Goal: Task Accomplishment & Management: Complete application form

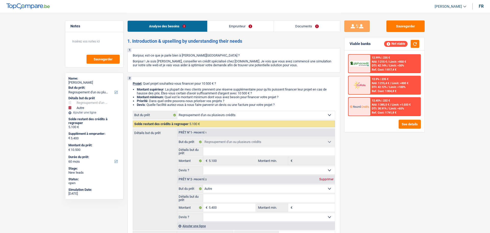
select select "refinancing"
select select "other"
select select "60"
select select "refinancing"
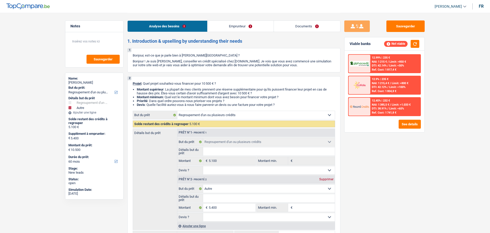
select select "refinancing"
select select "other"
select select "60"
select select "worker"
select select "netSalary"
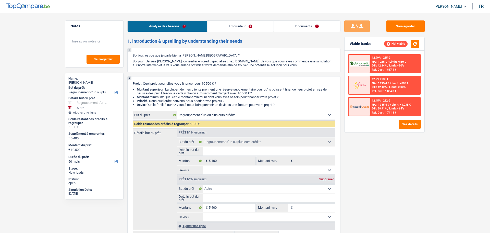
select select "rents"
select select "creditConsolidation"
select select "36"
select select "refinancing"
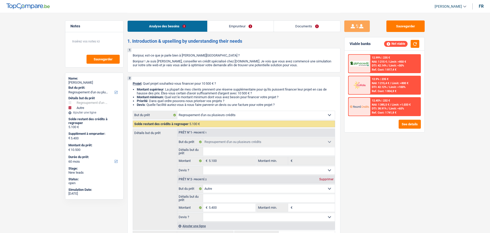
select select "other"
select select "60"
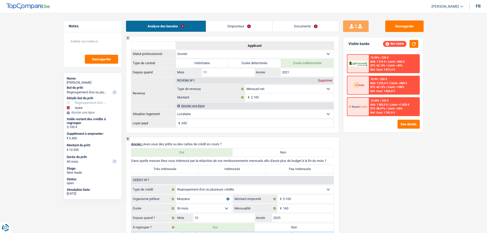
scroll to position [358, 0]
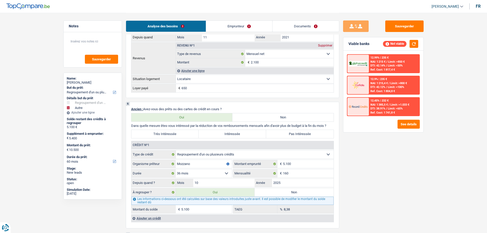
click at [277, 191] on label "Non" at bounding box center [293, 192] width 79 height 8
click at [277, 191] on input "Non" at bounding box center [293, 192] width 79 height 8
radio input "true"
select select "other"
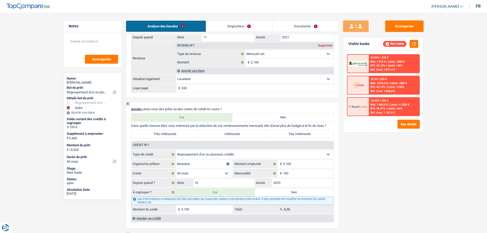
select select "36"
select select "other"
type input "5.400"
type input "15.900"
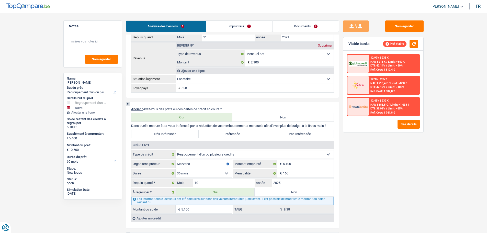
select select "36"
radio input "false"
select select "other"
type input "5.400"
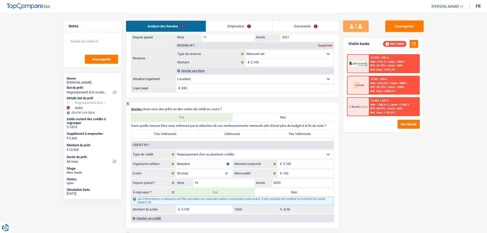
type input "15.900"
select select "36"
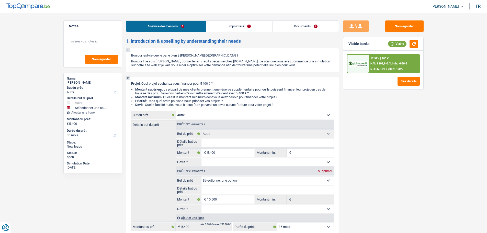
scroll to position [153, 0]
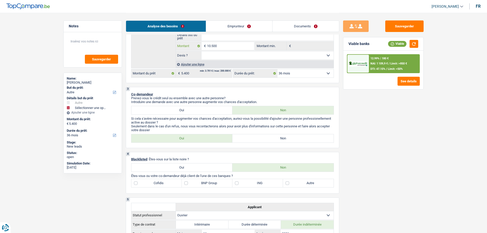
click at [233, 45] on input "10.500" at bounding box center [230, 46] width 47 height 8
select select
type input "1"
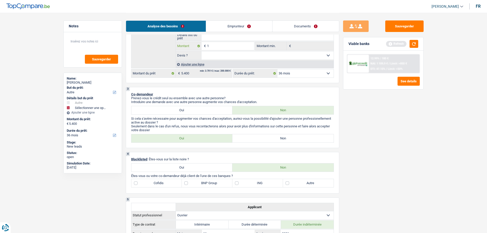
select select
type input "15"
select select
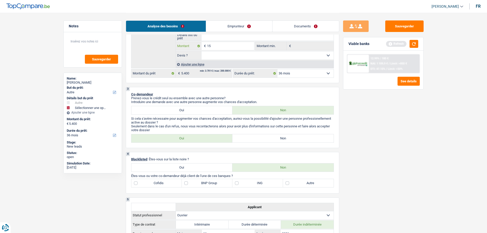
type input "155"
select select
type input "1.550"
select select
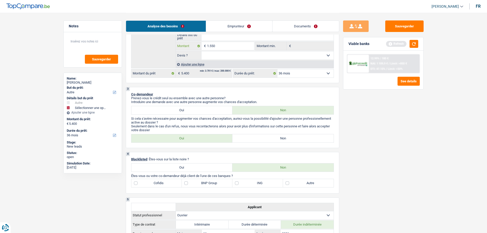
select select
type input "15.500"
select select
type input "15.500"
type input "20.900"
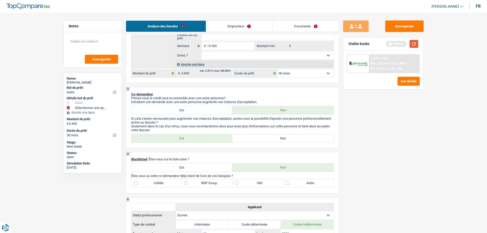
type input "20.900"
select select "120"
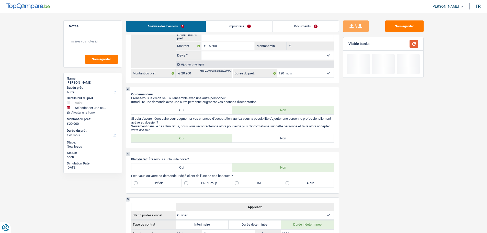
click at [418, 40] on button "button" at bounding box center [413, 44] width 9 height 8
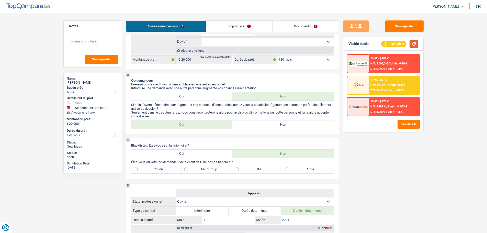
scroll to position [204, 0]
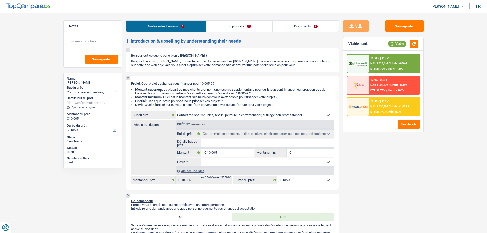
select select "household"
select select "60"
select select "household"
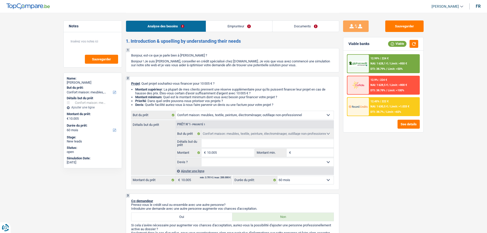
select select "60"
select select "publicEmployee"
select select "netSalary"
select select "mealVouchers"
select select "rents"
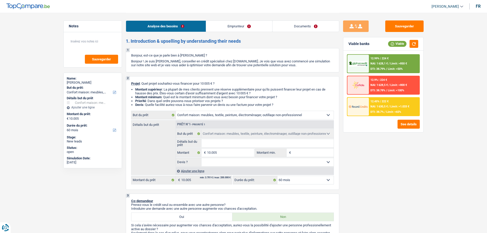
select select "carLoan"
select select "72"
select select "household"
select select "60"
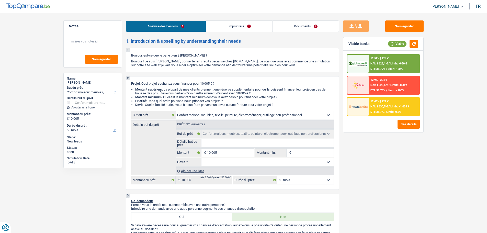
click at [217, 25] on link "Emprunteur" at bounding box center [239, 26] width 66 height 11
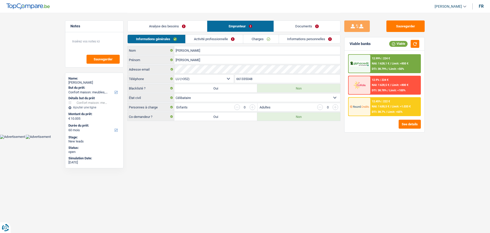
click at [234, 39] on link "Activité professionnelle" at bounding box center [214, 39] width 57 height 8
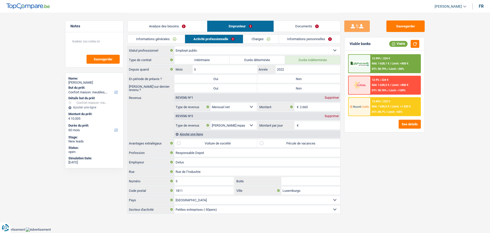
click at [308, 37] on link "Informations personnelles" at bounding box center [310, 39] width 62 height 8
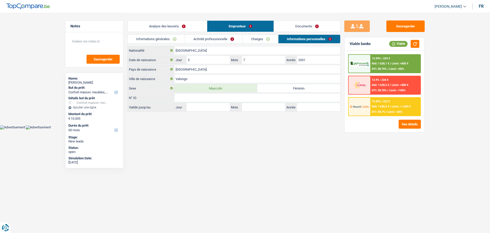
click at [266, 38] on link "Charges" at bounding box center [261, 39] width 36 height 8
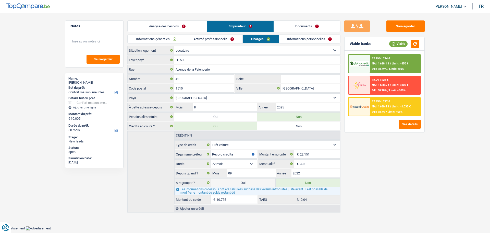
click at [222, 36] on link "Activité professionnelle" at bounding box center [213, 39] width 57 height 8
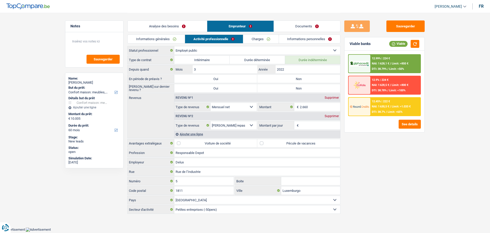
click at [304, 32] on div "Analyse des besoins Emprunteur Documents" at bounding box center [233, 24] width 213 height 22
click at [305, 27] on link "Documents" at bounding box center [307, 26] width 66 height 11
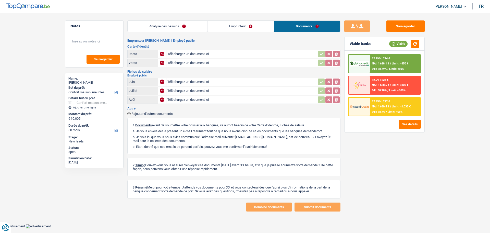
click at [166, 30] on link "Analyse des besoins" at bounding box center [168, 26] width 80 height 11
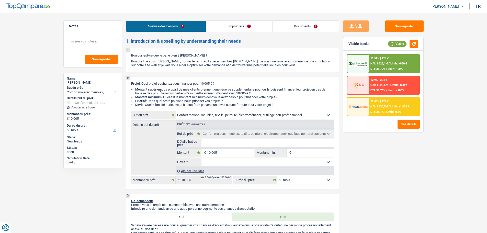
click at [304, 30] on link "Documents" at bounding box center [305, 26] width 66 height 11
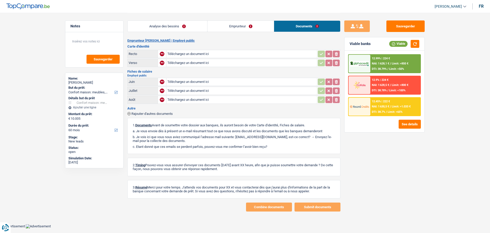
click at [190, 25] on link "Analyse des besoins" at bounding box center [168, 26] width 80 height 11
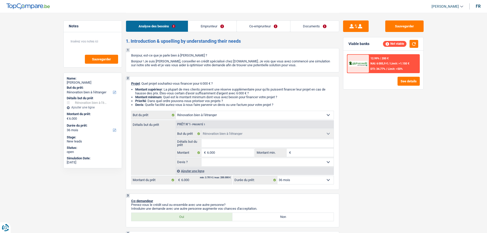
select select "renovatingAbroad"
select select "36"
select select "renovatingAbroad"
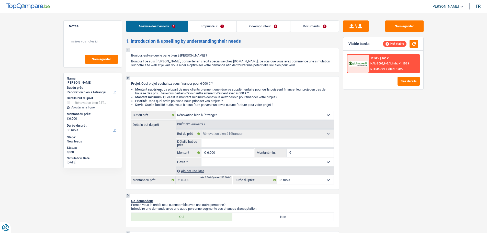
select select "36"
select select "retired"
select select "other"
select select "disabilityPension"
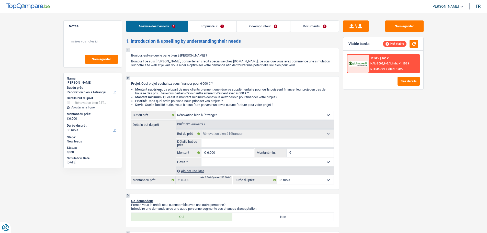
select select "pension"
select select "rents"
select select "mortgage"
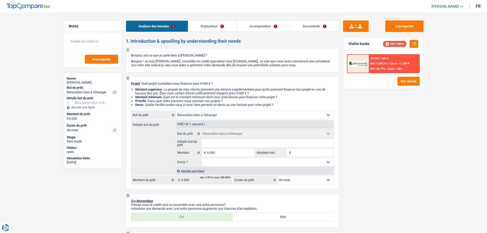
select select "120"
select select "renovatingAbroad"
select select "36"
click at [204, 29] on link "Emprunteur" at bounding box center [212, 26] width 48 height 11
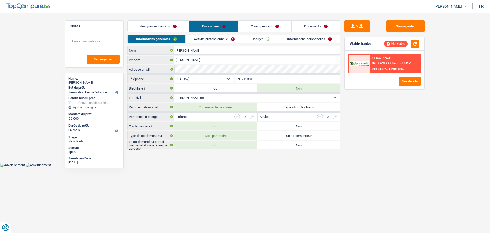
click at [252, 26] on link "Co-emprunteur" at bounding box center [265, 26] width 53 height 11
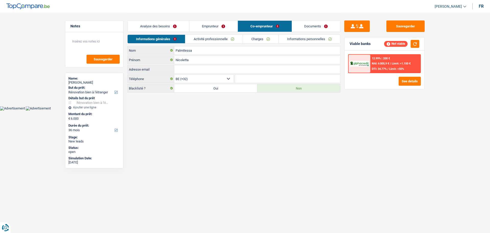
click at [221, 78] on select "BE (+32) LU (+352) Sélectionner une option" at bounding box center [204, 79] width 60 height 8
select select "352"
click at [174, 75] on select "BE (+32) LU (+352) Sélectionner une option" at bounding box center [204, 79] width 60 height 8
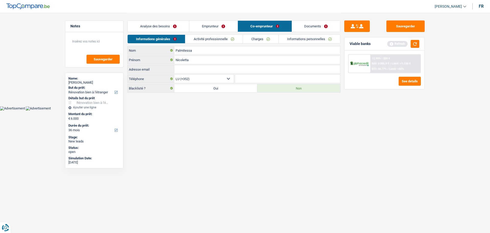
click at [220, 24] on link "Emprunteur" at bounding box center [214, 26] width 48 height 11
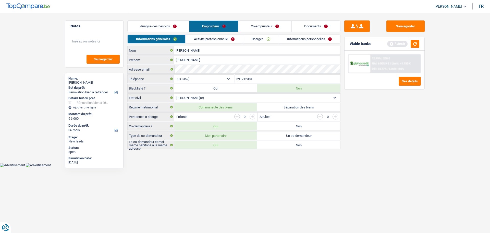
drag, startPoint x: 267, startPoint y: 78, endPoint x: 235, endPoint y: 77, distance: 31.7
click at [235, 77] on input "691212381" at bounding box center [287, 79] width 105 height 8
click at [266, 30] on link "Co-emprunteur" at bounding box center [265, 26] width 53 height 11
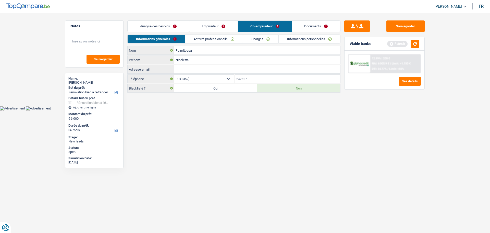
click at [246, 79] on input "Téléphone" at bounding box center [287, 79] width 105 height 8
paste input "691212381"
type input "691212381"
click at [218, 29] on link "Emprunteur" at bounding box center [214, 26] width 48 height 11
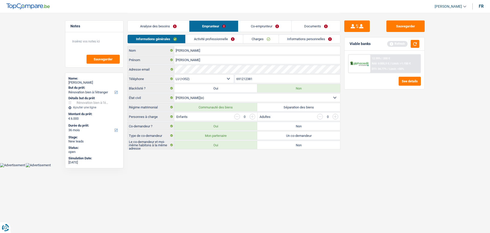
drag, startPoint x: 274, startPoint y: 77, endPoint x: 269, endPoint y: 77, distance: 5.4
click at [274, 77] on input "691212381" at bounding box center [287, 79] width 105 height 8
click at [220, 79] on select "BE (+32) LU (+352) Sélectionner une option" at bounding box center [204, 79] width 60 height 8
click at [174, 75] on select "BE (+32) LU (+352) Sélectionner une option" at bounding box center [204, 79] width 60 height 8
click at [260, 80] on input "691212381" at bounding box center [287, 79] width 105 height 8
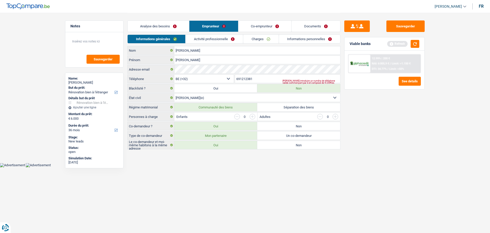
click at [260, 80] on input "691212381" at bounding box center [287, 79] width 105 height 8
click at [218, 77] on select "BE (+32) LU (+352) Sélectionner une option" at bounding box center [204, 79] width 60 height 8
click at [262, 78] on input "691212381" at bounding box center [287, 79] width 105 height 8
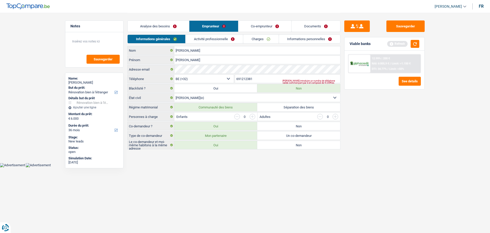
click at [212, 79] on select "BE (+32) LU (+352) Sélectionner une option" at bounding box center [204, 79] width 60 height 8
select select "352"
click at [174, 75] on select "BE (+32) LU (+352) Sélectionner une option" at bounding box center [204, 79] width 60 height 8
click at [413, 23] on button "Sauvegarder" at bounding box center [406, 25] width 38 height 11
click at [256, 26] on link "Co-emprunteur" at bounding box center [265, 26] width 53 height 11
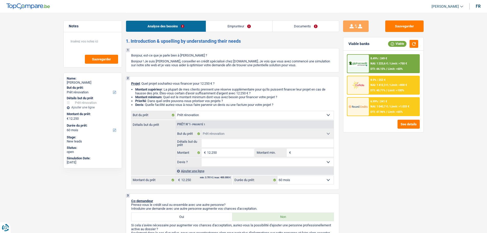
select select "renovation"
select select "60"
select select "renovation"
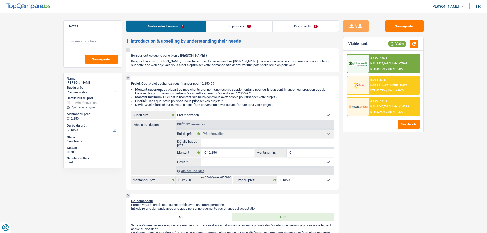
select select "60"
select select "mutuality"
select select "familyAllowances"
select select "mutualityIndemnity"
select select "ownerWithMortgage"
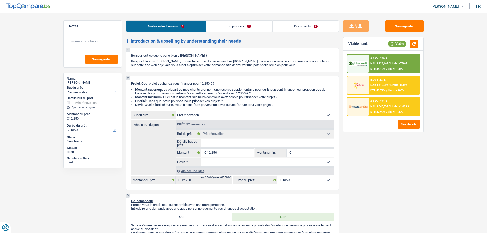
select select "mortgage"
select select "300"
select select "renovation"
select select "60"
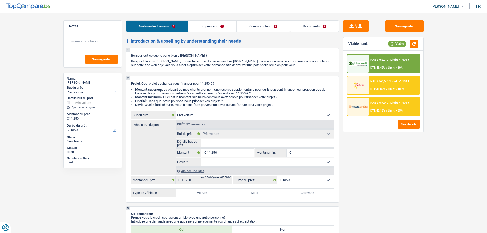
select select "car"
select select "60"
select select "car"
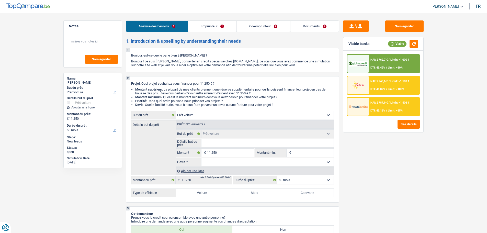
select select "60"
select select "publicEmployee"
select select "cpasMargin"
select select "familyAllowances"
select select "other"
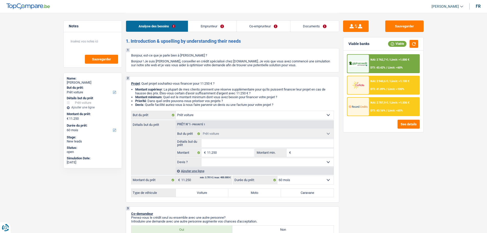
select select "mealVouchers"
select select "netSalary"
select select "socialSecurity"
select select "ownerWithMortgage"
select select "mortgage"
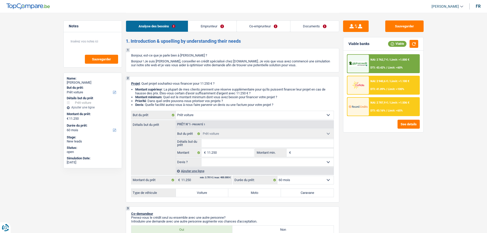
select select "240"
select select "renovationLoan"
select select "120"
select select "carLoan"
select select "60"
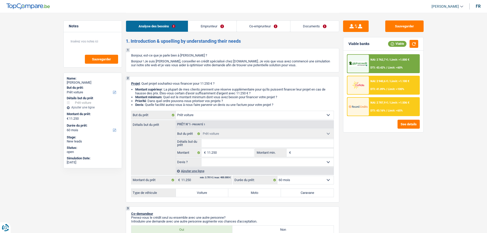
select select "car"
select select "60"
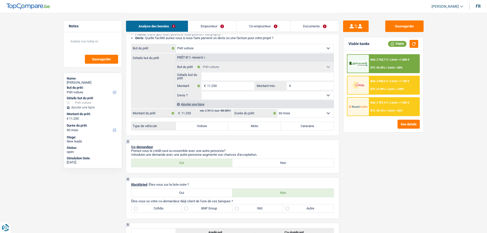
scroll to position [51, 0]
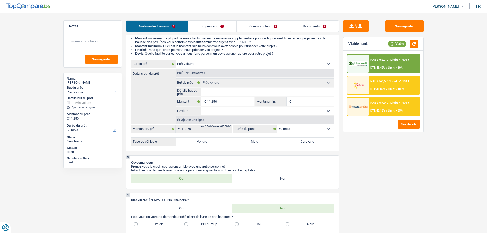
click at [190, 140] on label "Voiture" at bounding box center [202, 141] width 53 height 8
click at [190, 140] on input "Voiture" at bounding box center [202, 141] width 53 height 8
radio input "true"
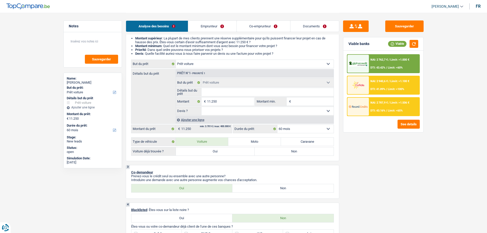
click at [226, 151] on label "Oui" at bounding box center [215, 151] width 79 height 8
click at [226, 151] on input "Oui" at bounding box center [215, 151] width 79 height 8
radio input "true"
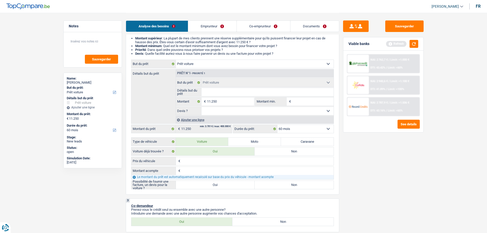
click at [243, 165] on div "€ Prix du véhicule Tous les champs sont obligatoires. Veuillez fournir une répo…" at bounding box center [232, 173] width 203 height 32
click at [230, 161] on input "Prix du véhicule" at bounding box center [257, 161] width 152 height 8
type input "1"
type input "10"
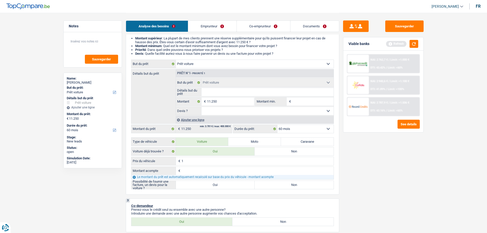
type input "10"
type input "109"
type input "1.094"
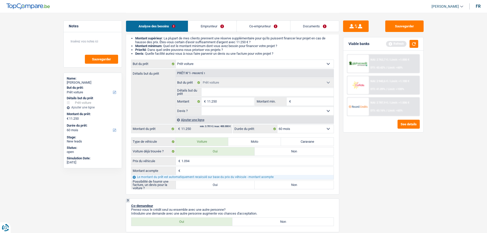
type input "10.940"
click at [192, 170] on input "Montant acompte" at bounding box center [257, 171] width 152 height 8
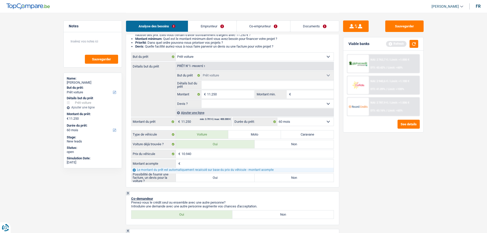
scroll to position [102, 0]
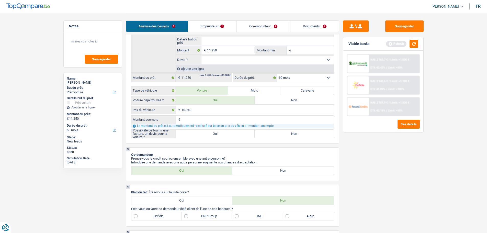
type input "0"
click at [205, 121] on input "0" at bounding box center [257, 119] width 152 height 8
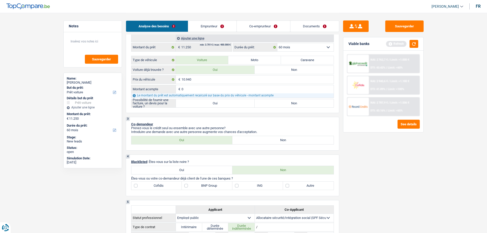
scroll to position [179, 0]
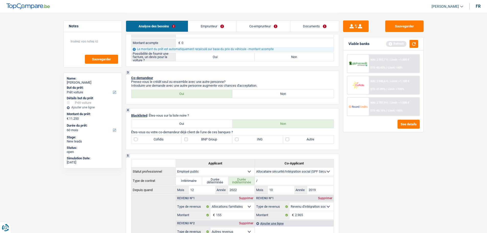
type input "0"
type input "10.940"
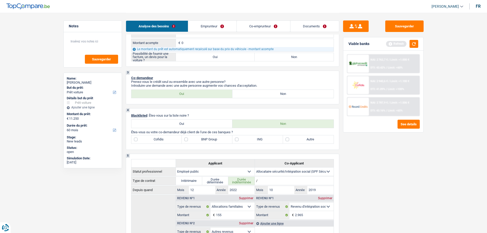
type input "10.940"
click at [187, 56] on label "Oui" at bounding box center [215, 57] width 79 height 8
click at [187, 56] on input "Oui" at bounding box center [215, 57] width 79 height 8
radio input "true"
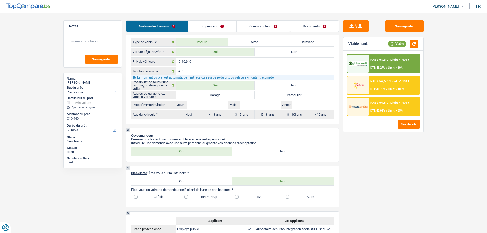
scroll to position [204, 0]
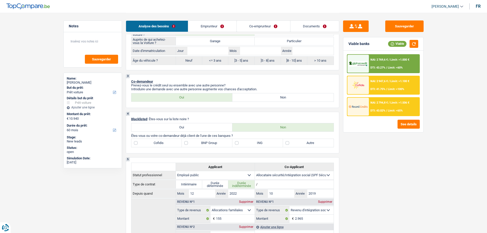
click at [232, 43] on label "Garage" at bounding box center [215, 41] width 79 height 8
click at [232, 43] on input "Garage" at bounding box center [215, 41] width 79 height 8
radio input "true"
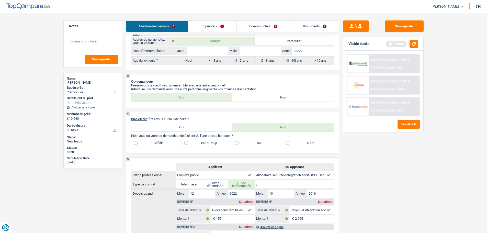
click at [307, 53] on input "Année" at bounding box center [312, 51] width 41 height 8
type input "2"
type input "20"
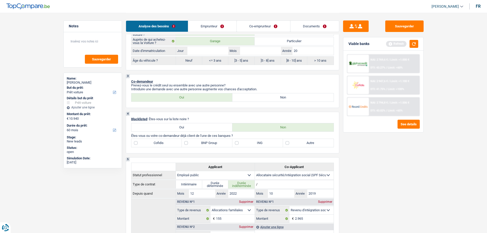
type input "201"
type input "2018"
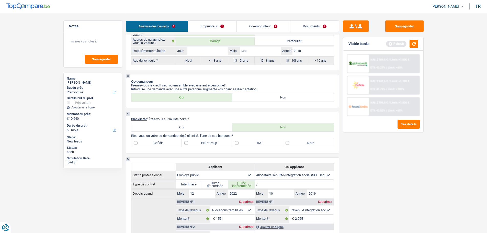
click at [254, 48] on input "Mois" at bounding box center [260, 51] width 41 height 8
click at [250, 51] on input "Mois" at bounding box center [260, 51] width 41 height 8
type input "6"
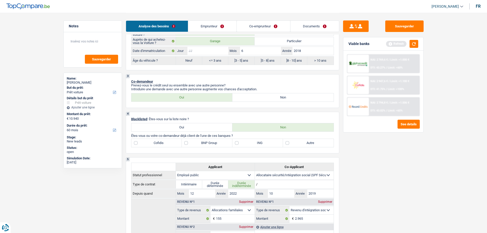
click at [203, 52] on input "Jour" at bounding box center [207, 51] width 41 height 8
type input "1"
type input "15"
radio input "false"
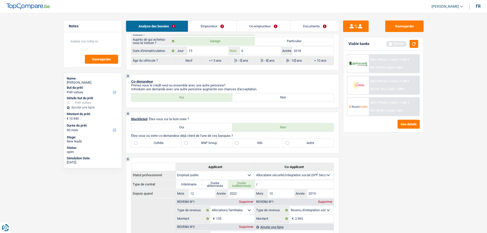
type input "15"
radio input "true"
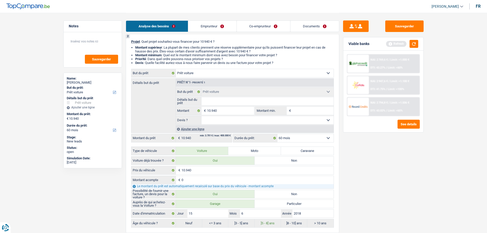
scroll to position [0, 0]
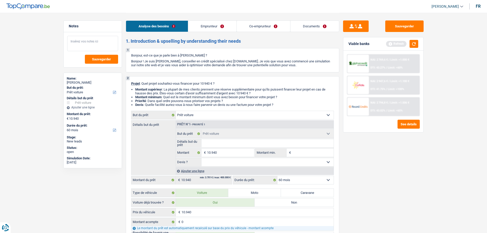
click at [93, 39] on textarea at bounding box center [92, 43] width 51 height 15
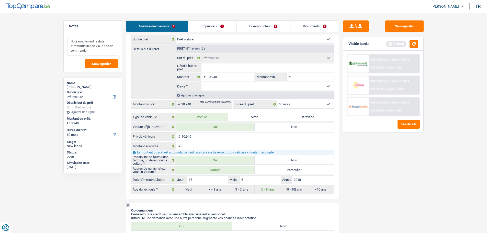
scroll to position [77, 0]
type textarea "Noté exactement la date d'immatriculation via le bon de commande"
click at [219, 91] on div "Ajouter une ligne" at bounding box center [254, 93] width 158 height 7
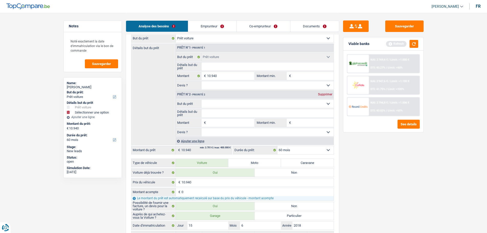
click at [320, 96] on div "Prêt n°2 - Priorité 2 Supprimer" at bounding box center [255, 94] width 158 height 8
click at [325, 93] on div "Supprimer" at bounding box center [324, 94] width 17 height 3
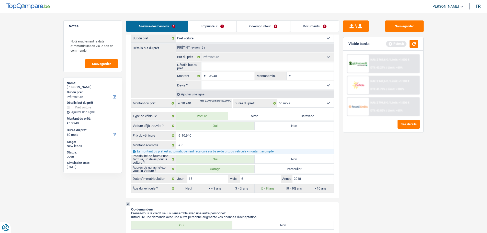
drag, startPoint x: 275, startPoint y: 86, endPoint x: 268, endPoint y: 86, distance: 6.1
click at [275, 86] on select "Oui Non Non répondu Sélectionner une option" at bounding box center [267, 85] width 132 height 8
select select "false"
click at [201, 81] on select "Oui Non Non répondu Sélectionner une option" at bounding box center [267, 85] width 132 height 8
select select "false"
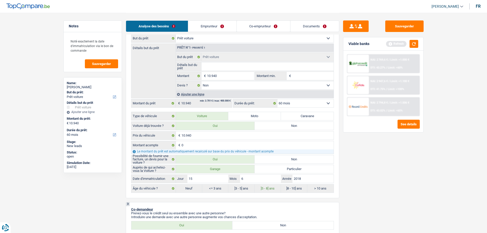
click at [225, 87] on select "Oui Non Non répondu Sélectionner une option" at bounding box center [267, 85] width 132 height 8
select select "yes"
click at [201, 81] on select "Oui Non Non répondu Sélectionner une option" at bounding box center [267, 85] width 132 height 8
select select "yes"
click at [219, 65] on input "Détails but du prêt" at bounding box center [267, 66] width 132 height 8
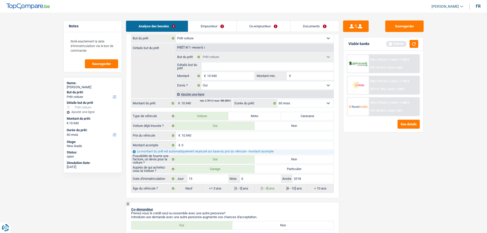
type input "F"
type input "Fi"
type input "Fia"
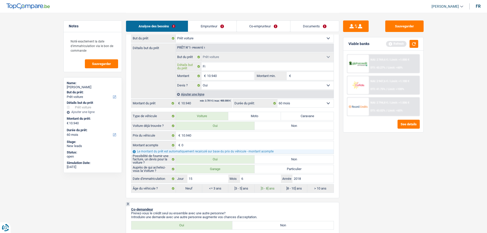
type input "Fia"
type input "Fiat"
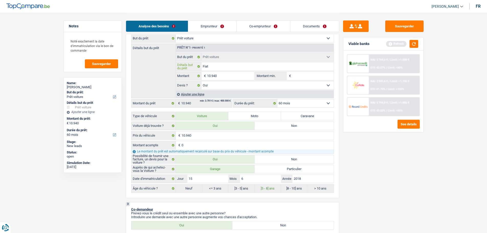
type input "Fiat D"
type input "Fiat De"
type input "Fiat Deb"
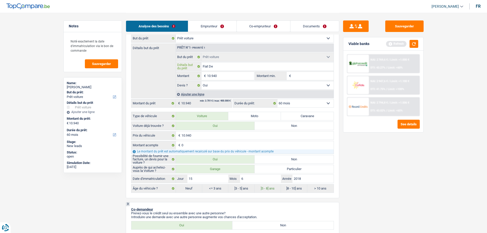
type input "Fiat Deb"
type input "Fiat Debl"
type input "Fiat Deblo"
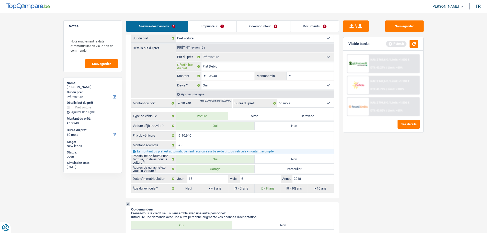
type input "Fiat Deblon"
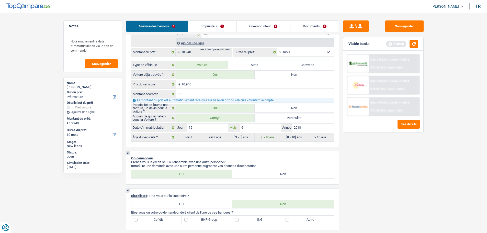
click at [265, 128] on input "6" at bounding box center [260, 127] width 41 height 8
type input "5"
click at [415, 161] on div "Sauvegarder Viable banks Refresh NAI: 2 769,6 € / Limit: >1.000 € DTI: 43.27% /…" at bounding box center [383, 122] width 88 height 204
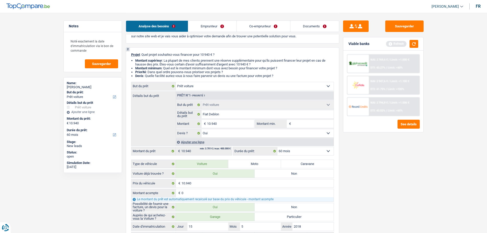
scroll to position [26, 0]
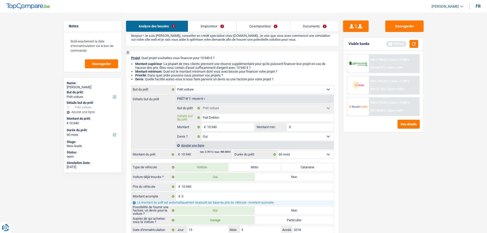
click at [229, 118] on input "Fiat Deblon" at bounding box center [267, 117] width 132 height 8
type input "Fiat D"
type input "Fiat Do"
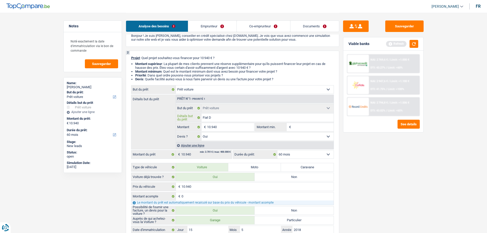
type input "Fiat Do"
type input "Fiat Dob"
type input "Fiat Dobl"
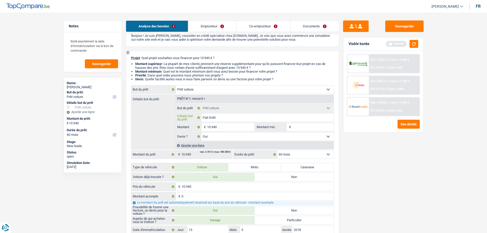
type input "Fiat Doblo"
click at [386, 156] on div "Sauvegarder Viable banks Refresh NAI: 2 769,6 € / Limit: >1.000 € DTI: 43.27% /…" at bounding box center [383, 122] width 88 height 204
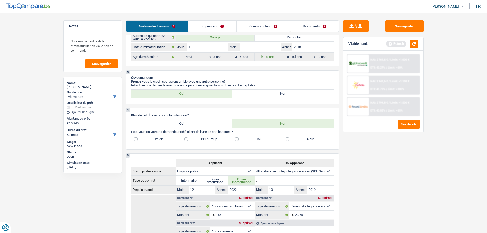
scroll to position [230, 0]
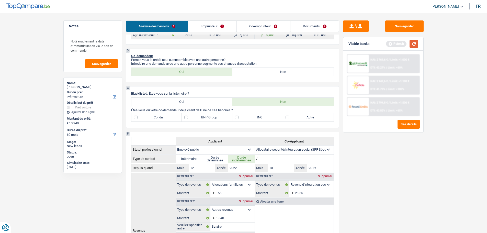
click at [417, 45] on button "button" at bounding box center [413, 44] width 9 height 8
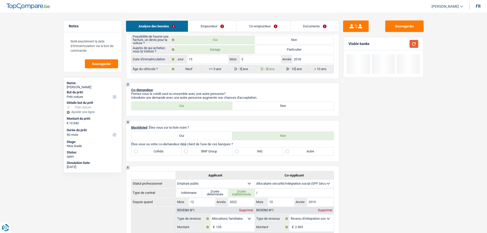
scroll to position [179, 0]
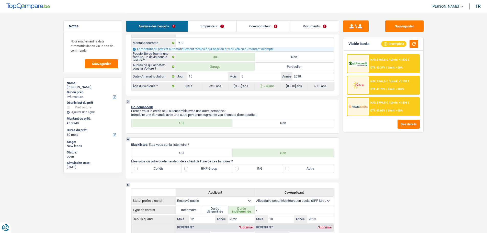
click at [222, 22] on link "Emprunteur" at bounding box center [212, 26] width 48 height 11
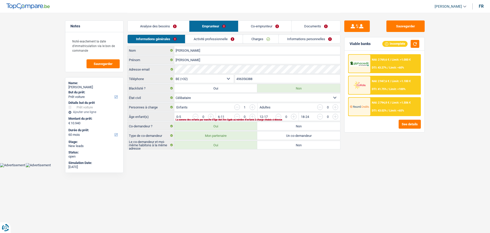
click at [177, 27] on link "Analyse des besoins" at bounding box center [159, 26] width 62 height 11
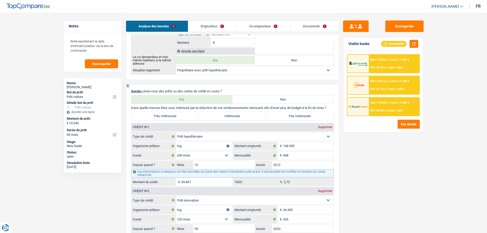
scroll to position [536, 0]
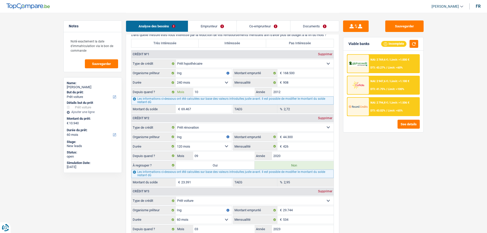
click at [225, 93] on input "10" at bounding box center [224, 92] width 62 height 8
type input "1"
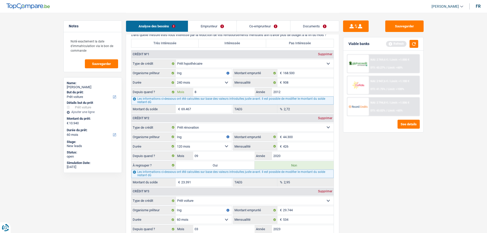
type input "8"
type input "67.960"
click at [399, 170] on div "Sauvegarder Viable banks Refresh NAI: 2 769,6 € / Limit: >1.000 € DTI: 43.27% /…" at bounding box center [383, 122] width 88 height 204
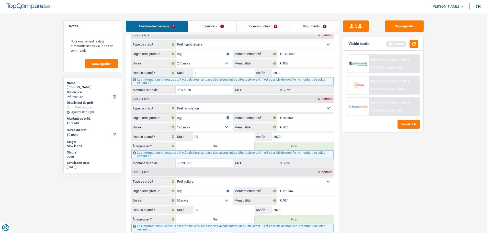
scroll to position [587, 0]
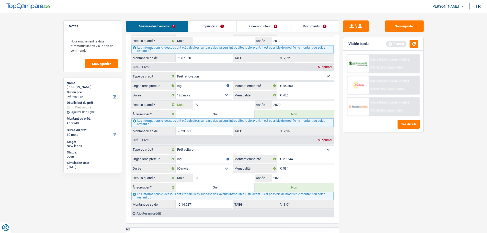
click at [212, 101] on input "09" at bounding box center [224, 104] width 62 height 8
type input "08"
type input "23.022"
click at [405, 146] on div "Sauvegarder Viable banks Refresh NAI: 2 769,6 € / Limit: >1.000 € DTI: 43.27% /…" at bounding box center [383, 122] width 88 height 204
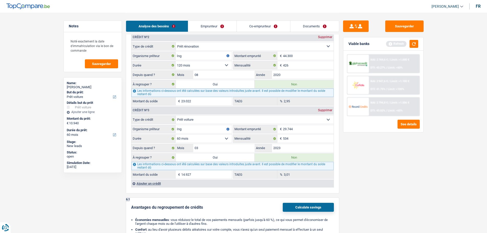
scroll to position [664, 0]
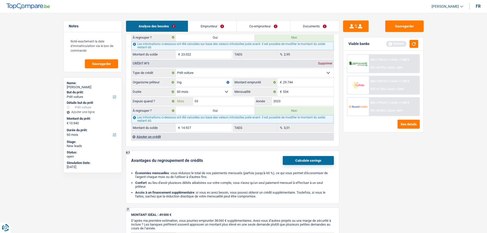
click at [231, 102] on input "03" at bounding box center [224, 101] width 62 height 8
type input "02"
type input "14.430"
click at [391, 160] on div "Sauvegarder Viable banks Refresh NAI: 2 769,6 € / Limit: >1.000 € DTI: 43.27% /…" at bounding box center [383, 122] width 88 height 204
click at [415, 45] on button "button" at bounding box center [413, 44] width 9 height 8
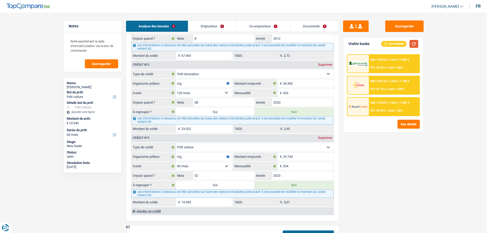
scroll to position [639, 0]
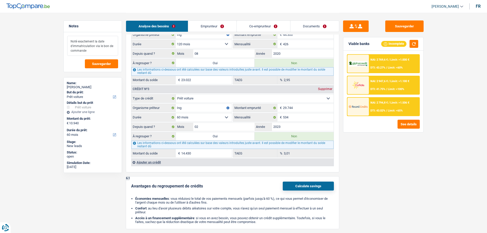
click at [97, 54] on textarea "Noté exactement la date d'immatriculation via le bon de commande" at bounding box center [92, 46] width 51 height 20
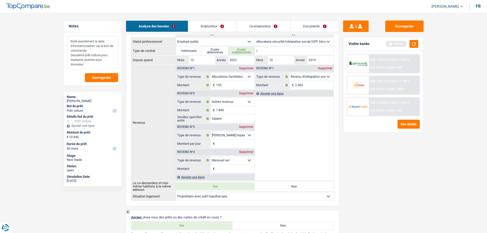
scroll to position [281, 0]
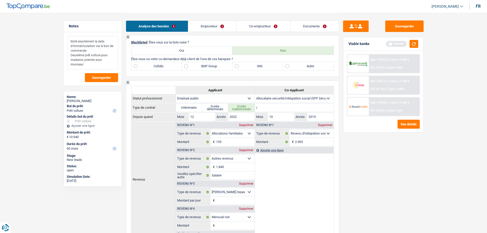
type textarea "Noté exactement la date d'immatriculation via le bon de commande Deuxième prêt …"
click at [270, 65] on label "ING" at bounding box center [257, 66] width 51 height 8
click at [270, 65] on input "ING" at bounding box center [257, 66] width 51 height 8
checkbox input "true"
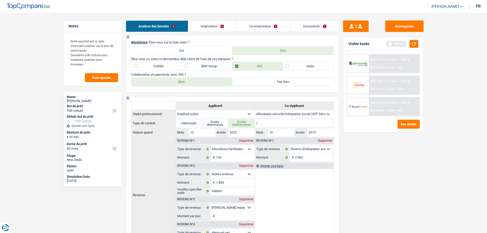
click at [208, 82] on label "Bien" at bounding box center [181, 82] width 101 height 8
click at [208, 82] on input "Bien" at bounding box center [181, 82] width 101 height 8
radio input "true"
click at [300, 68] on label "Autre" at bounding box center [308, 66] width 51 height 8
click at [300, 68] on input "Autre" at bounding box center [308, 66] width 51 height 8
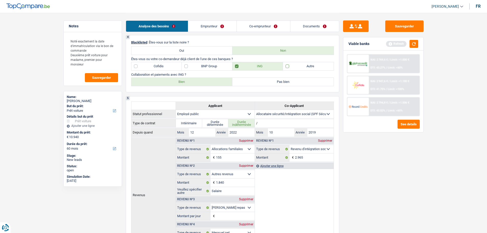
checkbox input "true"
click at [414, 45] on button "button" at bounding box center [413, 44] width 9 height 8
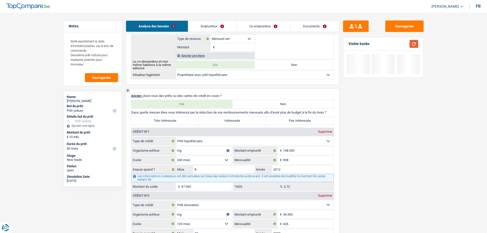
scroll to position [460, 0]
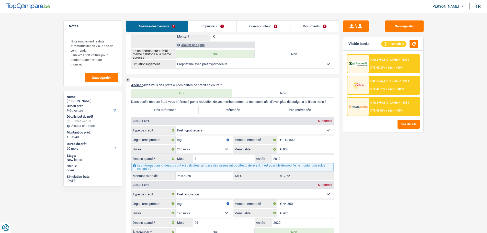
click at [288, 111] on label "Pas Intéressée" at bounding box center [299, 110] width 67 height 8
click at [288, 111] on input "Pas Intéressée" at bounding box center [299, 110] width 67 height 8
radio input "true"
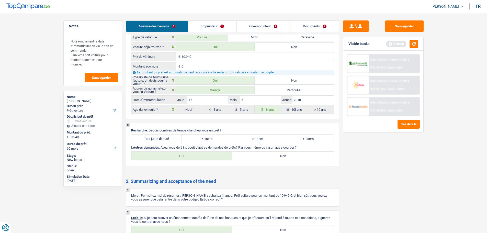
scroll to position [996, 0]
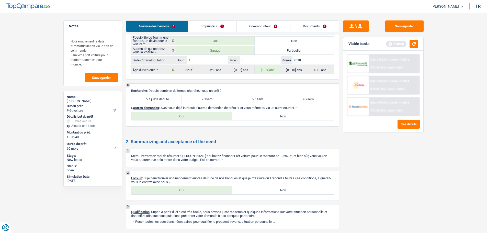
click at [159, 101] on label "Tout juste débuté" at bounding box center [156, 99] width 51 height 8
click at [159, 101] on input "Tout juste débuté" at bounding box center [156, 99] width 51 height 8
radio input "true"
click at [264, 115] on label "Non" at bounding box center [282, 116] width 101 height 8
click at [264, 115] on input "Non" at bounding box center [282, 116] width 101 height 8
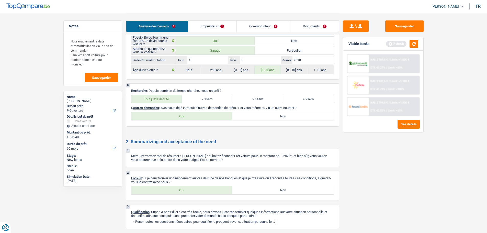
radio input "true"
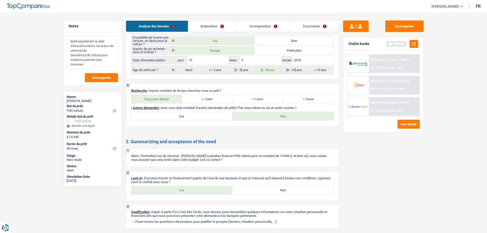
click at [79, 62] on textarea "Noté exactement la date d'immatriculation via le bon de commande Deuxième prêt …" at bounding box center [92, 53] width 51 height 34
click at [89, 63] on textarea "Noté exactement la date d'immatriculation via le bon de commande Deuxième prêt …" at bounding box center [92, 53] width 51 height 34
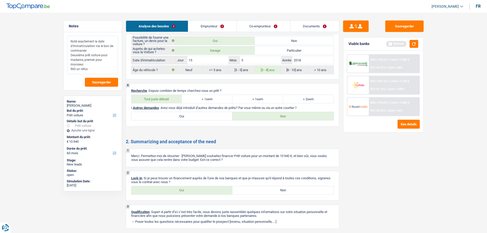
click at [78, 70] on textarea "Noté exactement la date d'immatriculation via le bon de commande Deuxième prêt …" at bounding box center [92, 55] width 51 height 38
click at [69, 68] on textarea "Noté exactement la date d'immatriculation via le bon de commande Deuxième prêt …" at bounding box center [92, 55] width 51 height 38
click at [77, 70] on textarea "Noté exactement la date d'immatriculation via le bon de commande Deuxième prêt …" at bounding box center [92, 55] width 51 height 38
click at [77, 68] on textarea "Noté exactement la date d'immatriculation via le bon de commande Deuxième prêt …" at bounding box center [92, 55] width 51 height 38
click at [77, 69] on textarea "Noté exactement la date d'immatriculation via le bon de commande Deuxième prêt …" at bounding box center [92, 55] width 51 height 38
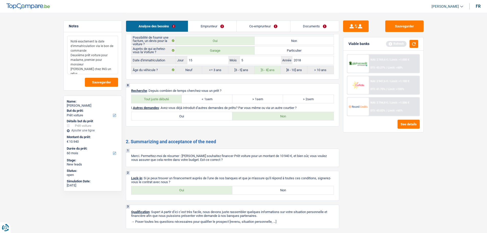
click at [78, 69] on textarea "Noté exactement la date d'immatriculation via le bon de commande Deuxième prêt …" at bounding box center [92, 55] width 51 height 38
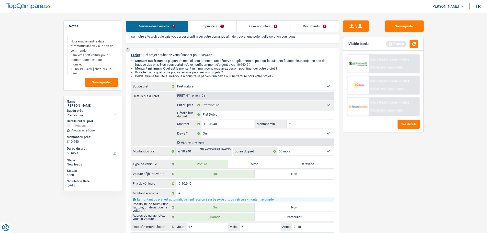
scroll to position [0, 0]
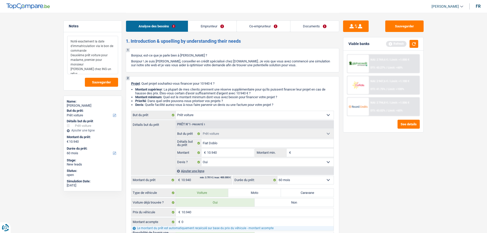
type textarea "Noté exactement la date d'immatriculation via le bon de commande Deuxième prêt …"
click at [218, 23] on link "Emprunteur" at bounding box center [212, 26] width 48 height 11
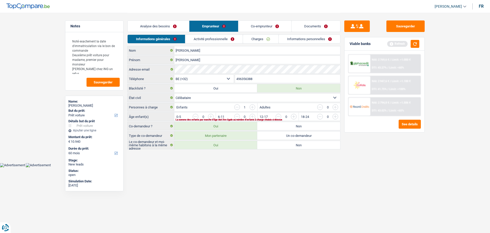
click at [335, 117] on input "button" at bounding box center [439, 118] width 213 height 8
click at [209, 39] on link "Activité professionnelle" at bounding box center [214, 39] width 57 height 8
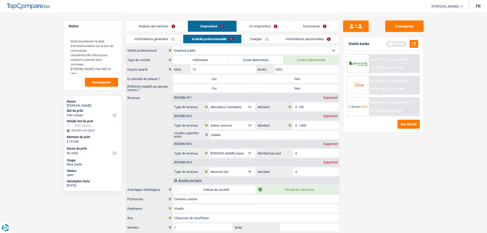
click at [244, 122] on select "Allocation d'handicap Allocations chômage Allocations familiales Chèques repas …" at bounding box center [232, 125] width 46 height 8
select select "netSalary"
click at [209, 121] on select "Allocation d'handicap Allocations chômage Allocations familiales Chèques repas …" at bounding box center [232, 125] width 46 height 8
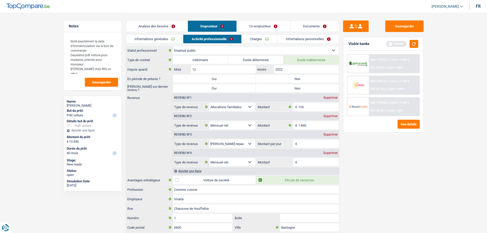
click at [335, 153] on div "Supprimer" at bounding box center [330, 152] width 17 height 3
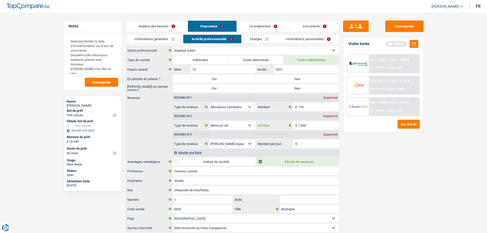
click at [315, 127] on input "1.840" at bounding box center [318, 125] width 41 height 8
click at [319, 124] on input "1.840" at bounding box center [318, 125] width 41 height 8
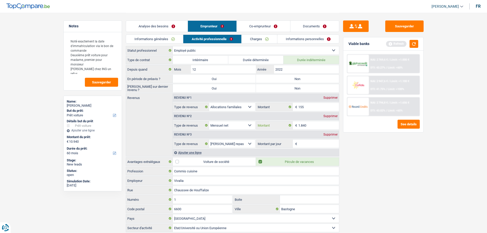
click at [318, 128] on input "1.840" at bounding box center [318, 125] width 41 height 8
click at [298, 144] on input "Montant par jour" at bounding box center [318, 143] width 41 height 8
type input "8,0"
click at [405, 193] on div "Sauvegarder Viable banks Refresh NAI: 2 769,6 € / Limit: >1.000 € DTI: 43.27% /…" at bounding box center [383, 122] width 88 height 204
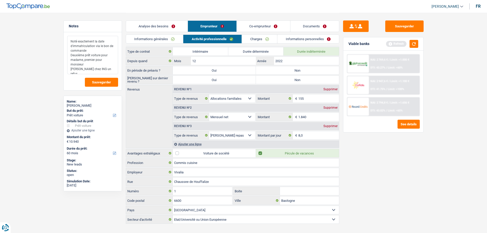
scroll to position [17, 0]
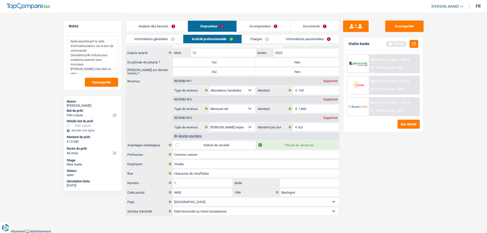
click at [113, 66] on textarea "Noté exactement la date d'immatriculation via le bon de commande Deuxième prêt …" at bounding box center [92, 55] width 51 height 38
click at [111, 70] on textarea "Noté exactement la date d'immatriculation via le bon de commande Deuxième prêt …" at bounding box center [92, 55] width 51 height 38
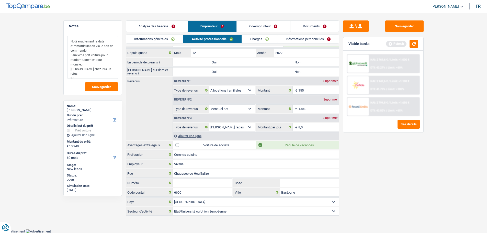
click at [81, 77] on textarea "Noté exactement la date d'immatriculation via le bon de commande Deuxième prêt …" at bounding box center [92, 57] width 51 height 43
click at [69, 73] on textarea "Noté exactement la date d'immatriculation via le bon de commande Deuxième prêt …" at bounding box center [92, 57] width 51 height 43
type textarea "Noté exactement la date d'immatriculation via le bon de commande Deuxième prêt …"
click at [210, 210] on select "Agriculture/Pêche Industrie Horeca Courier/Fitness/Taxi Construction Banques/As…" at bounding box center [256, 211] width 166 height 8
select select "hrc"
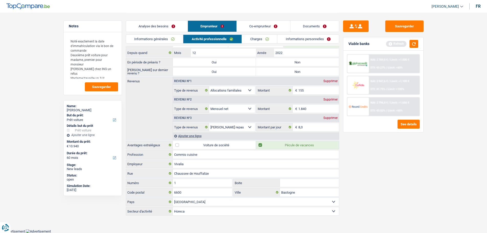
click at [173, 207] on select "Agriculture/Pêche Industrie Horeca Courier/Fitness/Taxi Construction Banques/As…" at bounding box center [256, 211] width 166 height 8
click at [260, 39] on link "Charges" at bounding box center [260, 39] width 36 height 8
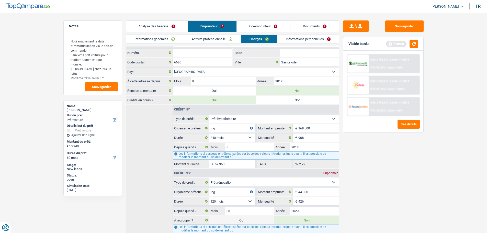
click at [226, 39] on link "Activité professionnelle" at bounding box center [211, 39] width 57 height 8
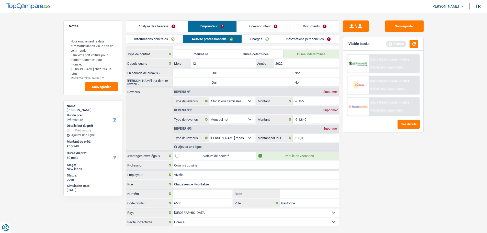
scroll to position [0, 0]
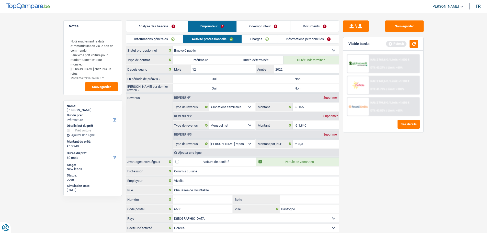
click at [258, 36] on link "Charges" at bounding box center [260, 39] width 36 height 8
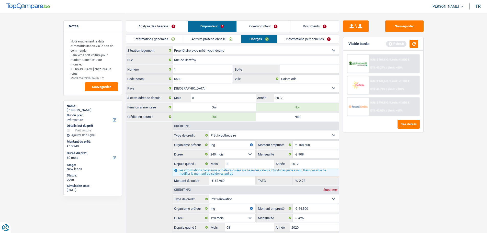
click at [303, 41] on link "Informations personnelles" at bounding box center [308, 39] width 62 height 8
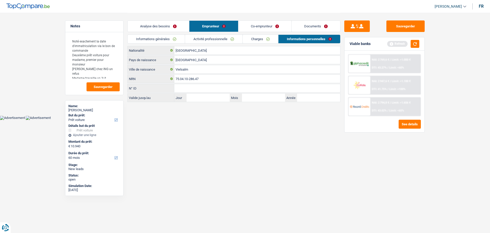
click at [263, 21] on link "Co-emprunteur" at bounding box center [265, 26] width 53 height 11
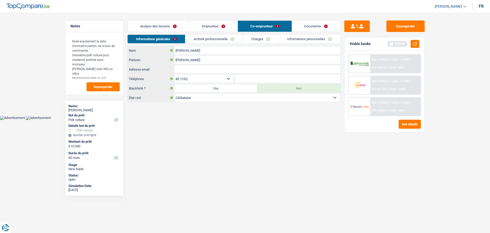
click at [216, 39] on link "Activité professionnelle" at bounding box center [213, 39] width 57 height 8
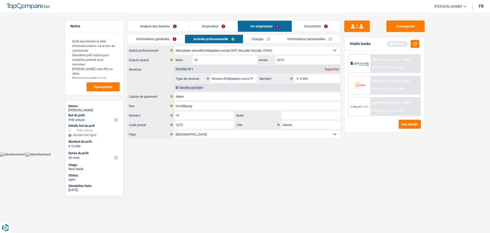
click at [239, 52] on select "Ouvrier Employé privé Employé public Invalide Indépendant Pensionné Chômeur Mut…" at bounding box center [257, 50] width 166 height 8
select select "mutuality"
click at [174, 46] on select "Ouvrier Employé privé Employé public Invalide Indépendant Pensionné Chômeur Mut…" at bounding box center [257, 50] width 166 height 8
select select "mutualityIndemnity"
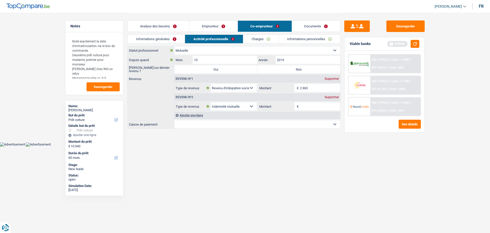
click at [217, 48] on select "Ouvrier Employé privé Employé public Invalide Indépendant Pensionné Chômeur Mut…" at bounding box center [257, 50] width 166 height 8
click at [370, 169] on div "Sauvegarder Viable banks Refresh NAI: 2 769,6 € / Limit: >1.000 € DTI: 43.27% /…" at bounding box center [385, 122] width 88 height 204
click at [222, 50] on select "Ouvrier Employé privé Employé public Invalide Indépendant Pensionné Chômeur Mut…" at bounding box center [257, 50] width 166 height 8
click at [174, 46] on select "Ouvrier Employé privé Employé public Invalide Indépendant Pensionné Chômeur Mut…" at bounding box center [257, 50] width 166 height 8
click at [281, 69] on label "Non" at bounding box center [298, 69] width 83 height 8
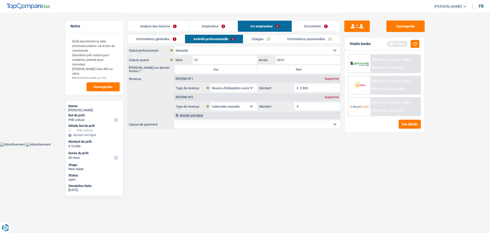
click at [281, 69] on input "Non" at bounding box center [298, 69] width 83 height 8
radio input "true"
click at [251, 86] on select "Allocation d'handicap Allocations chômage Allocations familiales Chèques repas …" at bounding box center [234, 88] width 46 height 8
select select "mutualityIndemnity"
click at [211, 84] on select "Allocation d'handicap Allocations chômage Allocations familiales Chèques repas …" at bounding box center [234, 88] width 46 height 8
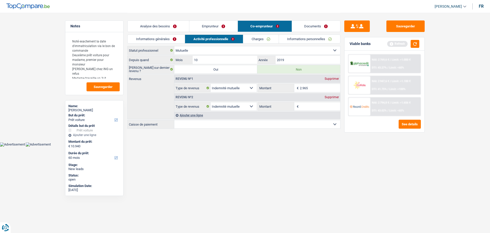
click at [334, 95] on div "Revenu nº2 Supprimer" at bounding box center [257, 97] width 166 height 8
click at [332, 97] on div "Supprimer" at bounding box center [332, 97] width 17 height 3
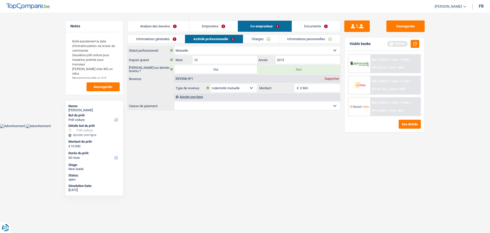
click at [262, 112] on main "Notes Noté exactement la date d'immatriculation via le bon de commande Deuxième…" at bounding box center [245, 62] width 490 height 124
click at [263, 105] on select "Mutualité Chrétienne Mutualité Socialiste (Solidaris) SPF Sécurité Sociale Unio…" at bounding box center [257, 106] width 166 height 8
select select "other"
click at [174, 110] on select "Mutualité Chrétienne Mutualité Socialiste (Solidaris) SPF Sécurité Sociale Unio…" at bounding box center [257, 106] width 166 height 8
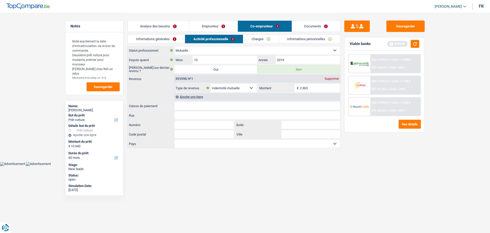
click at [198, 102] on input "Caisse de paiement" at bounding box center [257, 106] width 166 height 8
click at [191, 107] on input "ABLEM" at bounding box center [257, 106] width 166 height 8
type input "ADEM"
click at [185, 111] on input "Rue" at bounding box center [257, 115] width 166 height 8
click at [180, 145] on select "Belgique Luxembourg Sélectionner une option" at bounding box center [257, 143] width 166 height 8
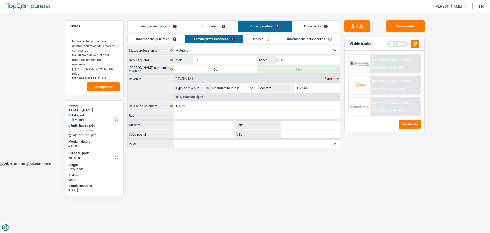
select select "LU"
click at [174, 139] on select "Belgique Luxembourg Sélectionner une option" at bounding box center [257, 143] width 166 height 8
click at [265, 39] on link "Charges" at bounding box center [261, 39] width 36 height 8
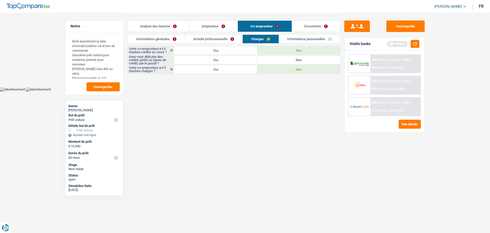
click at [216, 56] on label "Oui" at bounding box center [215, 60] width 83 height 8
click at [216, 56] on input "Oui" at bounding box center [215, 60] width 83 height 8
radio input "true"
click at [299, 37] on link "Informations personnelles" at bounding box center [310, 39] width 62 height 8
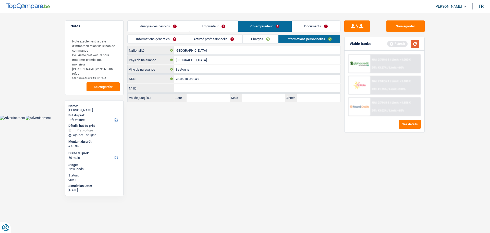
click at [418, 46] on button "button" at bounding box center [415, 44] width 9 height 8
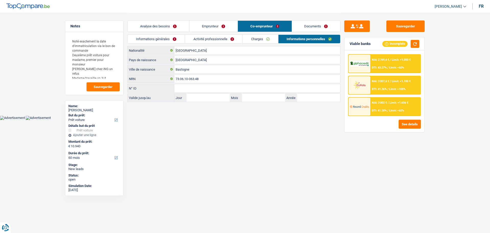
click at [212, 38] on link "Activité professionnelle" at bounding box center [213, 39] width 57 height 8
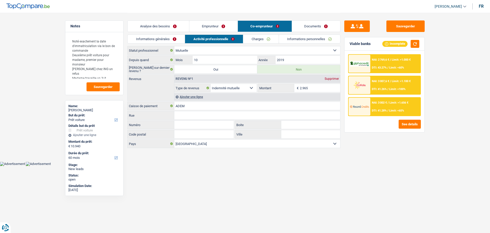
click at [173, 39] on link "Informations générales" at bounding box center [156, 39] width 57 height 8
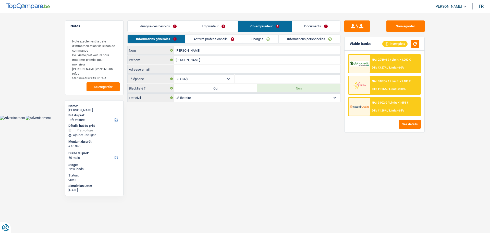
click at [320, 26] on link "Documents" at bounding box center [316, 26] width 49 height 11
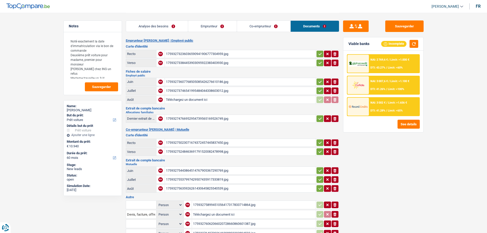
click at [191, 53] on div "17593273236036590941906777304959.jpg" at bounding box center [240, 54] width 149 height 8
click at [205, 61] on div "17593273384453903095922383403930.jpg" at bounding box center [240, 63] width 149 height 8
click at [186, 53] on div "17593273236036590941906777304959.jpg" at bounding box center [240, 54] width 149 height 8
click at [204, 84] on div "17593273607768505085426276610186.jpg" at bounding box center [240, 82] width 149 height 8
click at [208, 88] on div "17593273746541995484044338603012.jpg" at bounding box center [240, 91] width 149 height 8
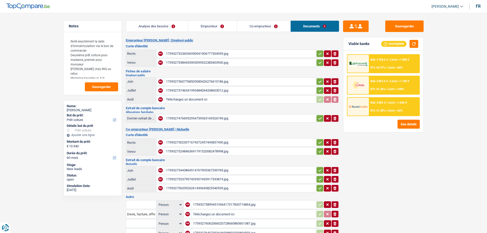
scroll to position [51, 0]
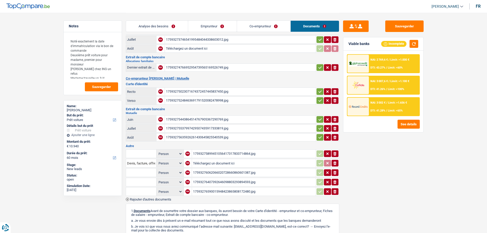
click at [214, 65] on div "17593274766952954739565169526749.jpg" at bounding box center [240, 68] width 149 height 8
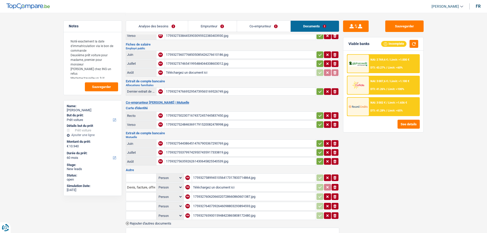
scroll to position [26, 0]
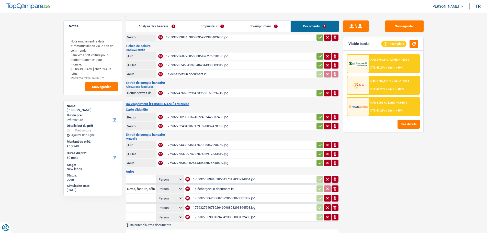
click at [179, 93] on div "17593274766952954739565169526749.jpg" at bounding box center [240, 93] width 149 height 8
click at [219, 26] on link "Emprunteur" at bounding box center [212, 26] width 49 height 11
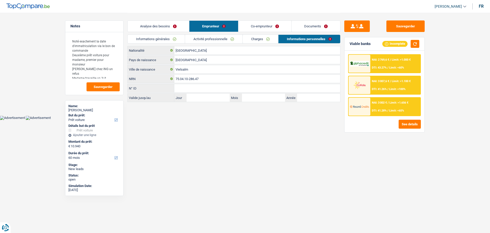
click at [316, 27] on link "Documents" at bounding box center [316, 26] width 49 height 11
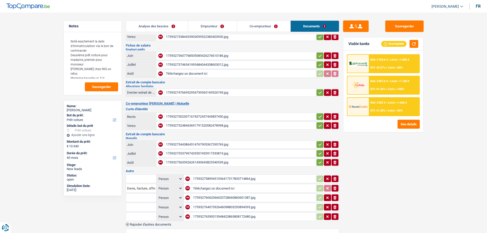
scroll to position [51, 0]
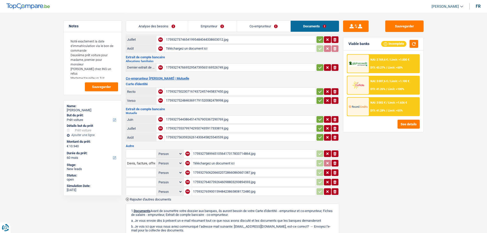
click at [218, 91] on div "17593275023071674372457445837450.jpg" at bounding box center [240, 92] width 149 height 8
click at [192, 118] on div "17593275443864514767905367290769.jpg" at bounding box center [240, 119] width 149 height 8
click at [192, 130] on div "17593275537997429507435917333819.jpg" at bounding box center [240, 128] width 149 height 8
click at [199, 135] on div "17593275635926261430645825540539.jpg" at bounding box center [240, 137] width 149 height 8
click at [183, 126] on div "17593275537997429507435917333819.jpg" at bounding box center [240, 128] width 149 height 8
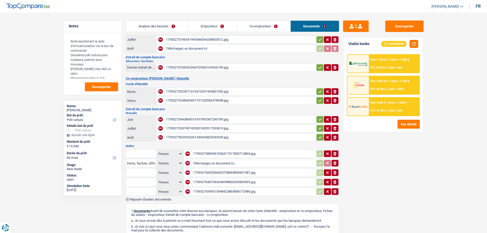
click at [336, 127] on icon "ionicons-v5-e" at bounding box center [335, 128] width 4 height 5
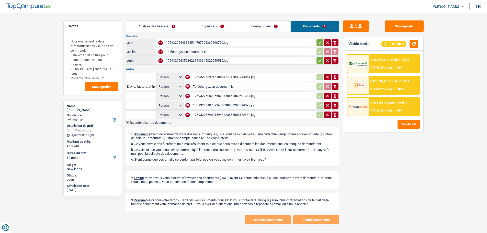
click at [248, 76] on div "17593275899451056417317833714864.jpg" at bounding box center [254, 77] width 122 height 8
click at [239, 95] on div "17593276062066020728660860601387.jpg" at bounding box center [254, 96] width 122 height 8
click at [216, 105] on div "17593276407392646098803293894593.jpg" at bounding box center [254, 105] width 122 height 8
click at [208, 115] on div "17593276590015948423865808172480.jpg" at bounding box center [254, 115] width 122 height 8
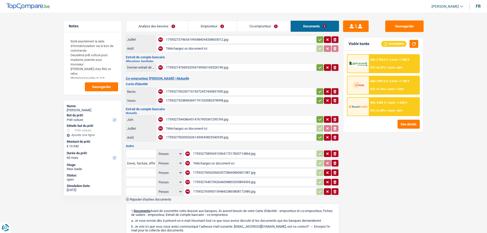
scroll to position [0, 0]
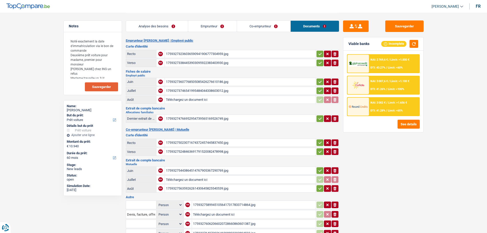
click at [95, 87] on span "Sauvegarder" at bounding box center [101, 86] width 19 height 3
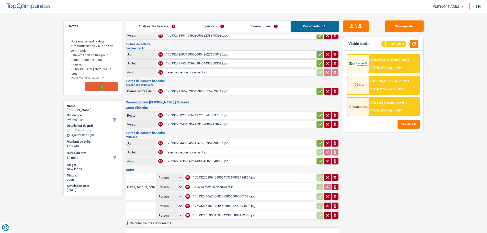
scroll to position [77, 0]
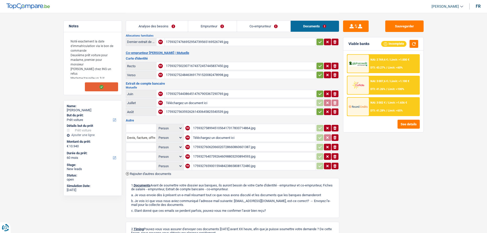
click at [211, 147] on div "17593276062066020728660860601387.jpg" at bounding box center [254, 147] width 122 height 8
click at [216, 155] on div "17593276407392646098803293894593.jpg" at bounding box center [254, 156] width 122 height 8
drag, startPoint x: 403, startPoint y: 25, endPoint x: 370, endPoint y: 29, distance: 32.9
click at [403, 25] on button "Sauvegarder" at bounding box center [404, 25] width 38 height 11
click at [152, 27] on link "Analyse des besoins" at bounding box center [157, 26] width 62 height 11
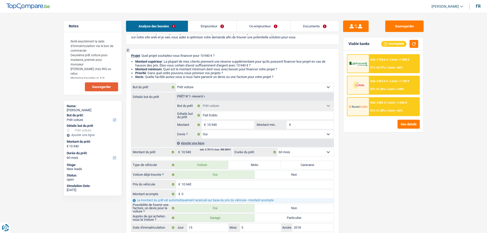
scroll to position [0, 0]
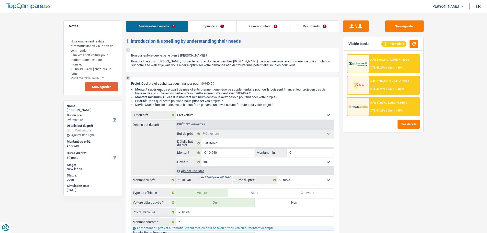
click at [394, 105] on div "NAI: 3 002 € / Limit: >1.656 € DTI: 41.28% / Limit: <65%" at bounding box center [394, 107] width 50 height 18
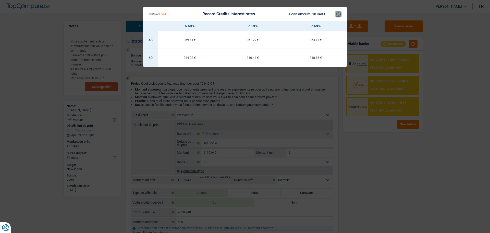
click at [338, 14] on button "×" at bounding box center [338, 13] width 5 height 5
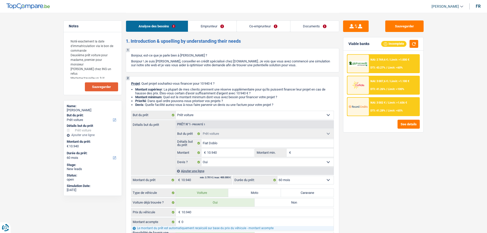
click at [308, 155] on input "Montant min." at bounding box center [312, 152] width 41 height 8
type input "1"
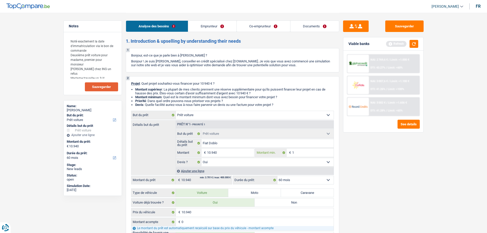
type input "10"
type input "109"
type input "1.094"
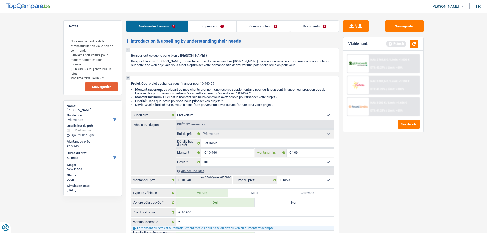
type input "1.094"
type input "10.940"
click at [410, 41] on button "button" at bounding box center [413, 44] width 9 height 8
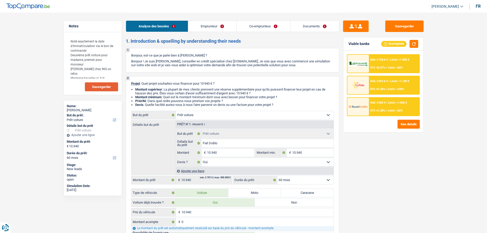
click at [380, 106] on div "NAI: 3 002 € / Limit: >1.656 € DTI: 41.28% / Limit: <65%" at bounding box center [394, 107] width 50 height 18
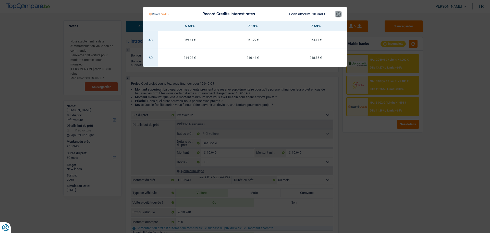
click at [338, 12] on button "×" at bounding box center [338, 13] width 5 height 5
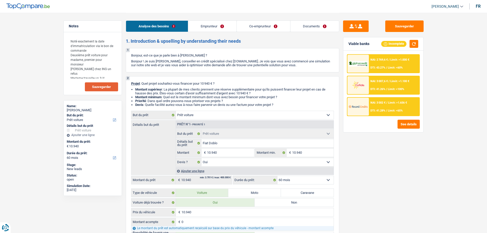
click at [389, 95] on div "NAI: 2 769,6 € / Limit: >1.000 € DTI: 43.27% / Limit: <60% NAI: 3 007,6 € / Lim…" at bounding box center [383, 85] width 73 height 62
click at [389, 88] on span "Limit: <100%" at bounding box center [395, 88] width 16 height 3
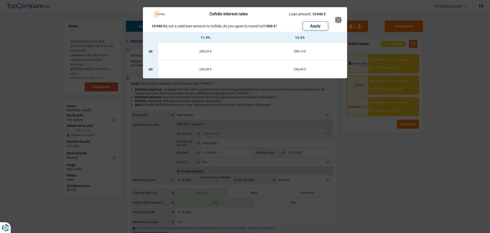
click at [337, 20] on button "×" at bounding box center [338, 19] width 5 height 5
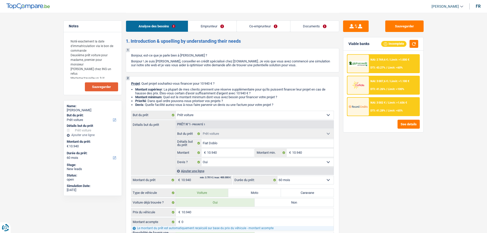
click at [401, 58] on div "NAI: 2 769,6 € / Limit: >1.000 € DTI: 43.27% / Limit: <60%" at bounding box center [394, 64] width 50 height 18
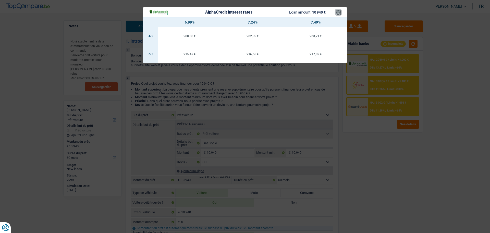
click at [339, 14] on button "×" at bounding box center [338, 12] width 5 height 5
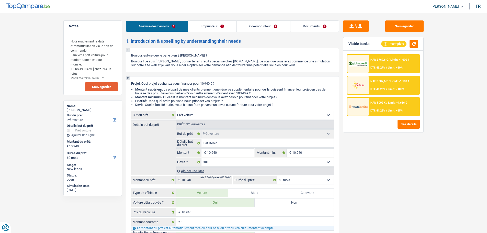
click at [374, 90] on span "DTI: 41.26%" at bounding box center [377, 88] width 15 height 3
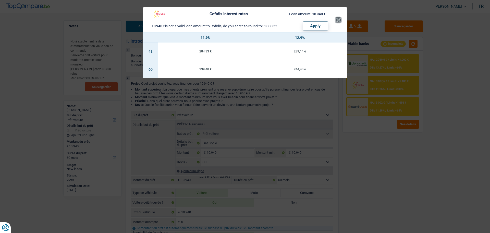
click at [339, 18] on button "×" at bounding box center [338, 19] width 5 height 5
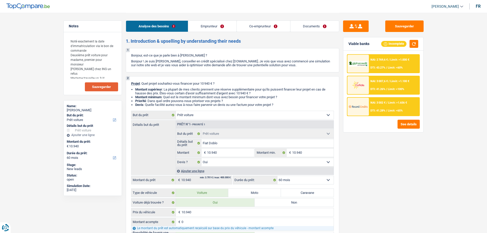
click at [375, 110] on span "DTI: 41.28%" at bounding box center [377, 110] width 15 height 3
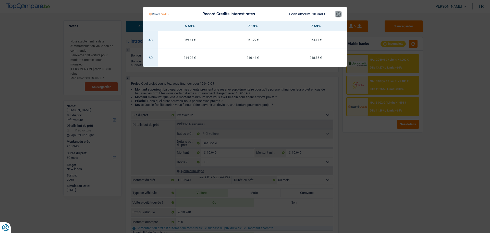
click at [337, 17] on button "×" at bounding box center [338, 13] width 5 height 5
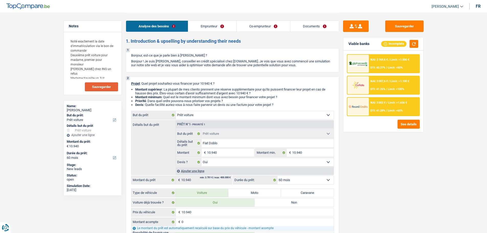
click at [377, 59] on span "NAI: 2 769,6 €" at bounding box center [378, 59] width 17 height 3
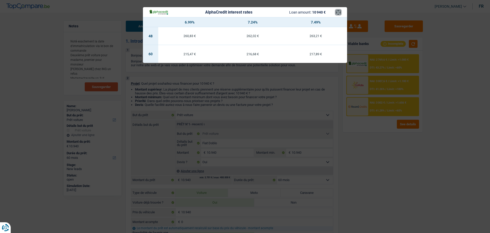
click at [340, 13] on button "×" at bounding box center [338, 12] width 5 height 5
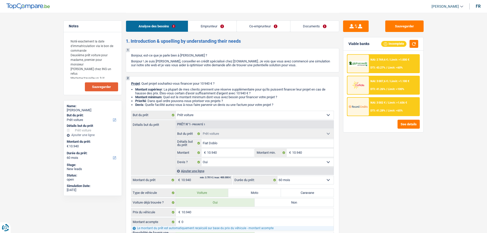
click at [378, 105] on div "NAI: 3 002 € / Limit: >1.656 € DTI: 41.28% / Limit: <65%" at bounding box center [394, 107] width 50 height 18
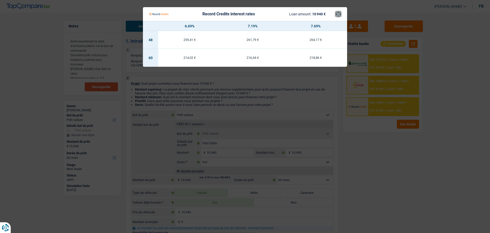
click at [339, 14] on button "×" at bounding box center [338, 13] width 5 height 5
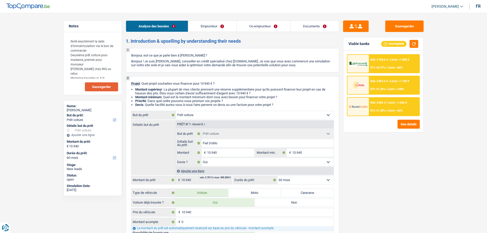
click at [377, 84] on div "NAI: 3 007,6 € / Limit: >1.100 € DTI: 41.26% / Limit: <100%" at bounding box center [394, 85] width 50 height 18
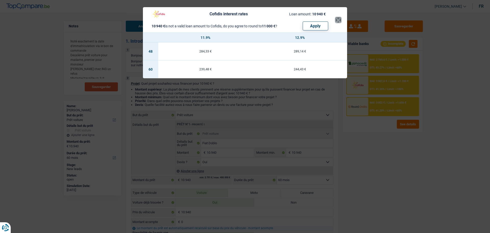
click at [339, 21] on button "×" at bounding box center [338, 19] width 5 height 5
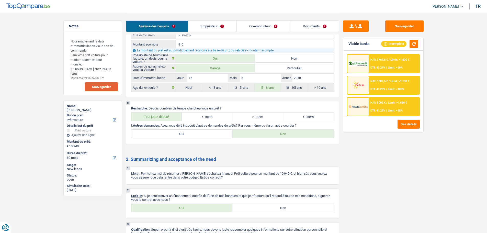
scroll to position [979, 0]
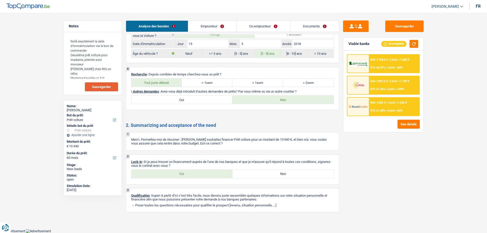
click at [214, 172] on label "Oui" at bounding box center [181, 174] width 101 height 8
click at [214, 172] on input "Oui" at bounding box center [181, 174] width 101 height 8
radio input "true"
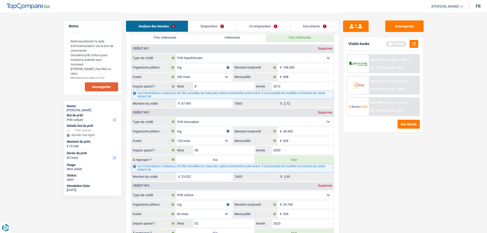
scroll to position [443, 0]
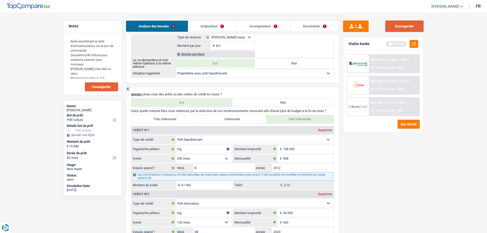
drag, startPoint x: 407, startPoint y: 29, endPoint x: 402, endPoint y: 29, distance: 5.6
click at [407, 29] on button "Sauvegarder" at bounding box center [404, 25] width 38 height 11
drag, startPoint x: 305, startPoint y: 25, endPoint x: 302, endPoint y: 26, distance: 3.7
click at [305, 25] on link "Documents" at bounding box center [314, 26] width 49 height 11
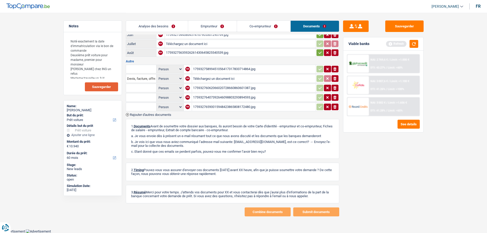
click at [214, 106] on div "17593276590015948423865808172480.jpg" at bounding box center [254, 107] width 122 height 8
click at [233, 94] on div "17593276407392646098803293894593.jpg" at bounding box center [254, 97] width 122 height 8
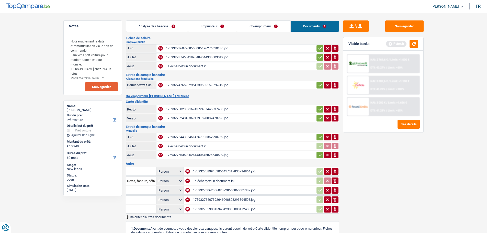
scroll to position [0, 0]
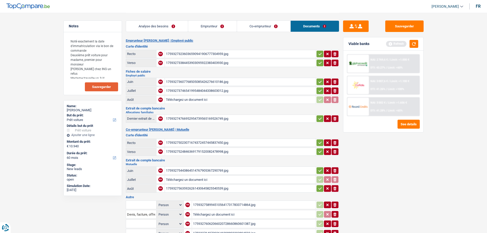
click at [100, 87] on span "Sauvegarder" at bounding box center [101, 86] width 19 height 3
click at [110, 73] on textarea "Noté exactement la date d'immatriculation via le bon de commande Deuxième prêt …" at bounding box center [92, 57] width 51 height 43
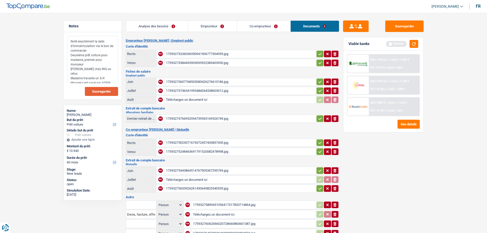
click at [112, 79] on textarea "Noté exactement la date d'immatriculation via le bon de commande Deuxième prêt …" at bounding box center [92, 60] width 51 height 48
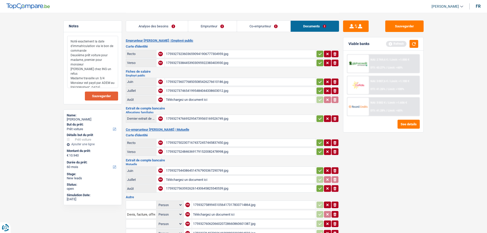
click at [71, 82] on textarea "Noté exactement la date d'immatriculation via le bon de commande Deuxième prêt …" at bounding box center [92, 62] width 51 height 52
click at [102, 84] on textarea "Noté exactement la date d'immatriculation via le bon de commande Deuxième prêt …" at bounding box center [92, 62] width 51 height 52
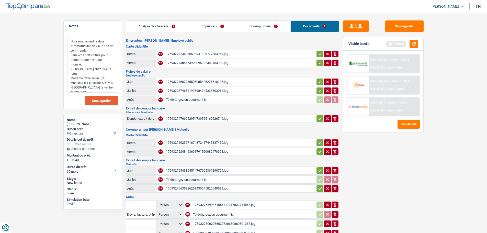
type textarea "Noté exactement la date d'immatriculation via le bon de commande Deuxième prêt …"
click at [108, 100] on span "Sauvegarder" at bounding box center [101, 100] width 19 height 3
click at [405, 28] on button "Sauvegarder" at bounding box center [404, 25] width 38 height 11
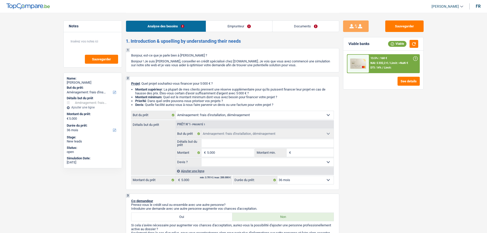
select select "movingOrInstallation"
select select "36"
select select "movingOrInstallation"
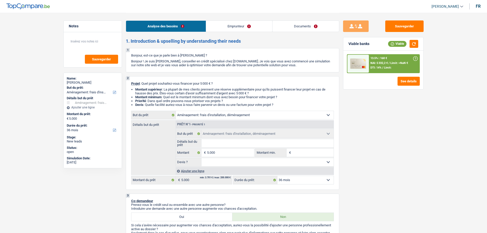
select select "36"
select select "privateEmployee"
select select "pension"
select select "parttimeSelfemployed"
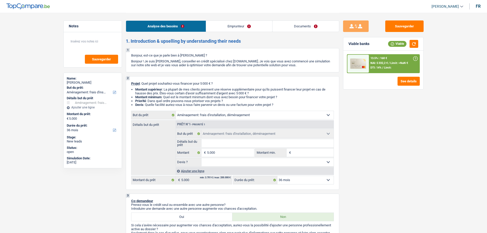
select select "familyAllowances"
select select "netSalary"
select select "mealVouchers"
select select "rents"
select select "movingOrInstallation"
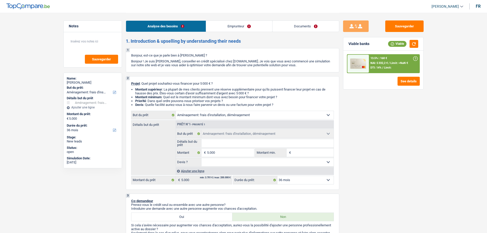
select select "movingOrInstallation"
select select "36"
click at [230, 113] on select "Confort maison: meubles, textile, peinture, électroménager, outillage non-profe…" at bounding box center [255, 115] width 158 height 8
select select "household"
click at [176, 111] on select "Confort maison: meubles, textile, peinture, électroménager, outillage non-profe…" at bounding box center [255, 115] width 158 height 8
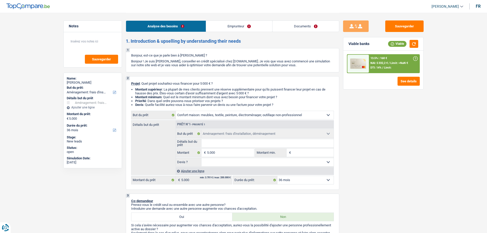
select select "household"
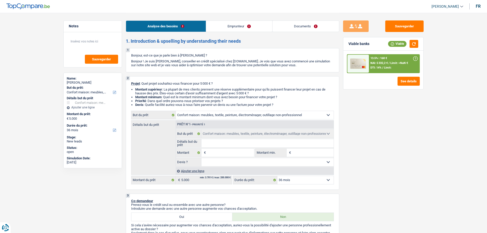
select select "movingOrInstallation"
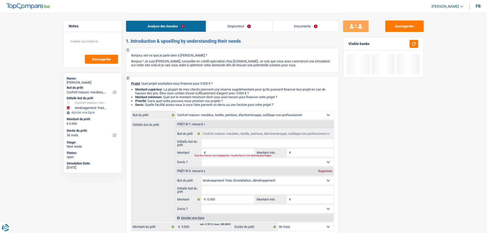
click at [327, 170] on div "Supprimer" at bounding box center [324, 170] width 17 height 3
type input "0"
select select
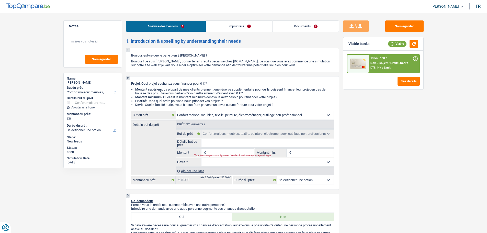
click at [233, 154] on input "Montant" at bounding box center [230, 152] width 47 height 8
click at [229, 143] on input "Détails but du prêt" at bounding box center [267, 143] width 132 height 8
type input "M"
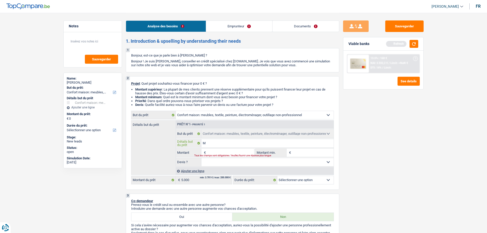
type input "Me"
type input "Meu"
type input "Meub"
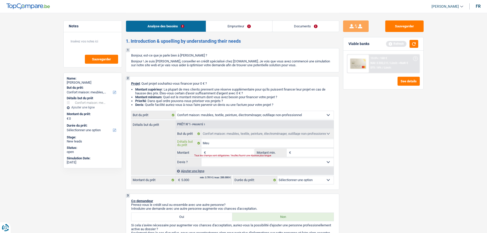
type input "Meub"
type input "Meubl"
type input "Meuble"
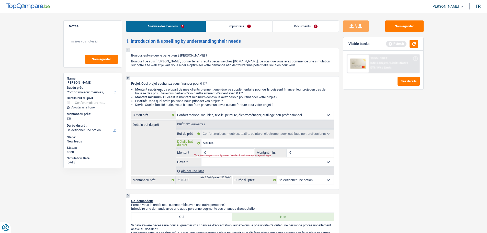
type input "Meubles"
type input "Meubles,"
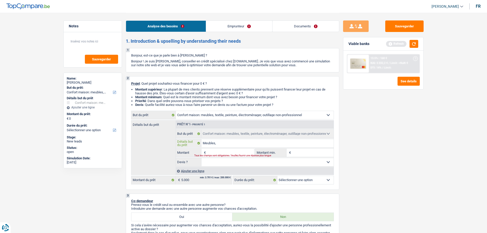
type input "Meubles,"
type input "Meubles, é"
type input "Meubles, él"
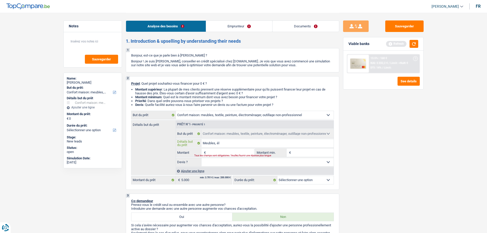
type input "Meubles, é"
type input "Meubles,"
type input "Meubles, t"
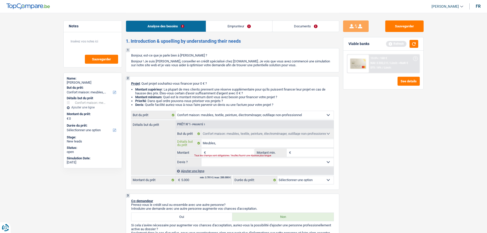
type input "Meubles, t"
type input "Meubles, te"
type input "Meubles, t"
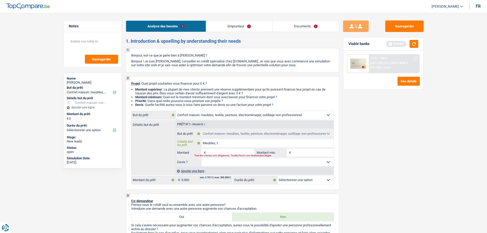
type input "Meubles, té"
type input "Meubles, tél"
type input "Meubles, télé"
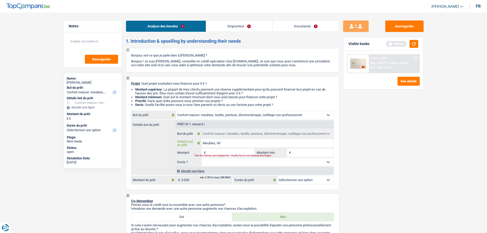
type input "Meubles, télé"
type input "Meubles, télév"
type input "Meubles, télévi"
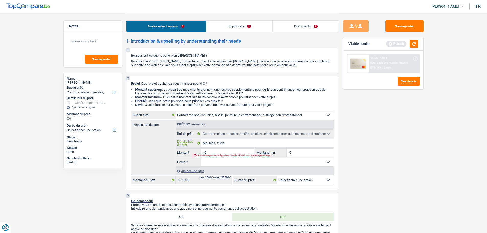
type input "Meubles, télévis"
type input "Meubles, télévisi"
type input "Meubles, télévisio"
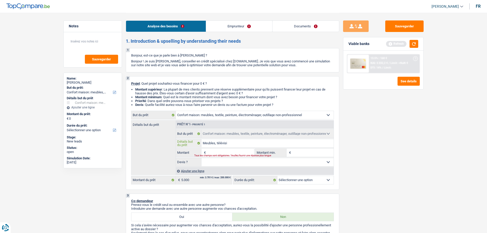
type input "Meubles, télévisio"
type input "Meubles, télévision"
type input "Meubles, télévision,"
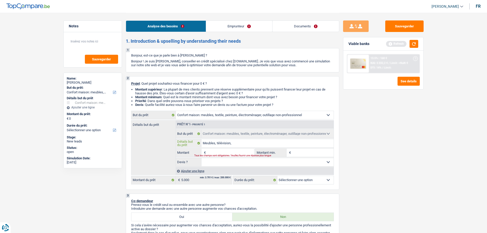
type input "Meubles, télévision,"
type input "Meubles, télévision, é"
type input "Meubles, télévision, él"
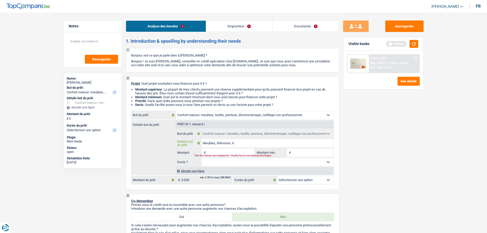
type input "Meubles, télévision, él"
type input "Meubles, télévision, éle"
type input "Meubles, télévision, élec"
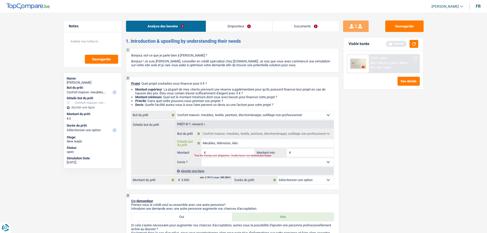
type input "Meubles, télévision, élect"
type input "Meubles, télévision, électr"
type input "Meubles, télévision, électro"
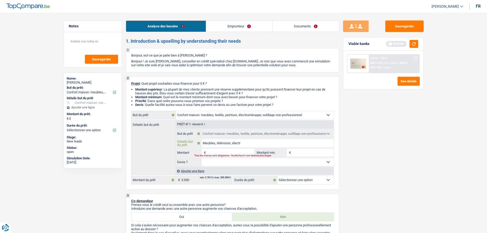
type input "Meubles, télévision, électro"
type input "Meubles, télévision, électrom"
type input "Meubles, télévision, électrome"
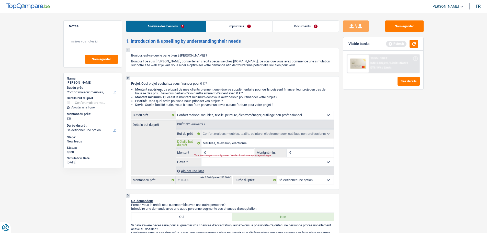
type input "Meubles, télévision, électromen"
type input "Meubles, télévision, électromena"
type input "Meubles, télévision, électromenag"
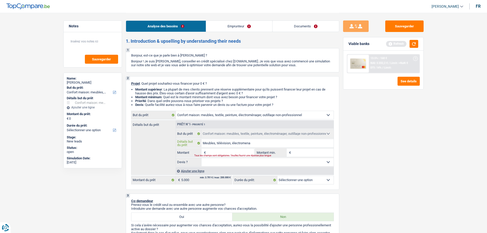
type input "Meubles, télévision, électromenag"
type input "Meubles, télévision, électromenage"
type input "Meubles, télévision, électromenager"
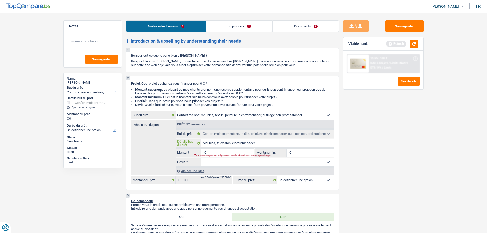
type input "Meubles, télévision, électromenager"
type input "Meubles, télévision, électroménager"
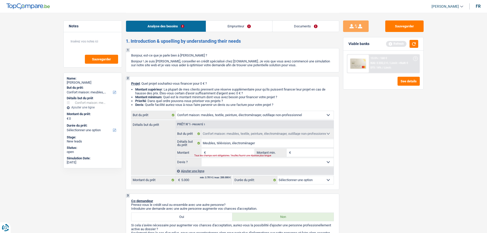
click at [234, 149] on input "Montant" at bounding box center [230, 152] width 47 height 8
type input "6"
type input "60"
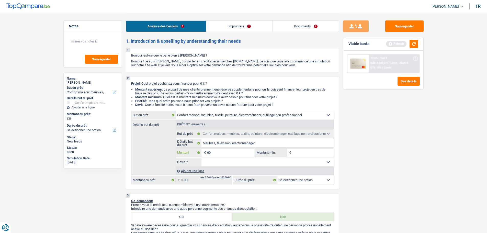
type input "600"
type input "6.000"
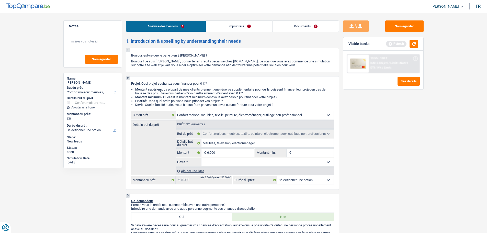
type input "6.000"
select select "42"
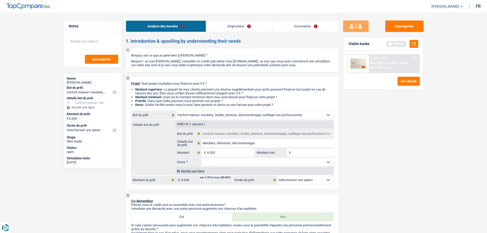
select select "42"
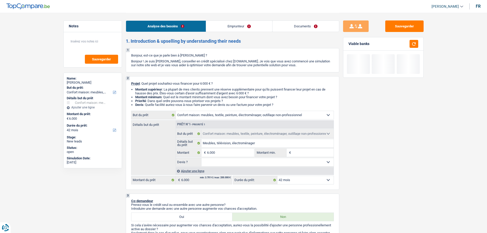
click at [396, 160] on div "Sauvegarder Viable banks" at bounding box center [383, 122] width 88 height 204
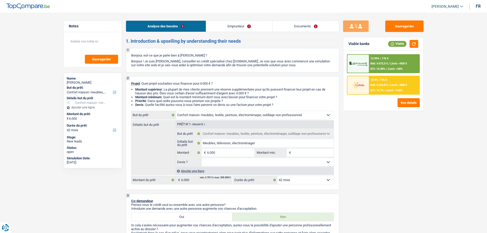
click at [300, 152] on input "Montant min." at bounding box center [312, 152] width 41 height 8
type input "5"
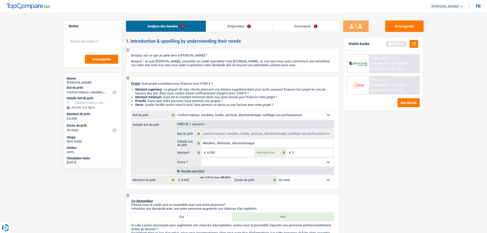
type input "50"
type input "500"
type input "5.001"
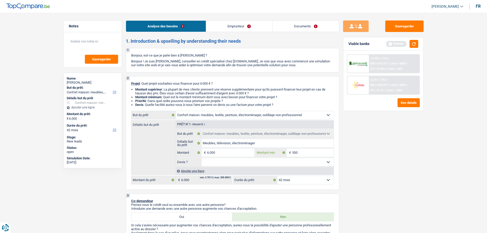
type input "5.001"
click at [295, 158] on select "Oui Non Non répondu Sélectionner une option" at bounding box center [267, 162] width 132 height 8
select select "false"
click at [201, 158] on select "Oui Non Non répondu Sélectionner une option" at bounding box center [267, 162] width 132 height 8
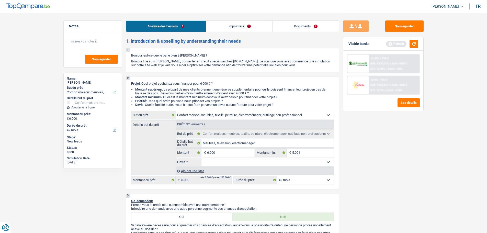
select select "false"
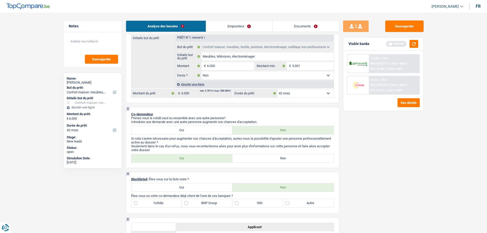
scroll to position [128, 0]
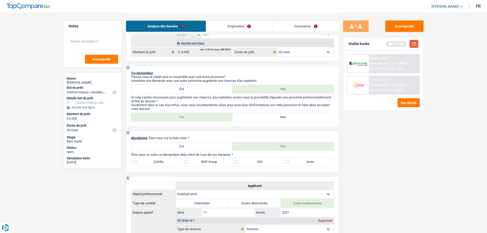
click at [417, 46] on button "button" at bounding box center [413, 44] width 9 height 8
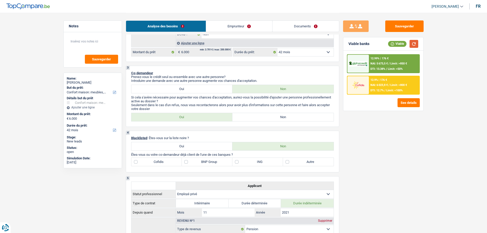
scroll to position [102, 0]
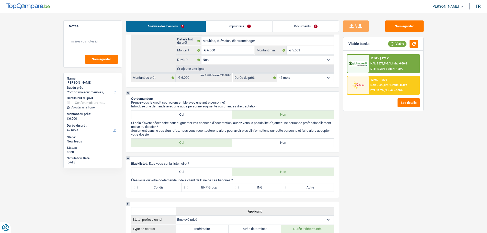
click at [264, 142] on label "Non" at bounding box center [282, 142] width 101 height 8
click at [264, 142] on input "Non" at bounding box center [282, 142] width 101 height 8
radio input "true"
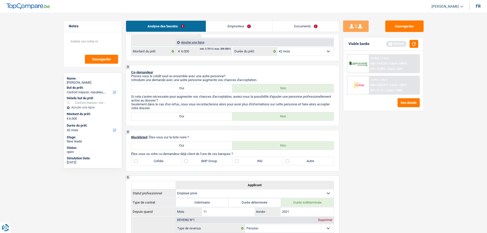
scroll to position [128, 0]
click at [415, 44] on button "button" at bounding box center [413, 44] width 9 height 8
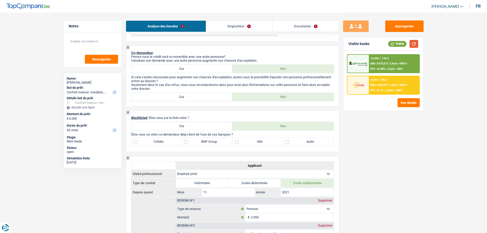
scroll to position [102, 0]
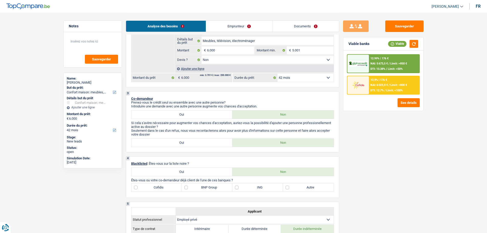
click at [318, 191] on label "Autre" at bounding box center [308, 187] width 51 height 8
click at [318, 191] on input "Autre" at bounding box center [308, 187] width 51 height 8
checkbox input "true"
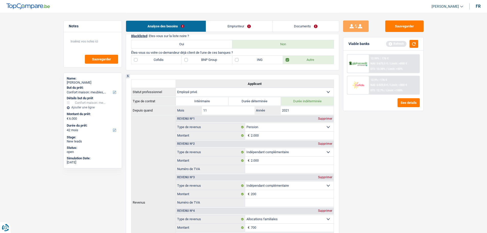
scroll to position [153, 0]
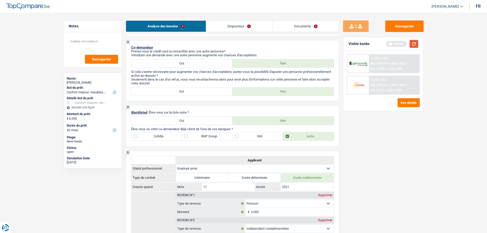
click at [415, 40] on button "button" at bounding box center [413, 44] width 9 height 8
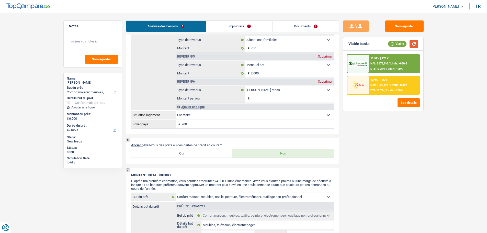
scroll to position [485, 0]
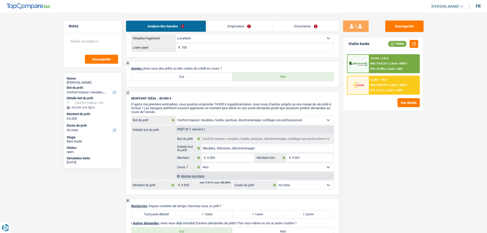
click at [196, 79] on label "Oui" at bounding box center [181, 77] width 101 height 8
click at [196, 79] on input "Oui" at bounding box center [181, 77] width 101 height 8
radio input "true"
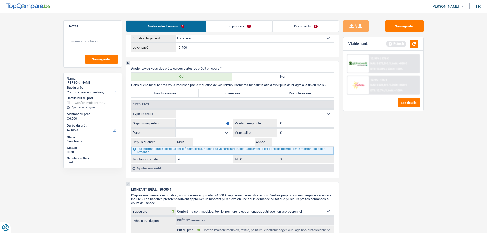
click at [214, 113] on select "Carte ou ouverture de crédit Prêt hypothécaire Vente à tempérament Prêt à tempé…" at bounding box center [255, 114] width 158 height 8
select select "carLoan"
type input "0"
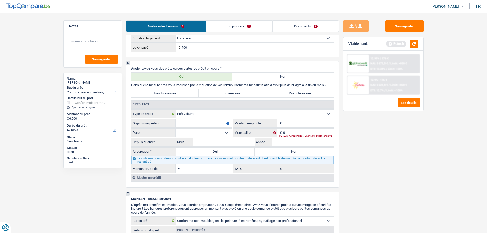
click at [194, 125] on input "Organisme prêteur" at bounding box center [203, 123] width 56 height 8
type input "Alpha"
click at [287, 121] on input "Montant" at bounding box center [308, 123] width 51 height 8
type input "40.000"
click at [218, 134] on select "12 mois 18 mois 24 mois 30 mois 36 mois 42 mois 48 mois 60 mois 72 mois 84 mois…" at bounding box center [203, 132] width 56 height 8
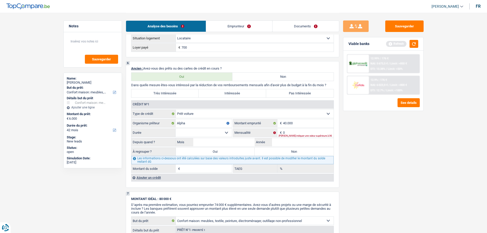
click at [294, 90] on label "Pas Intéressée" at bounding box center [299, 93] width 67 height 8
click at [294, 90] on input "Pas Intéressée" at bounding box center [299, 93] width 67 height 8
radio input "true"
click at [206, 130] on select "12 mois 18 mois 24 mois 30 mois 36 mois 42 mois 48 mois 60 mois 72 mois 84 mois…" at bounding box center [203, 132] width 56 height 8
select select "60"
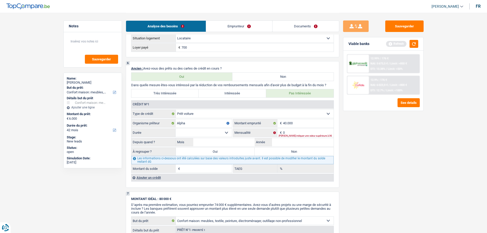
click at [175, 128] on select "12 mois 18 mois 24 mois 30 mois 36 mois 42 mois 48 mois 60 mois 72 mois 84 mois…" at bounding box center [203, 132] width 56 height 8
click at [290, 130] on input "0" at bounding box center [308, 132] width 51 height 8
type input "700"
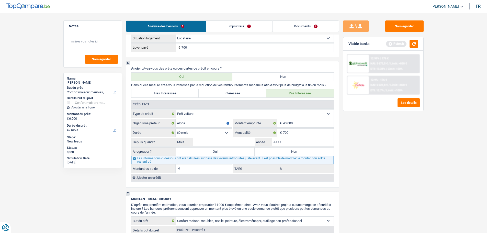
click at [296, 143] on input "Année" at bounding box center [303, 142] width 62 height 8
type input "2024"
click at [224, 140] on input "Mois" at bounding box center [224, 142] width 62 height 8
type input "2"
type input "27.095"
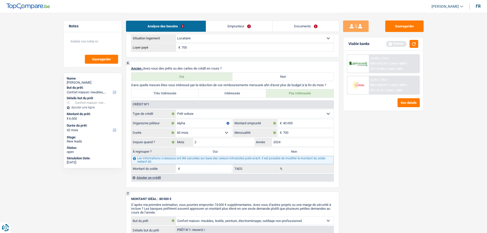
type input "1,95"
drag, startPoint x: 272, startPoint y: 151, endPoint x: 208, endPoint y: 161, distance: 64.3
click at [272, 151] on label "Non" at bounding box center [293, 151] width 79 height 8
click at [272, 151] on input "Non" at bounding box center [293, 151] width 79 height 8
radio input "true"
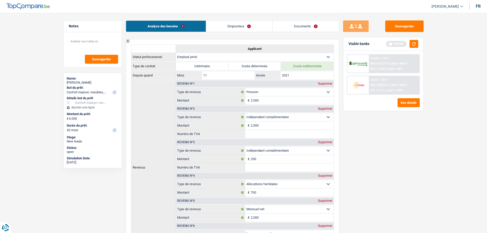
scroll to position [212, 0]
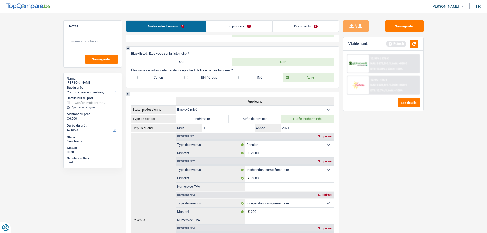
click at [215, 78] on label "BNP Group" at bounding box center [207, 77] width 51 height 8
click at [215, 78] on input "BNP Group" at bounding box center [207, 77] width 51 height 8
checkbox input "true"
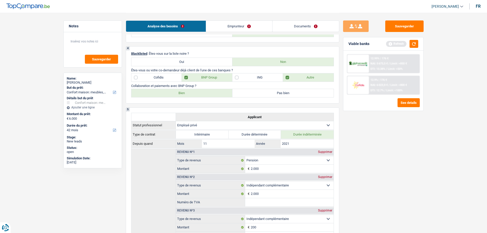
click at [194, 95] on label "Bien" at bounding box center [181, 93] width 101 height 8
click at [194, 95] on input "Bien" at bounding box center [181, 93] width 101 height 8
radio input "true"
click at [413, 44] on button "button" at bounding box center [413, 44] width 9 height 8
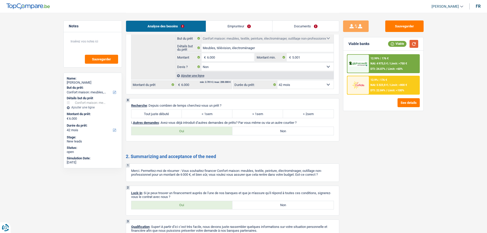
scroll to position [790, 0]
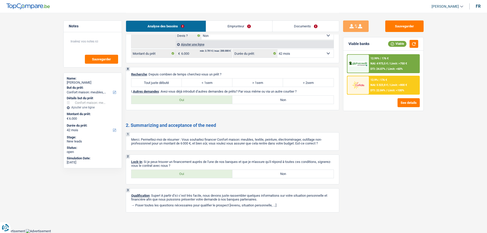
click at [161, 80] on label "Tout juste débuté" at bounding box center [156, 82] width 51 height 8
click at [161, 80] on input "Tout juste débuté" at bounding box center [156, 82] width 51 height 8
radio input "true"
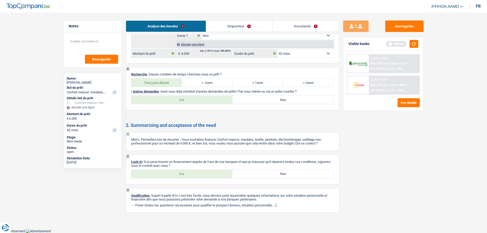
click at [269, 98] on label "Non" at bounding box center [282, 100] width 101 height 8
click at [269, 98] on input "Non" at bounding box center [282, 100] width 101 height 8
radio input "true"
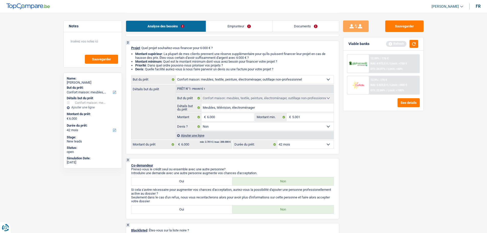
scroll to position [0, 0]
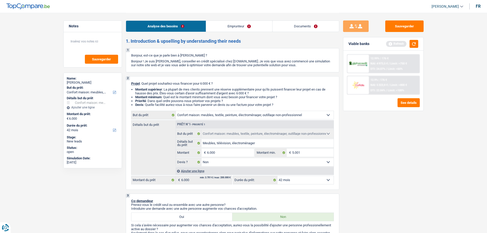
click at [246, 22] on link "Emprunteur" at bounding box center [239, 26] width 66 height 11
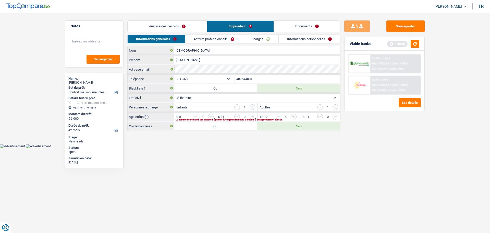
click at [226, 96] on select "Célibataire Marié(e) Cohabitant(e) légal(e) Divorcé(e) Veuf(ve) Séparé (de fait…" at bounding box center [257, 97] width 166 height 8
select select "divorced"
click at [174, 93] on select "Célibataire Marié(e) Cohabitant(e) légal(e) Divorcé(e) Veuf(ve) Séparé (de fait…" at bounding box center [257, 97] width 166 height 8
click at [322, 107] on input "button" at bounding box center [320, 107] width 6 height 6
click at [238, 108] on input "button" at bounding box center [237, 107] width 6 height 6
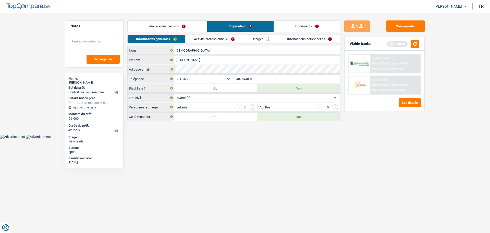
click at [226, 39] on link "Activité professionnelle" at bounding box center [214, 39] width 57 height 8
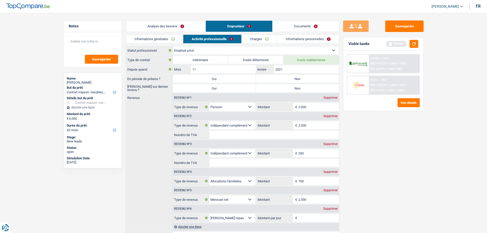
click at [274, 80] on label "Non" at bounding box center [297, 79] width 83 height 8
click at [274, 80] on input "Non" at bounding box center [297, 79] width 83 height 8
radio input "true"
click at [272, 89] on label "Non" at bounding box center [297, 88] width 83 height 8
click at [272, 89] on input "Non" at bounding box center [297, 88] width 83 height 8
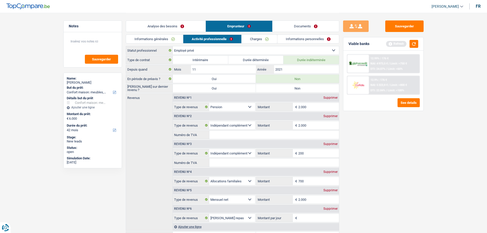
radio input "true"
click at [417, 44] on button "button" at bounding box center [413, 44] width 9 height 8
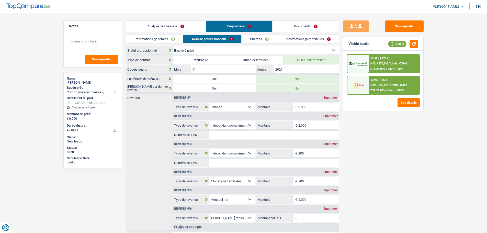
click at [334, 117] on div "Supprimer" at bounding box center [330, 115] width 17 height 3
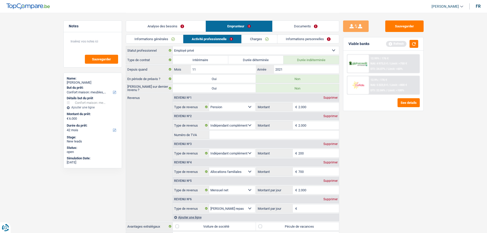
type input "200"
select select "familyAllowances"
type input "700"
select select "netSalary"
type input "2.000"
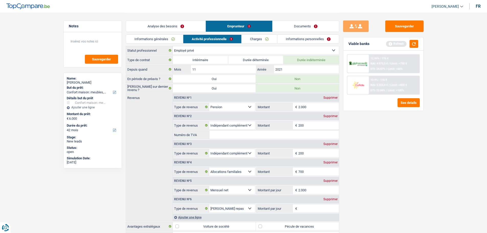
select select "mealVouchers"
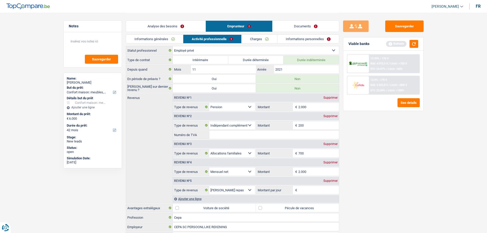
click at [333, 96] on div "Supprimer" at bounding box center [330, 97] width 17 height 3
select select "parttimeSelfemployed"
type input "200"
select select "familyAllowances"
type input "700"
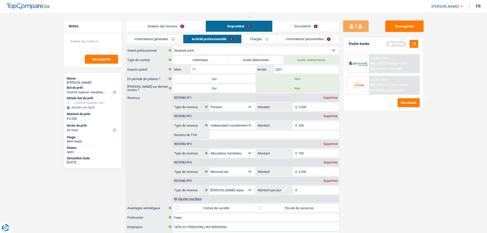
select select "netSalary"
type input "2.000"
select select "mealVouchers"
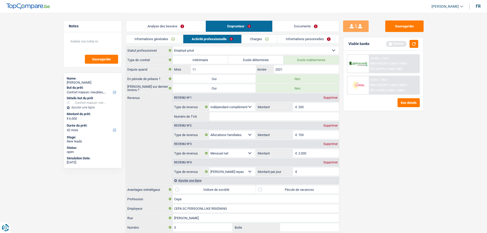
click at [331, 99] on div "Supprimer" at bounding box center [330, 97] width 17 height 3
select select "familyAllowances"
type input "700"
select select "netSalary"
type input "2.000"
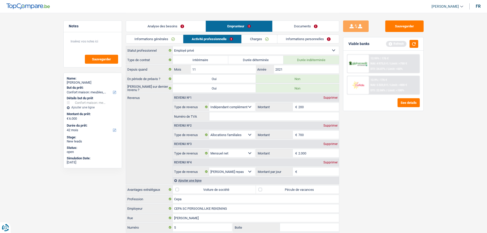
select select "mealVouchers"
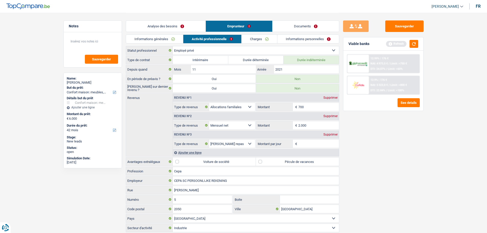
click at [318, 107] on input "700" at bounding box center [318, 107] width 41 height 8
click at [196, 29] on link "Analyse des besoins" at bounding box center [165, 26] width 79 height 11
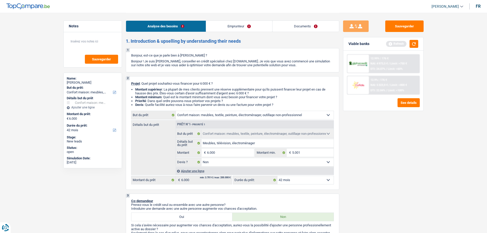
click at [233, 26] on link "Emprunteur" at bounding box center [239, 26] width 66 height 11
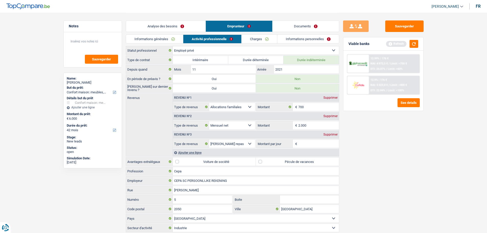
click at [331, 97] on div "Supprimer" at bounding box center [330, 97] width 17 height 3
select select "netSalary"
type input "2.000"
select select "mealVouchers"
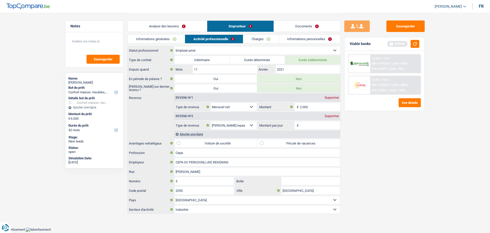
click at [268, 140] on label "Pécule de vacances" at bounding box center [298, 143] width 83 height 8
click at [268, 140] on input "Pécule de vacances" at bounding box center [298, 143] width 83 height 8
checkbox input "true"
click at [322, 124] on input "Montant par jour" at bounding box center [320, 125] width 41 height 8
type input "6,4"
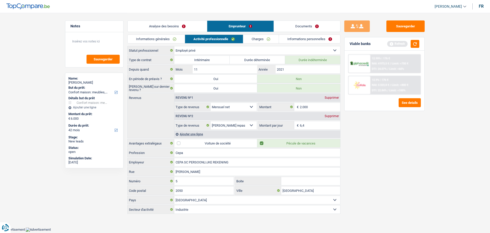
click at [394, 160] on div "Sauvegarder Viable banks Refresh 12.99% | 176 € NAI: 4 973,5 € / Limit: >750 € …" at bounding box center [385, 122] width 88 height 204
click at [413, 43] on button "button" at bounding box center [415, 44] width 9 height 8
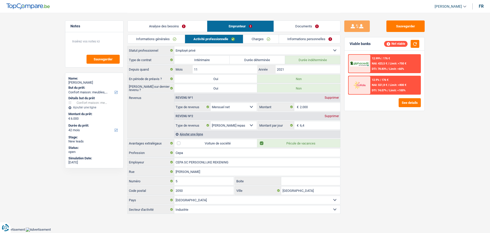
click at [258, 42] on link "Charges" at bounding box center [261, 39] width 36 height 8
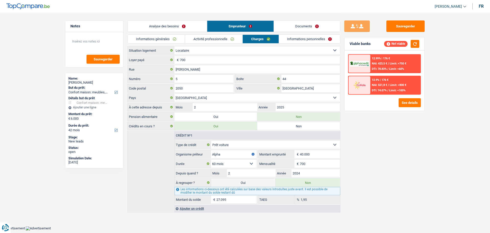
click at [218, 41] on link "Activité professionnelle" at bounding box center [213, 39] width 57 height 8
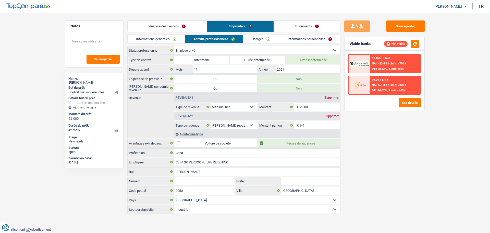
click at [300, 22] on link "Documents" at bounding box center [307, 26] width 66 height 11
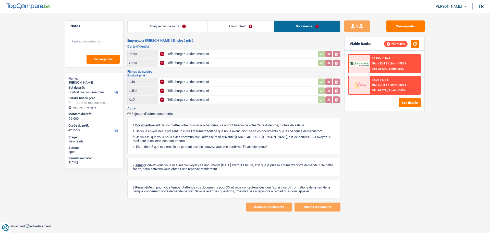
click at [249, 27] on link "Emprunteur" at bounding box center [241, 26] width 66 height 11
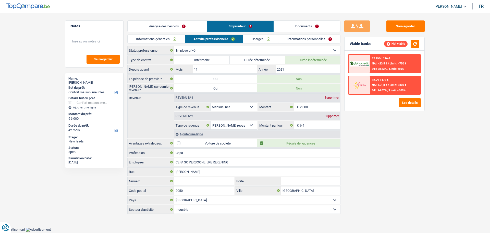
click at [254, 41] on link "Charges" at bounding box center [261, 39] width 36 height 8
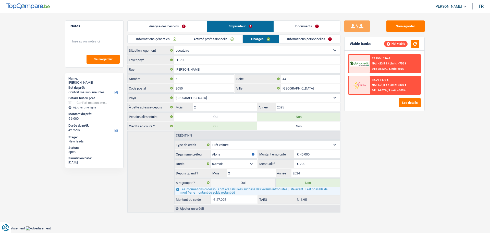
click at [314, 41] on link "Informations personnelles" at bounding box center [310, 39] width 62 height 8
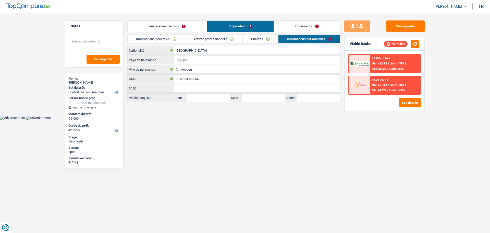
click at [189, 61] on input "Pays de naissance" at bounding box center [257, 60] width 166 height 8
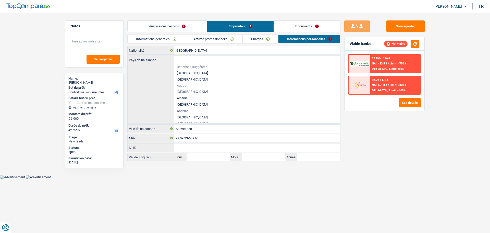
click at [198, 124] on div "Belgique Nationalité Pays de naissance Réponses suggérées Belgique Luxembourg A…" at bounding box center [233, 103] width 213 height 115
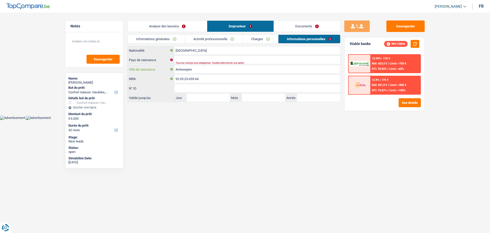
click at [204, 68] on input "Antweepen" at bounding box center [257, 69] width 166 height 8
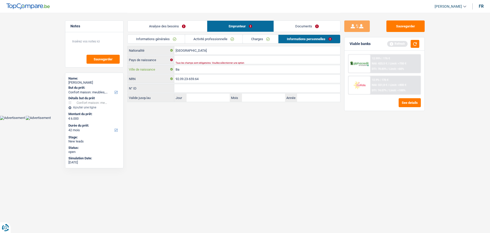
type input "B"
type input "Gearnga"
click at [199, 58] on input "Pays de naissance" at bounding box center [257, 60] width 166 height 8
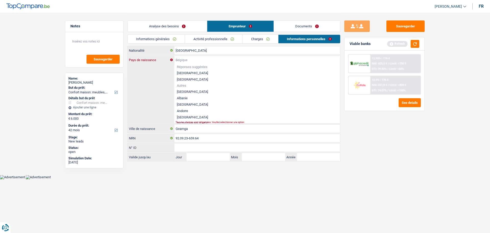
type input "l"
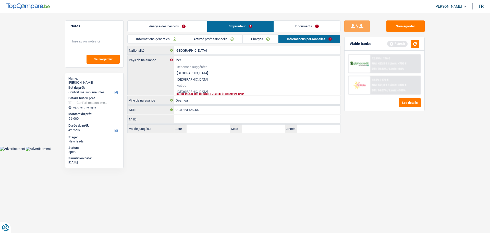
click at [227, 91] on li "[GEOGRAPHIC_DATA]" at bounding box center [257, 91] width 166 height 6
type input "[GEOGRAPHIC_DATA]"
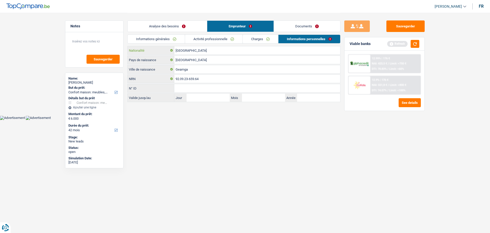
click at [202, 50] on input "[GEOGRAPHIC_DATA]" at bounding box center [257, 50] width 166 height 8
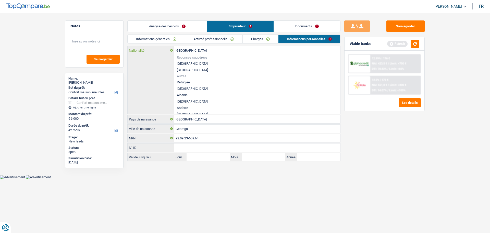
click at [202, 50] on input "[GEOGRAPHIC_DATA]" at bounding box center [257, 50] width 166 height 8
type input "l"
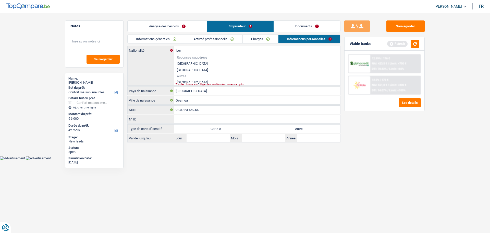
click at [185, 82] on li "[GEOGRAPHIC_DATA]" at bounding box center [257, 82] width 166 height 6
type input "[GEOGRAPHIC_DATA]"
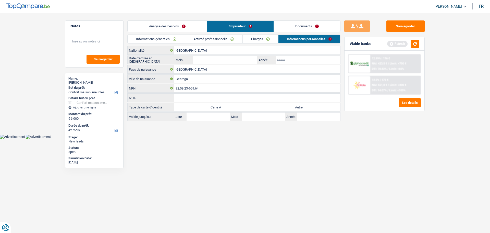
click at [281, 58] on input "Année" at bounding box center [308, 60] width 65 height 8
click at [297, 107] on label "Autre" at bounding box center [298, 107] width 83 height 8
click at [297, 107] on input "Autre" at bounding box center [298, 107] width 83 height 8
click at [295, 60] on input "2015" at bounding box center [308, 60] width 65 height 8
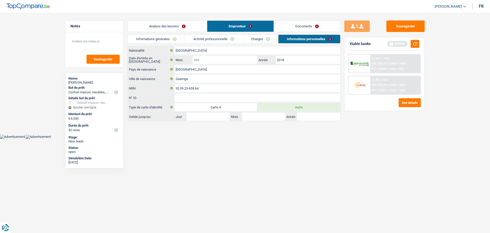
click at [230, 61] on input "Mois" at bounding box center [225, 60] width 65 height 8
drag, startPoint x: 428, startPoint y: 122, endPoint x: 422, endPoint y: 93, distance: 30.2
click at [427, 122] on div "Sauvegarder Viable banks Refresh 12.99% | 176 € NAI: 423,5 € / Limit: >750 € DT…" at bounding box center [385, 122] width 88 height 204
click at [418, 42] on button "button" at bounding box center [415, 44] width 9 height 8
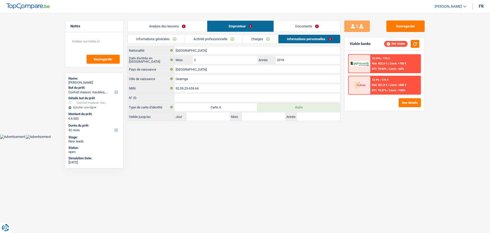
click at [220, 39] on link "Activité professionnelle" at bounding box center [213, 39] width 57 height 8
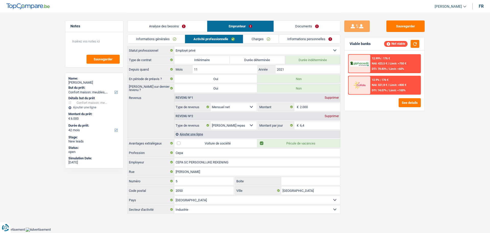
click at [151, 41] on link "Informations générales" at bounding box center [156, 39] width 57 height 8
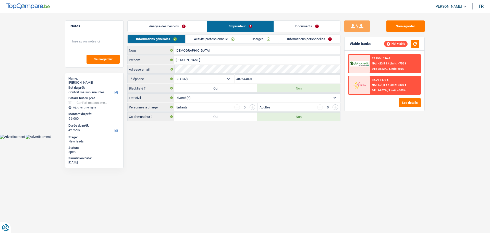
click at [177, 26] on link "Analyse des besoins" at bounding box center [167, 26] width 79 height 11
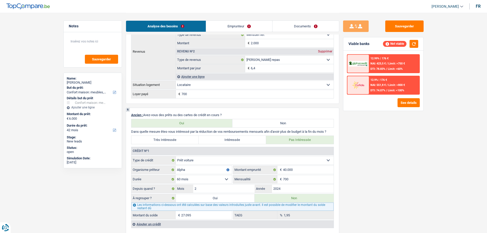
scroll to position [460, 0]
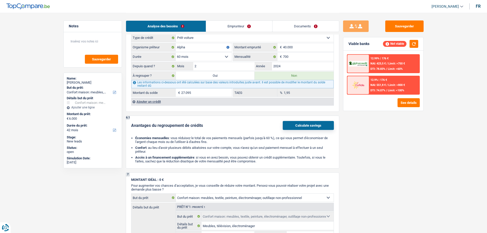
click at [220, 75] on label "Oui" at bounding box center [215, 76] width 79 height 8
click at [220, 75] on input "Oui" at bounding box center [215, 76] width 79 height 8
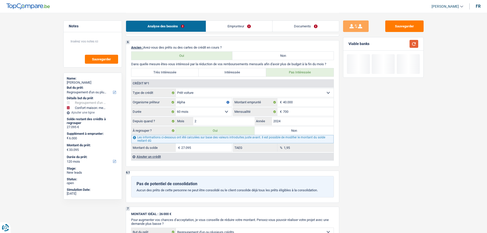
click at [410, 44] on button "button" at bounding box center [413, 44] width 9 height 8
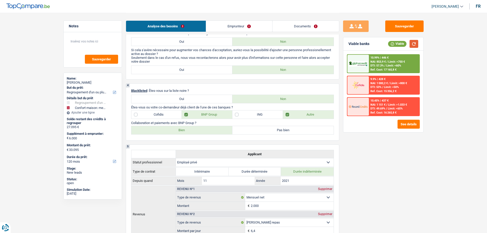
scroll to position [77, 0]
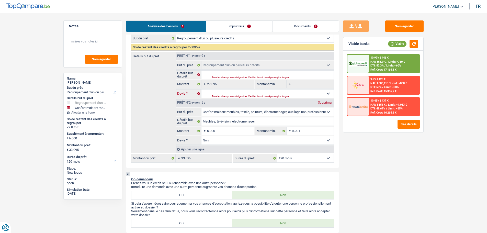
click at [243, 94] on select "Oui Non Non répondu Sélectionner une option" at bounding box center [267, 93] width 132 height 8
click at [201, 89] on select "Oui Non Non répondu Sélectionner une option" at bounding box center [267, 93] width 132 height 8
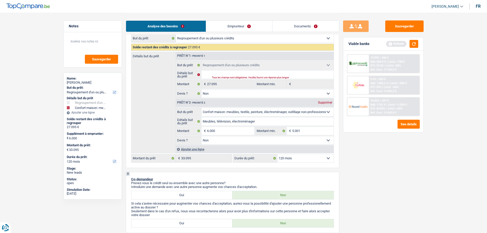
click at [305, 156] on select "12 mois 18 mois 24 mois 30 mois 36 mois 42 mois 48 mois 60 mois 72 mois 84 mois…" at bounding box center [305, 158] width 56 height 8
click at [277, 154] on select "12 mois 18 mois 24 mois 30 mois 36 mois 42 mois 48 mois 60 mois 72 mois 84 mois…" at bounding box center [305, 158] width 56 height 8
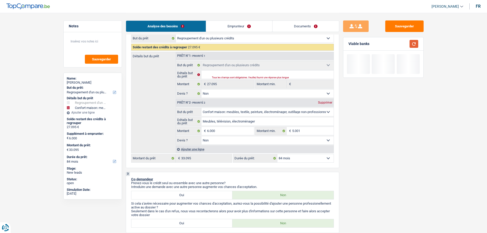
click at [416, 43] on button "button" at bounding box center [413, 44] width 9 height 8
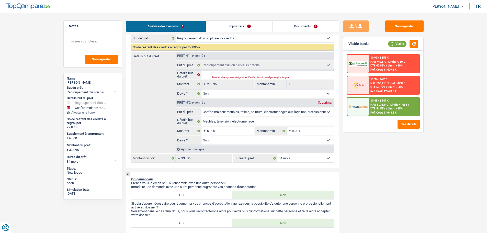
click at [310, 158] on select "12 mois 18 mois 24 mois 30 mois 36 mois 42 mois 48 mois 60 mois 72 mois 84 mois…" at bounding box center [305, 158] width 56 height 8
click at [277, 154] on select "12 mois 18 mois 24 mois 30 mois 36 mois 42 mois 48 mois 60 mois 72 mois 84 mois…" at bounding box center [305, 158] width 56 height 8
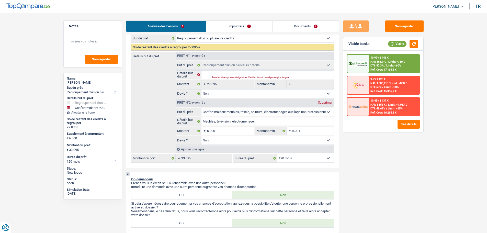
click at [395, 64] on div "10.99% | 446 € NAI: 853,9 € / Limit: >750 € DTI: 57.3% / Limit: <60% Ref. Cost:…" at bounding box center [394, 64] width 50 height 18
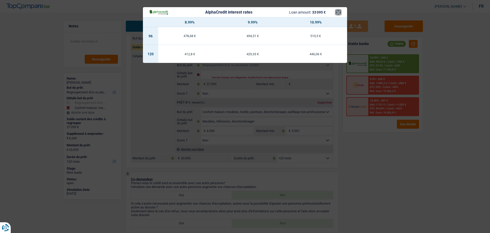
click at [338, 10] on button "×" at bounding box center [338, 12] width 5 height 5
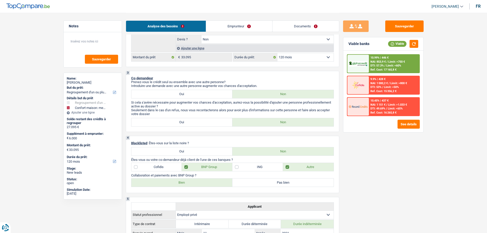
scroll to position [153, 0]
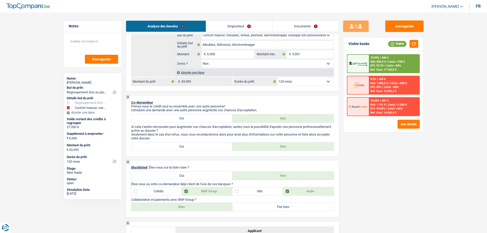
click at [356, 68] on div at bounding box center [357, 64] width 21 height 18
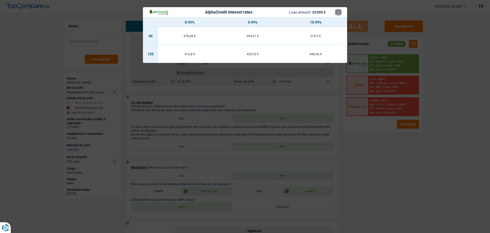
click at [337, 12] on button "×" at bounding box center [338, 12] width 5 height 5
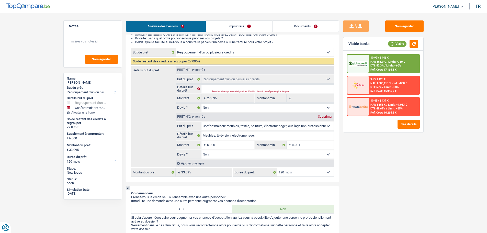
scroll to position [0, 0]
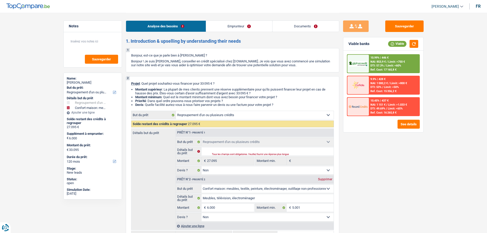
click at [261, 153] on div "Tous les champs sont obligatoires. Veuillez fournir une réponse plus longue" at bounding box center [266, 154] width 109 height 2
click at [259, 149] on input "Détails but du prêt" at bounding box center [267, 151] width 132 height 8
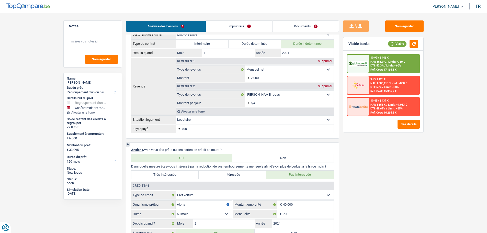
scroll to position [485, 0]
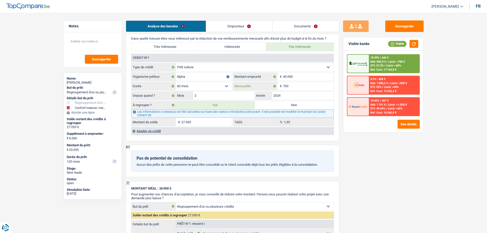
click at [296, 84] on input "700" at bounding box center [308, 86] width 51 height 8
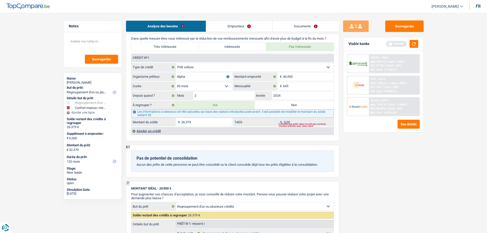
click at [293, 106] on label "Non" at bounding box center [293, 105] width 79 height 8
click at [293, 106] on input "Non" at bounding box center [293, 105] width 79 height 8
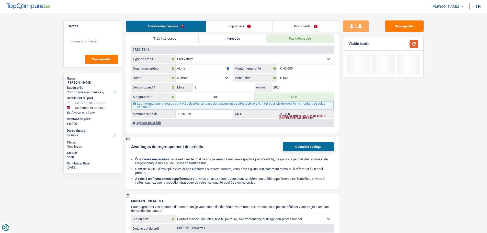
click at [414, 43] on button "button" at bounding box center [413, 44] width 9 height 8
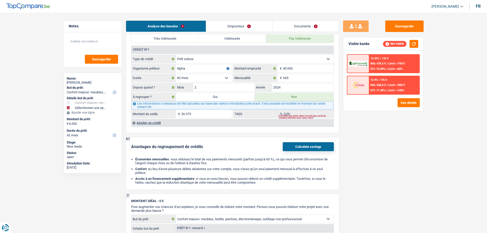
click at [238, 97] on label "Oui" at bounding box center [215, 97] width 79 height 8
click at [238, 97] on input "Oui" at bounding box center [215, 97] width 79 height 8
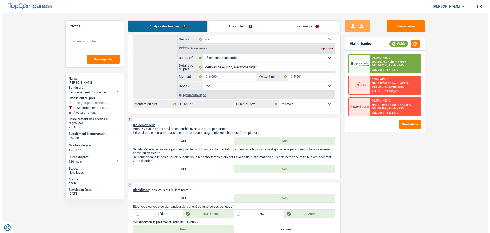
scroll to position [77, 0]
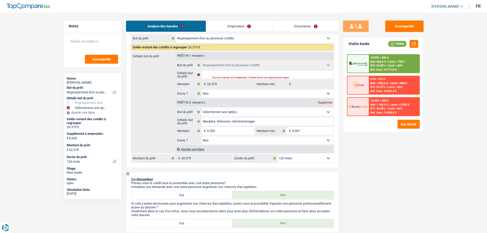
click at [365, 61] on img at bounding box center [357, 64] width 19 height 6
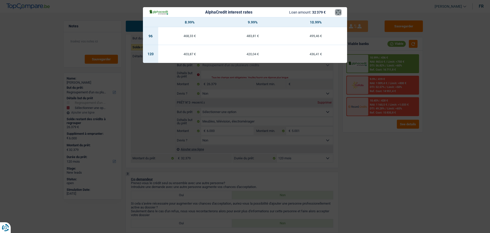
click at [340, 12] on button "×" at bounding box center [338, 12] width 5 height 5
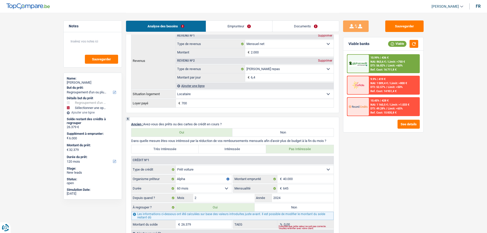
scroll to position [485, 0]
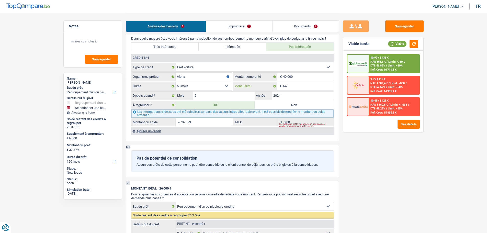
click at [298, 86] on input "645" at bounding box center [308, 86] width 51 height 8
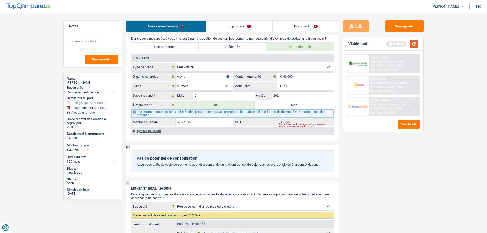
click at [413, 44] on button "button" at bounding box center [413, 44] width 9 height 8
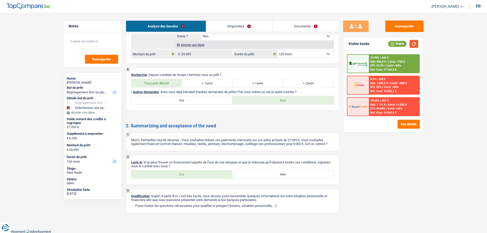
scroll to position [758, 0]
click at [208, 172] on label "Oui" at bounding box center [181, 174] width 101 height 8
click at [208, 172] on input "Oui" at bounding box center [181, 174] width 101 height 8
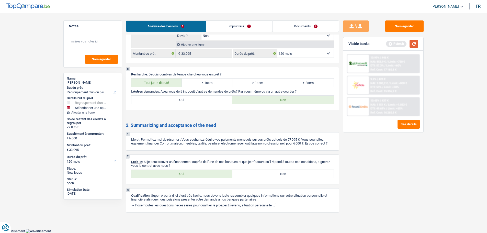
click at [414, 45] on button "button" at bounding box center [413, 44] width 9 height 8
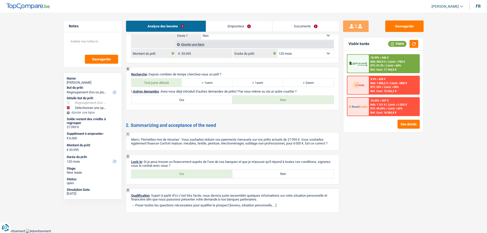
click at [320, 22] on link "Documents" at bounding box center [305, 26] width 66 height 11
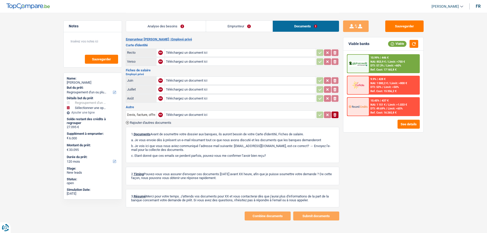
scroll to position [0, 0]
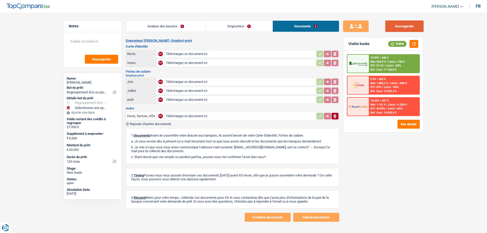
click at [409, 24] on button "Sauvegarder" at bounding box center [404, 25] width 38 height 11
click at [403, 27] on button "Sauvegarder" at bounding box center [404, 25] width 38 height 11
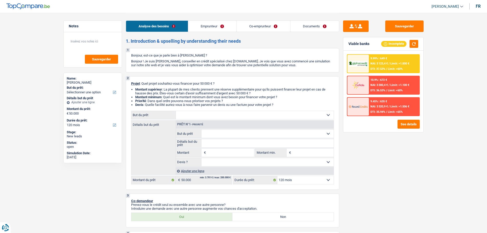
select select "120"
select select "publicEmployee"
select select "netSalary"
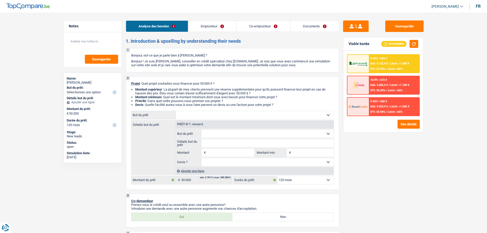
select select "familyAllowances"
select select "mealVouchers"
select select "ownerWithMortgage"
select select "mortgage"
select select "360"
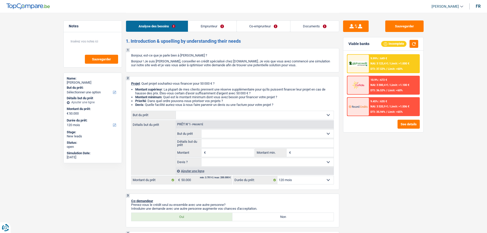
select select "120"
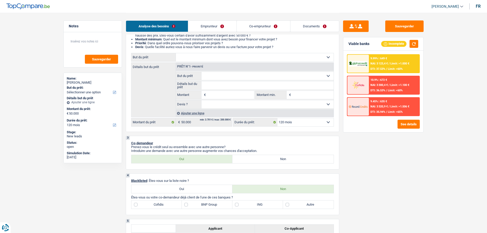
scroll to position [26, 0]
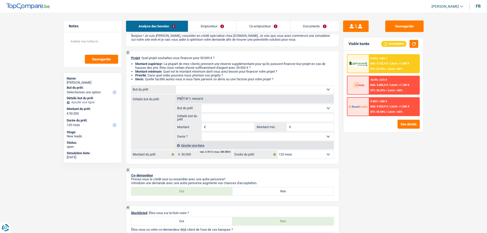
drag, startPoint x: 247, startPoint y: 90, endPoint x: 254, endPoint y: 91, distance: 6.5
click at [254, 91] on select "Confort maison: meubles, textile, peinture, électroménager, outillage non-profe…" at bounding box center [255, 89] width 158 height 8
click at [228, 26] on link "Emprunteur" at bounding box center [212, 26] width 48 height 11
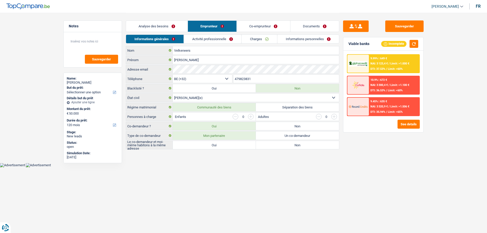
scroll to position [0, 0]
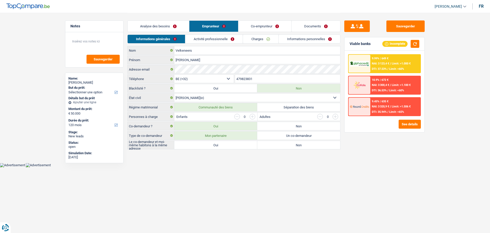
click at [234, 43] on link "Activité professionnelle" at bounding box center [213, 39] width 57 height 8
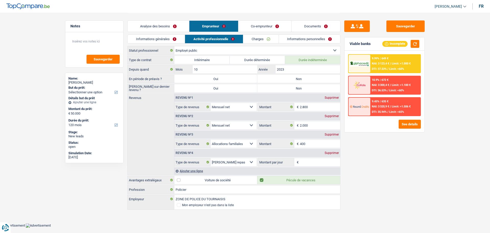
click at [248, 125] on select "Allocation d'handicap Allocations chômage Allocations familiales Chèques repas …" at bounding box center [234, 125] width 46 height 8
drag, startPoint x: 423, startPoint y: 173, endPoint x: 417, endPoint y: 169, distance: 6.8
click at [423, 173] on div "Sauvegarder Viable banks Incomplete 9.99% | 649 € NAI: 3 123,4 € / Limit: >1.00…" at bounding box center [385, 122] width 88 height 204
click at [173, 27] on link "Analyse des besoins" at bounding box center [159, 26] width 62 height 11
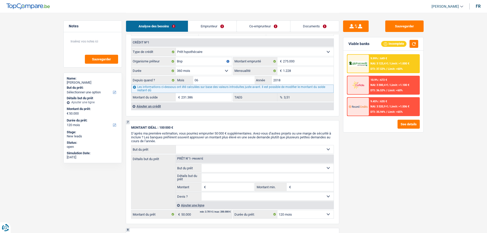
scroll to position [409, 0]
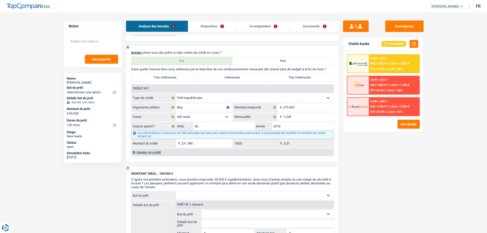
click at [151, 152] on div "Ajouter un crédit" at bounding box center [232, 152] width 202 height 8
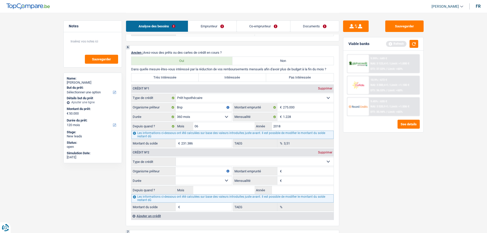
click at [190, 160] on select "Carte ou ouverture de crédit Prêt hypothécaire Vente à tempérament Prêt à tempé…" at bounding box center [255, 161] width 158 height 8
select select "renovationLoan"
type input "0"
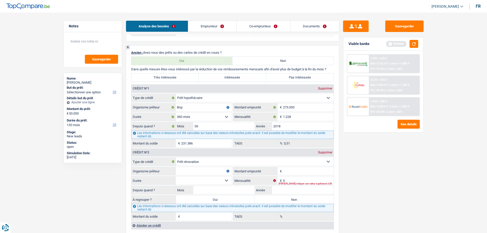
click at [153, 225] on div "Ajouter un crédit" at bounding box center [232, 225] width 202 height 8
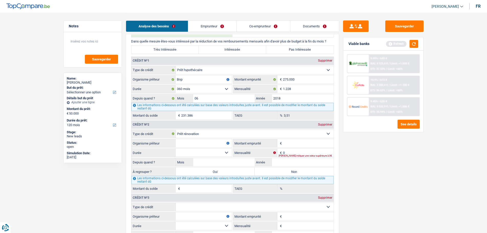
scroll to position [485, 0]
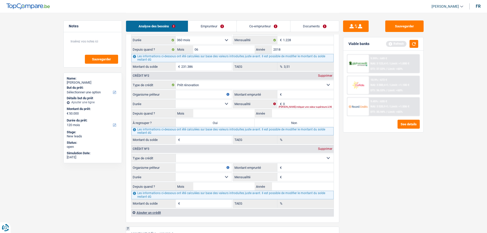
click at [206, 158] on select "Carte ou ouverture de crédit Prêt hypothécaire Vente à tempérament Prêt à tempé…" at bounding box center [255, 158] width 158 height 8
select select "carLoan"
type input "0"
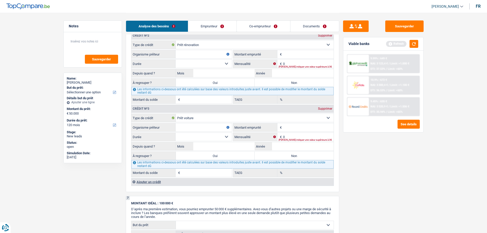
scroll to position [562, 0]
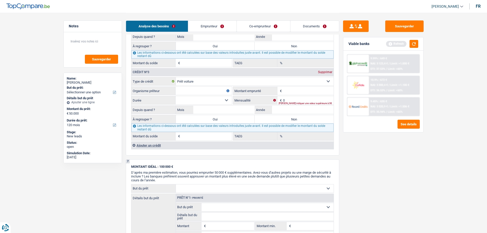
click at [156, 144] on div "Ajouter un crédit" at bounding box center [232, 145] width 202 height 8
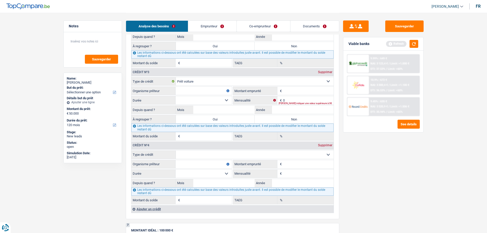
click at [202, 156] on select "Carte ou ouverture de crédit Prêt hypothécaire Vente à tempérament Prêt à tempé…" at bounding box center [255, 154] width 158 height 8
select select "personalLoan"
type input "0"
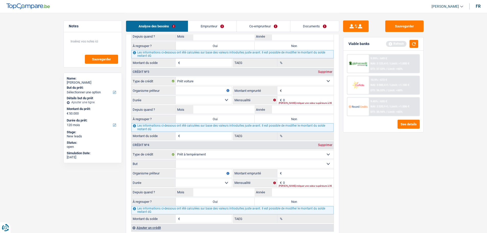
scroll to position [511, 0]
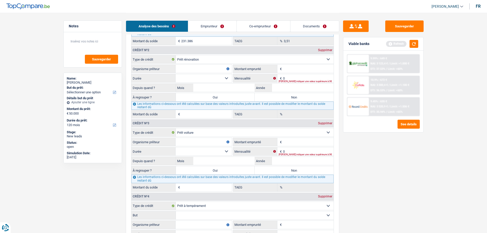
click at [281, 27] on link "Co-emprunteur" at bounding box center [263, 26] width 53 height 11
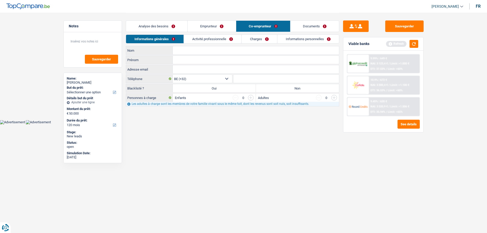
scroll to position [0, 0]
click at [261, 38] on link "Charges" at bounding box center [261, 39] width 36 height 8
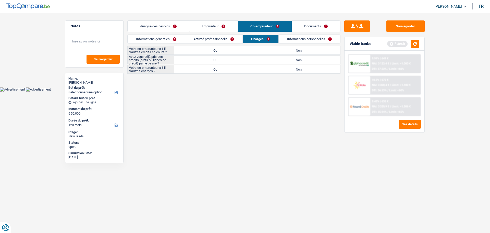
click at [175, 25] on link "Analyse des besoins" at bounding box center [159, 26] width 62 height 11
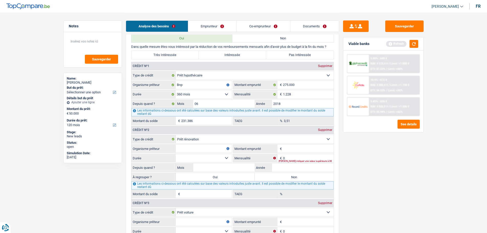
scroll to position [460, 0]
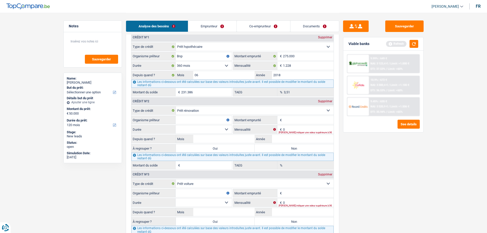
click at [188, 122] on input "Organisme prêteur" at bounding box center [203, 120] width 56 height 8
type input "Cetelem"
click at [291, 120] on input "Montant emprunté" at bounding box center [308, 120] width 51 height 8
type input "2"
type input "30.000"
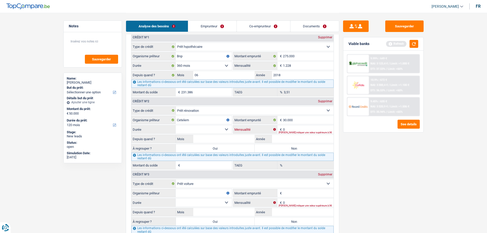
click at [304, 128] on input "0" at bounding box center [308, 129] width 51 height 8
type input "534"
click at [213, 128] on select "12 mois 18 mois 24 mois 30 mois 36 mois 42 mois 48 mois 60 mois 72 mois 84 mois…" at bounding box center [203, 129] width 56 height 8
select select "84"
click at [175, 125] on select "12 mois 18 mois 24 mois 30 mois 36 mois 42 mois 48 mois 60 mois 72 mois 84 mois…" at bounding box center [203, 129] width 56 height 8
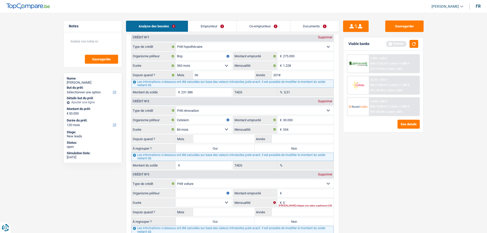
click at [236, 107] on select "Carte ou ouverture de crédit Prêt hypothécaire Vente à tempérament Prêt à tempé…" at bounding box center [255, 110] width 158 height 8
select select "personalLoan"
select select
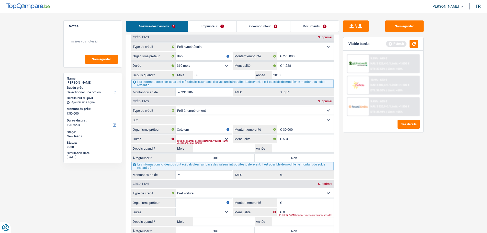
click at [205, 121] on select "Confort maison: meubles, textile, peinture, électroménager, outillage non-profe…" at bounding box center [255, 120] width 158 height 8
select select "smallWorks"
click at [176, 116] on select "Confort maison: meubles, textile, peinture, électroménager, outillage non-profe…" at bounding box center [255, 120] width 158 height 8
click at [213, 137] on select "12 mois 18 mois 24 mois 30 mois 36 mois 42 mois 48 mois 60 mois 72 mois 84 mois…" at bounding box center [203, 139] width 56 height 8
select select "84"
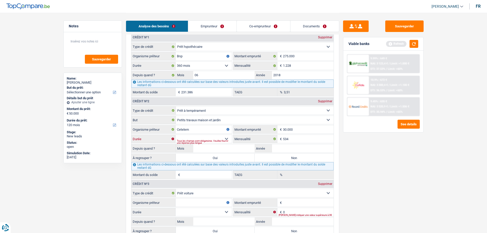
click at [175, 135] on select "12 mois 18 mois 24 mois 30 mois 36 mois 42 mois 48 mois 60 mois 72 mois 84 mois…" at bounding box center [203, 139] width 56 height 8
click at [282, 150] on input "Année" at bounding box center [303, 148] width 62 height 8
click at [244, 146] on input "Mois" at bounding box center [224, 148] width 62 height 8
click at [242, 146] on input "Mois" at bounding box center [224, 148] width 62 height 8
type input "7"
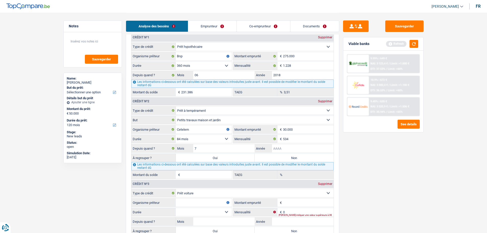
click at [284, 149] on input "Année" at bounding box center [303, 148] width 62 height 8
type input "2024"
type input "26.338"
type input "12,99"
click at [196, 156] on label "Oui" at bounding box center [215, 158] width 79 height 8
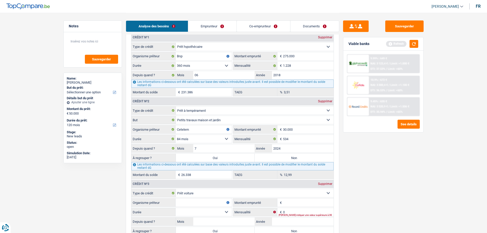
click at [196, 156] on input "Oui" at bounding box center [215, 158] width 79 height 8
radio input "true"
type input "26.338"
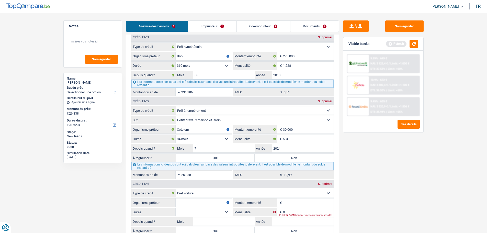
select select "refinancing"
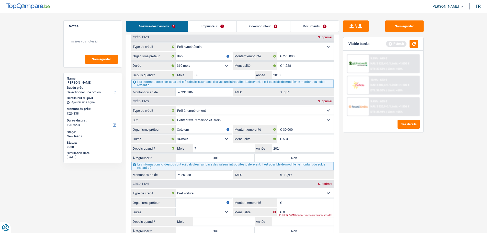
select select "refinancing"
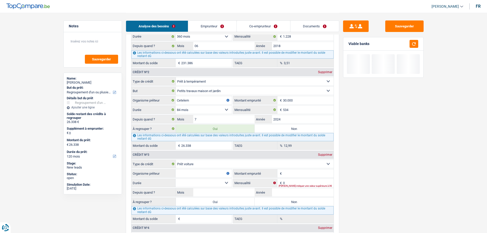
scroll to position [536, 0]
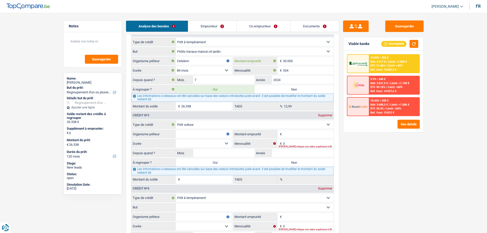
click at [298, 62] on input "30.000" at bounding box center [308, 61] width 51 height 8
type input "4"
select select
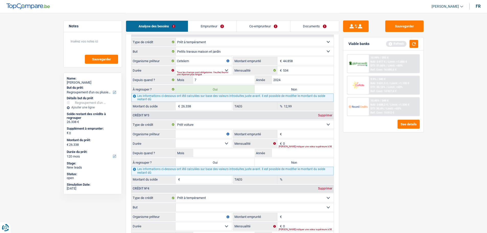
type input "44.858"
click at [369, 179] on div "Sauvegarder Viable banks Refresh 10.99% | 355 € NAI: 3 417 € / Limit: >1.000 € …" at bounding box center [383, 122] width 88 height 204
click at [228, 70] on select "12 mois 18 mois 24 mois 30 mois 36 mois 42 mois 48 mois 60 mois 72 mois 84 mois…" at bounding box center [203, 70] width 56 height 8
select select "84"
click at [175, 66] on select "12 mois 18 mois 24 mois 30 mois 36 mois 42 mois 48 mois 60 mois 72 mois 84 mois…" at bounding box center [203, 70] width 56 height 8
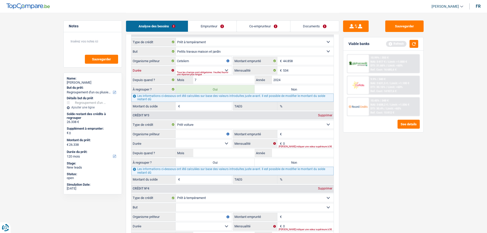
type input "36.848"
type input "0,00"
click at [414, 43] on button "button" at bounding box center [413, 44] width 9 height 8
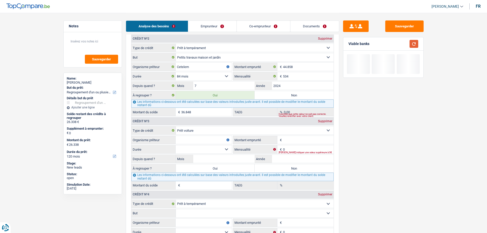
scroll to position [562, 0]
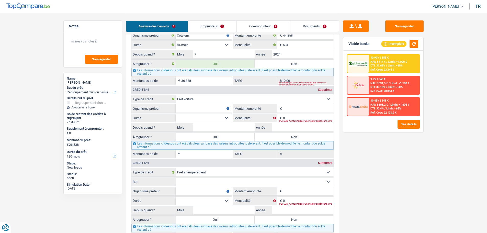
click at [181, 108] on input "Organisme prêteur" at bounding box center [203, 108] width 56 height 8
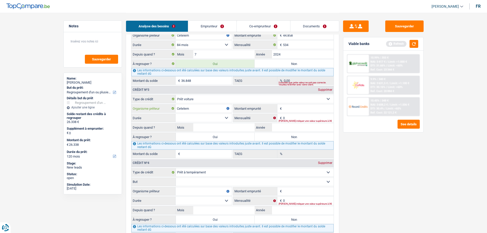
type input "Cetelem"
click at [291, 104] on input "Montant emprunté" at bounding box center [308, 108] width 51 height 8
type input "18.029"
click at [206, 119] on select "12 mois 18 mois 24 mois 30 mois 36 mois 42 mois 48 mois 60 mois 72 mois 84 mois…" at bounding box center [203, 118] width 56 height 8
select select "60"
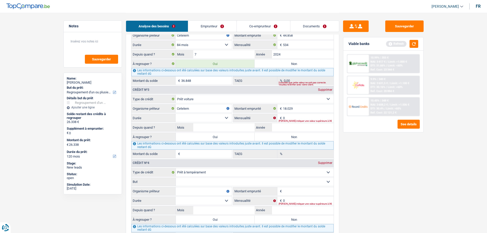
click at [175, 114] on select "12 mois 18 mois 24 mois 30 mois 36 mois 42 mois 48 mois 60 mois 72 mois 84 mois…" at bounding box center [203, 118] width 56 height 8
click at [295, 120] on div "[PERSON_NAME] indiquer une valeur supérieure à 0€" at bounding box center [305, 121] width 55 height 2
click at [294, 117] on input "0" at bounding box center [308, 118] width 51 height 8
type input "251"
click at [238, 129] on input "Mois" at bounding box center [224, 127] width 62 height 8
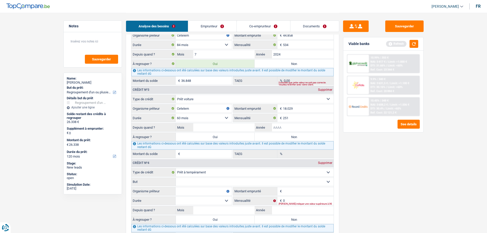
click at [300, 126] on input "Année" at bounding box center [303, 127] width 62 height 8
click at [239, 129] on input "Mois" at bounding box center [224, 127] width 62 height 8
type input "1"
click at [280, 124] on input "Année" at bounding box center [303, 127] width 62 height 8
type input "2024"
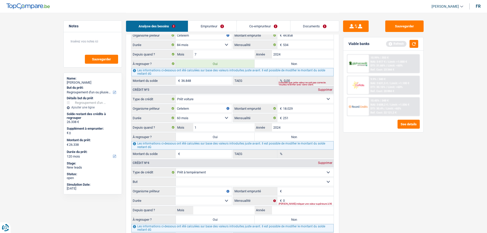
type input "11.003"
type input "0,00"
click at [210, 154] on input "11.003" at bounding box center [206, 154] width 51 height 8
click at [248, 135] on label "Oui" at bounding box center [215, 137] width 79 height 8
click at [248, 135] on input "Oui" at bounding box center [215, 137] width 79 height 8
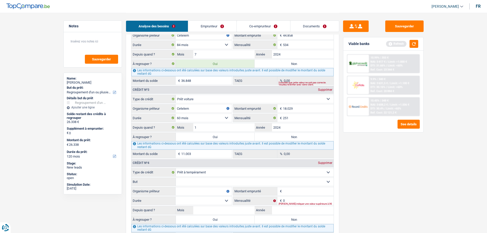
radio input "true"
type input "47.851"
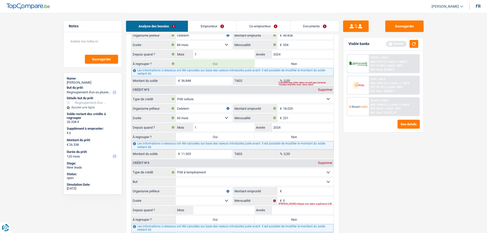
type input "47.851"
select select "144"
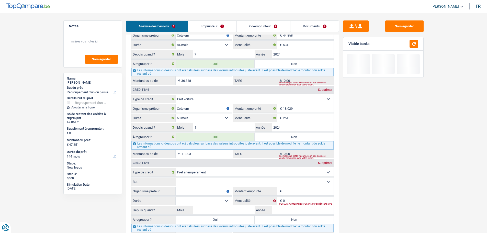
click at [210, 153] on input "11.003" at bounding box center [206, 154] width 51 height 8
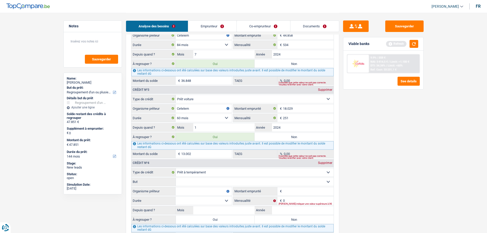
type input "13.002"
click at [375, 135] on div "Sauvegarder Viable banks Refresh 9.9% | 558 € NAI: 3 414,5 € / Limit: >1.100 € …" at bounding box center [383, 122] width 88 height 204
click at [412, 41] on button "button" at bounding box center [413, 44] width 9 height 8
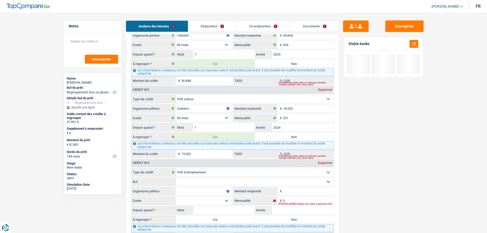
click at [196, 76] on input "36.848" at bounding box center [206, 80] width 51 height 8
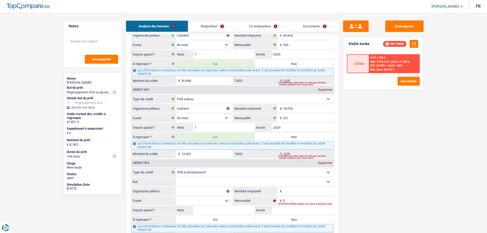
click at [196, 76] on input "36.848" at bounding box center [206, 80] width 51 height 8
type input "9"
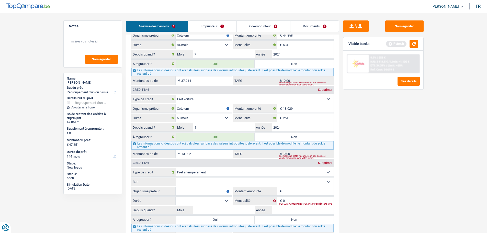
type input "37.914"
click at [401, 147] on div "Sauvegarder Viable banks Refresh 9.9% | 558 € NAI: 3 414,5 € / Limit: >1.100 € …" at bounding box center [383, 122] width 88 height 204
click at [414, 43] on button "button" at bounding box center [413, 44] width 9 height 8
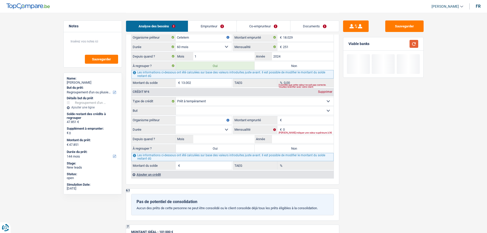
scroll to position [587, 0]
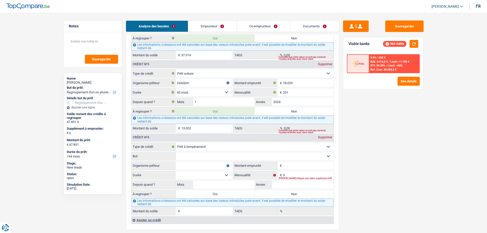
click at [185, 155] on select "Confort maison: meubles, textile, peinture, électroménager, outillage non-profe…" at bounding box center [255, 156] width 158 height 8
click at [193, 174] on select "12 mois 18 mois 24 mois Sélectionner une option" at bounding box center [203, 175] width 56 height 8
click at [303, 164] on input "Montant emprunté" at bounding box center [308, 165] width 51 height 8
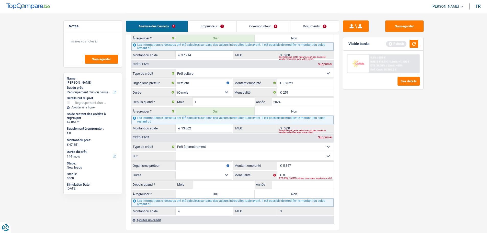
type input "5.847"
click at [200, 178] on select "12 mois 18 mois 24 mois 30 mois 36 mois 42 mois Sélectionner une option" at bounding box center [203, 175] width 56 height 8
select select "36"
click at [175, 171] on select "12 mois 18 mois 24 mois 30 mois 36 mois 42 mois Sélectionner une option" at bounding box center [203, 175] width 56 height 8
click at [215, 165] on input "Organisme prêteur" at bounding box center [203, 165] width 56 height 8
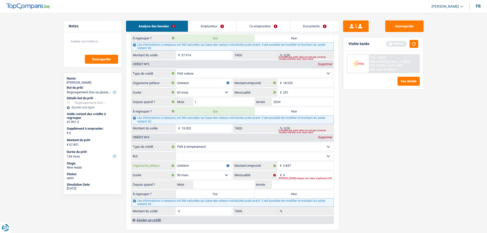
type input "Cetelem"
click at [315, 174] on input "0" at bounding box center [308, 175] width 51 height 8
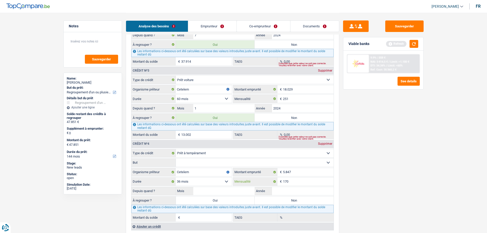
scroll to position [639, 0]
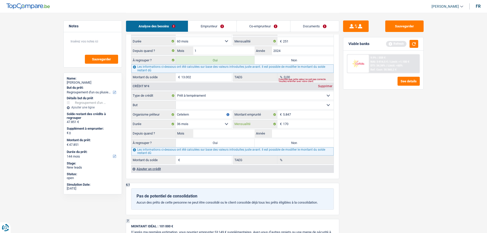
type input "170"
click at [230, 133] on input "Mois" at bounding box center [224, 133] width 62 height 8
click at [293, 137] on input "Année" at bounding box center [303, 133] width 62 height 8
click at [247, 135] on input "Mois" at bounding box center [224, 133] width 62 height 8
type input "12"
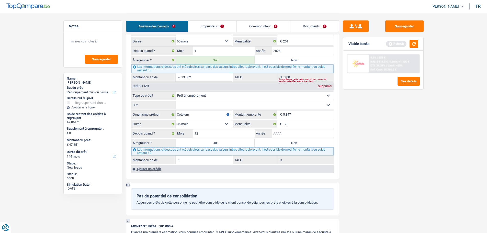
click at [281, 131] on input "Année" at bounding box center [303, 133] width 62 height 8
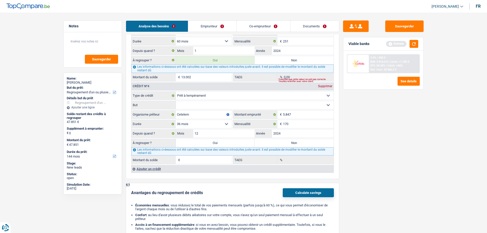
type input "2024"
type input "4.275"
type input "3,03"
click at [420, 138] on div "Sauvegarder Viable banks Refresh 9.9% | 558 € NAI: 3 414,5 € / Limit: >1.100 € …" at bounding box center [383, 122] width 88 height 204
click at [218, 143] on label "Oui" at bounding box center [215, 143] width 79 height 8
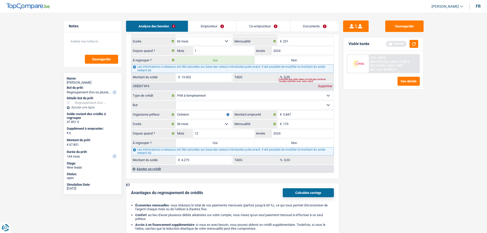
click at [218, 143] on input "Oui" at bounding box center [215, 143] width 79 height 8
radio input "true"
type input "55.191"
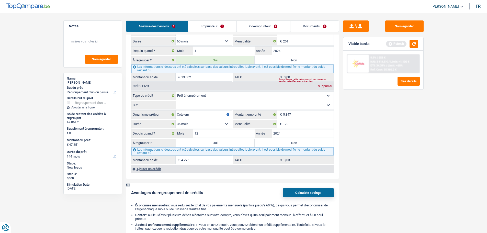
type input "55.191"
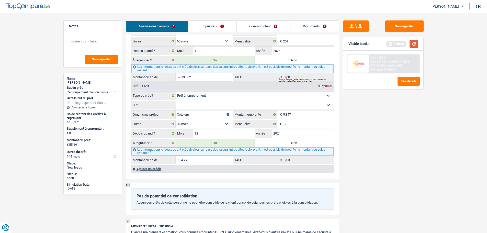
click at [416, 43] on button "button" at bounding box center [413, 44] width 9 height 8
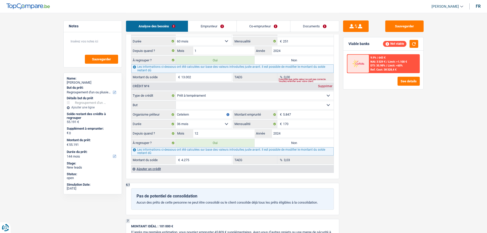
click at [229, 105] on select "Confort maison: meubles, textile, peinture, électroménager, outillage non-profe…" at bounding box center [255, 105] width 158 height 8
select select "other"
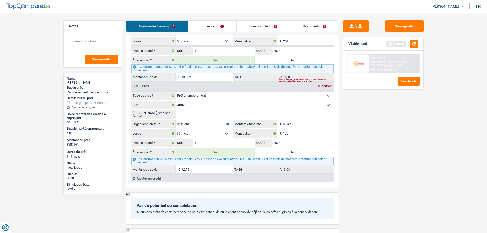
click at [200, 114] on input "[PERSON_NAME] préciser "autre"" at bounding box center [255, 114] width 158 height 8
type input "Machine pro"
click at [396, 133] on div "Sauvegarder Viable banks Refresh 9.9% | 643 € NAI: 3 329 € / Limit: >1.100 € DT…" at bounding box center [383, 122] width 88 height 204
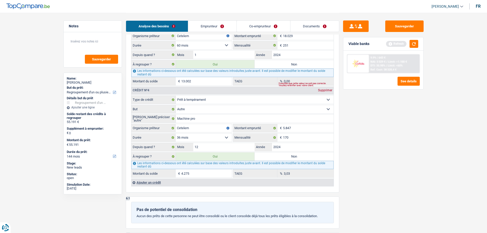
scroll to position [664, 0]
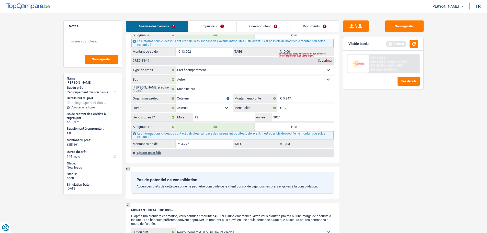
click at [299, 125] on label "Non" at bounding box center [293, 127] width 79 height 8
click at [299, 125] on input "Non" at bounding box center [293, 127] width 79 height 8
radio input "true"
type input "50.916"
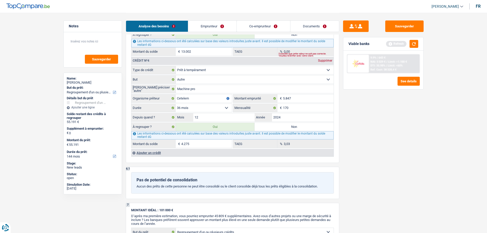
radio input "false"
type input "50.916"
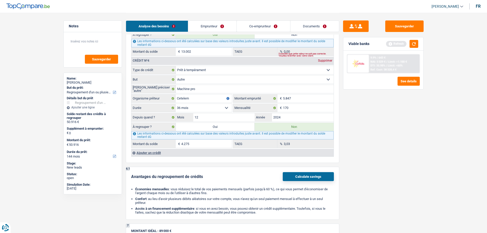
drag, startPoint x: 418, startPoint y: 44, endPoint x: 415, endPoint y: 44, distance: 3.1
click at [417, 44] on div "Viable banks Refresh" at bounding box center [383, 43] width 80 height 13
click at [415, 44] on button "button" at bounding box center [413, 44] width 9 height 8
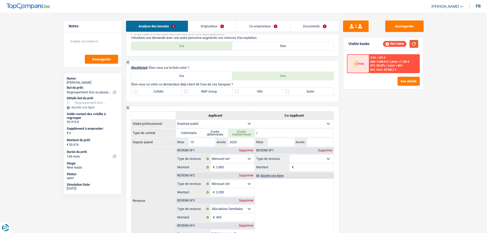
scroll to position [77, 0]
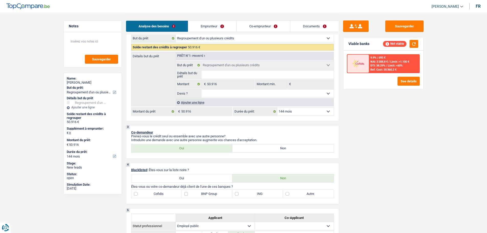
click at [284, 115] on select "12 mois 18 mois 24 mois 30 mois 36 mois 42 mois 48 mois 60 mois 72 mois 84 mois…" at bounding box center [305, 111] width 56 height 8
select select "120"
click at [277, 107] on select "12 mois 18 mois 24 mois 30 mois 36 mois 42 mois 48 mois 60 mois 72 mois 84 mois…" at bounding box center [305, 111] width 56 height 8
select select "120"
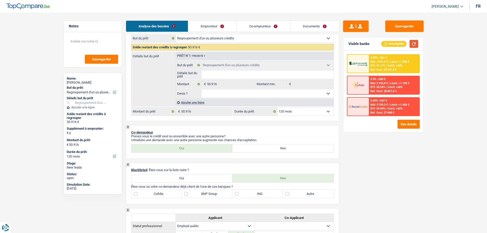
click at [412, 47] on button "button" at bounding box center [413, 44] width 9 height 8
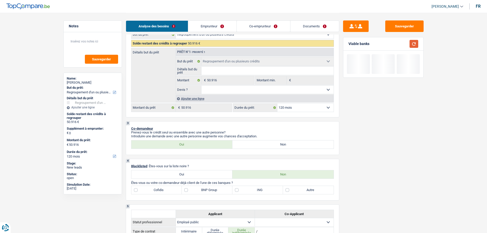
scroll to position [26, 0]
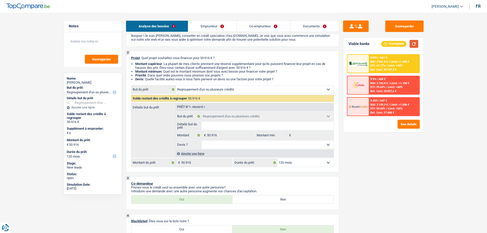
drag, startPoint x: 416, startPoint y: 45, endPoint x: 413, endPoint y: 46, distance: 3.2
click at [416, 45] on button "button" at bounding box center [413, 44] width 9 height 8
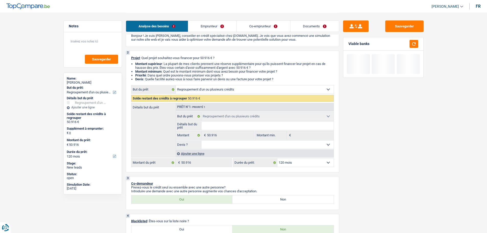
click at [197, 153] on div "Ajouter une ligne" at bounding box center [254, 153] width 158 height 7
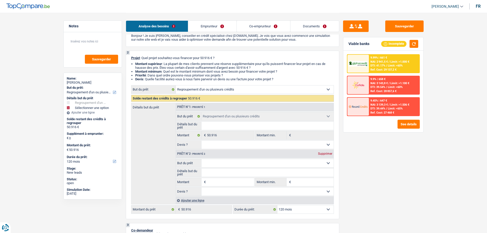
click at [219, 185] on input "Montant" at bounding box center [230, 182] width 47 height 8
type input "5"
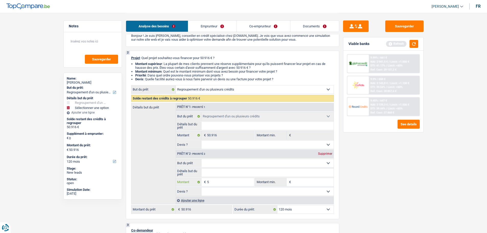
type input "50"
type input "500"
type input "5.000"
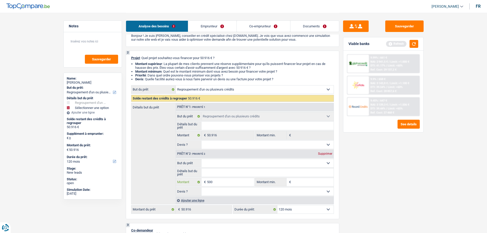
type input "5.000"
select select "144"
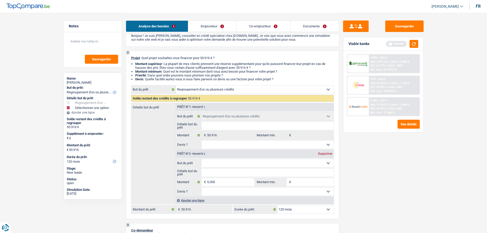
type input "5.000"
type input "55.916"
click at [246, 164] on select "Confort maison: meubles, textile, peinture, électroménager, outillage non-profe…" at bounding box center [267, 163] width 132 height 8
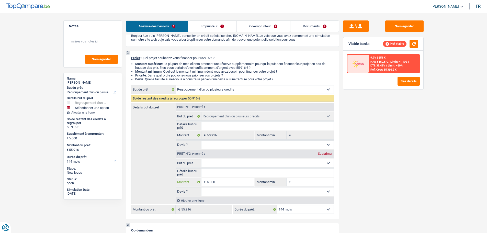
click at [230, 178] on input "5.000" at bounding box center [230, 182] width 47 height 8
click at [229, 180] on input "5.000" at bounding box center [230, 182] width 47 height 8
click at [231, 164] on select "Confort maison: meubles, textile, peinture, électroménager, outillage non-profe…" at bounding box center [267, 163] width 132 height 8
select select "other"
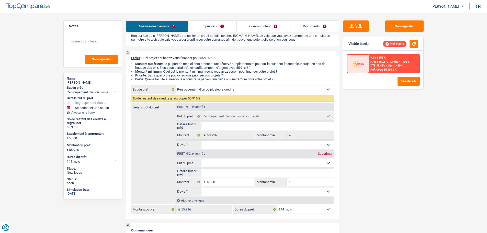
click at [201, 159] on select "Confort maison: meubles, textile, peinture, électroménager, outillage non-profe…" at bounding box center [267, 163] width 132 height 8
select select "other"
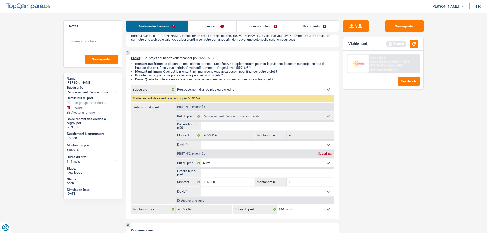
click at [227, 161] on select "Confort maison: meubles, textile, peinture, électroménager, outillage non-profe…" at bounding box center [267, 163] width 132 height 8
select select "drivingLicense"
click at [201, 159] on select "Confort maison: meubles, textile, peinture, électroménager, outillage non-profe…" at bounding box center [267, 163] width 132 height 8
select select "drivingLicense"
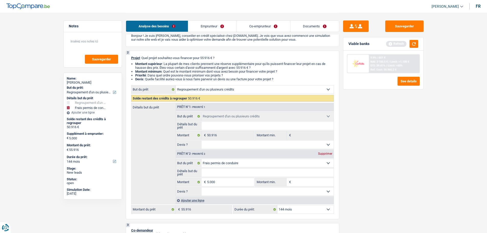
click at [229, 172] on input "Détails but du prêt" at bounding box center [267, 172] width 132 height 8
click at [221, 183] on input "5.000" at bounding box center [230, 182] width 47 height 8
click at [221, 172] on input "Détails but du prêt" at bounding box center [267, 172] width 132 height 8
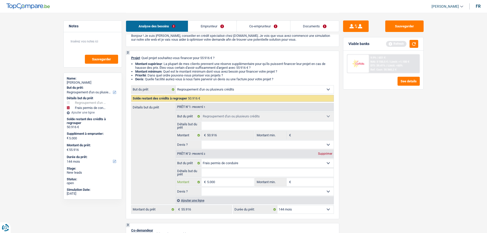
click at [220, 186] on input "5.000" at bounding box center [230, 182] width 47 height 8
click at [226, 170] on input "Détails but du prêt" at bounding box center [267, 172] width 132 height 8
type input "P"
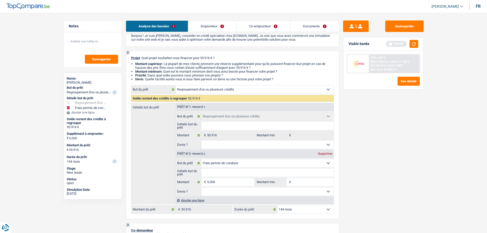
type input "P"
type input "Pe"
type input "Per"
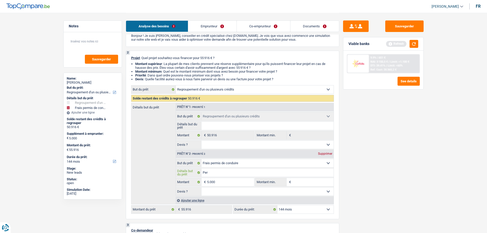
type input "Perm"
type input "Permi"
type input "Permis"
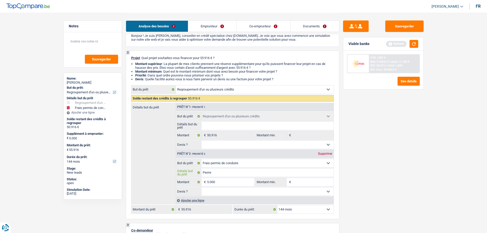
type input "Permis"
type input "Permis m"
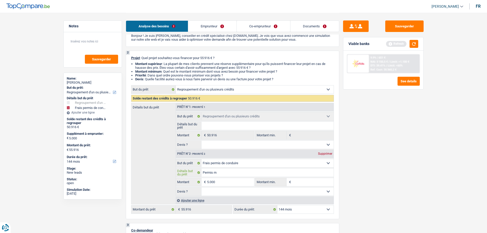
type input "Permis mo"
type input "Permis mot"
type input "Permis moto"
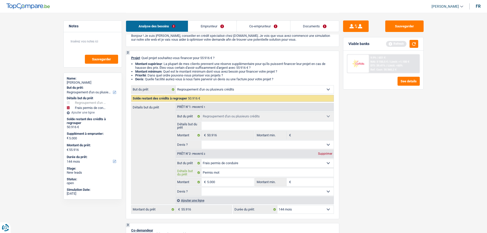
type input "Permis moto"
click at [302, 208] on select "12 mois 18 mois 24 mois 30 mois 36 mois 42 mois 48 mois 60 mois 72 mois 84 mois…" at bounding box center [305, 209] width 56 height 8
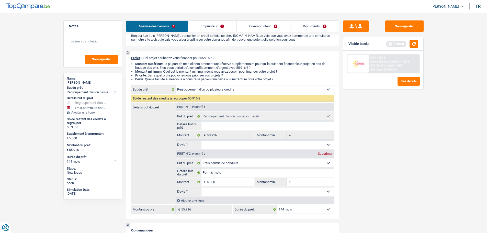
select select "120"
click at [277, 205] on select "12 mois 18 mois 24 mois 30 mois 36 mois 42 mois 48 mois 60 mois 72 mois 84 mois…" at bounding box center [305, 209] width 56 height 8
select select "120"
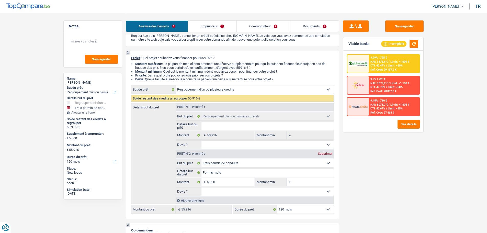
click at [295, 211] on select "12 mois 18 mois 24 mois 30 mois 36 mois 42 mois 48 mois 60 mois 72 mois 84 mois…" at bounding box center [305, 209] width 56 height 8
select select "84"
click at [277, 205] on select "12 mois 18 mois 24 mois 30 mois 36 mois 42 mois 48 mois 60 mois 72 mois 84 mois…" at bounding box center [305, 209] width 56 height 8
select select "84"
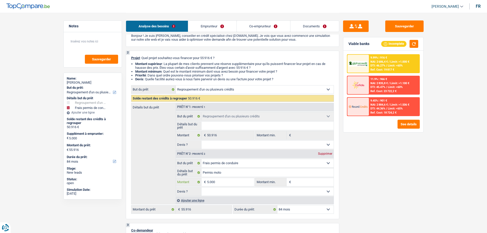
click at [226, 184] on input "5.000" at bounding box center [230, 182] width 47 height 8
click at [218, 183] on input "5.000" at bounding box center [230, 182] width 47 height 8
click at [222, 190] on select "Oui Non Non répondu Sélectionner une option" at bounding box center [267, 191] width 132 height 8
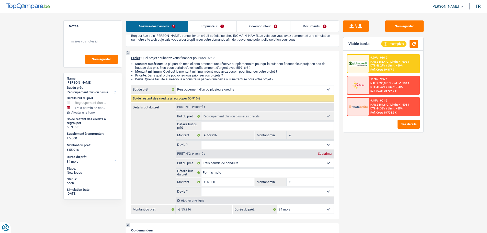
select select "false"
click at [201, 187] on select "Oui Non Non répondu Sélectionner une option" at bounding box center [267, 191] width 132 height 8
select select "false"
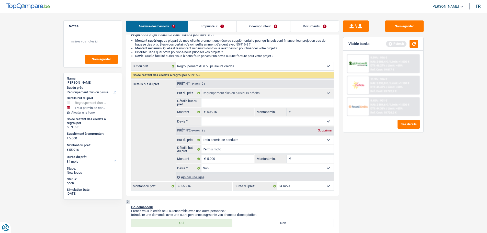
scroll to position [77, 0]
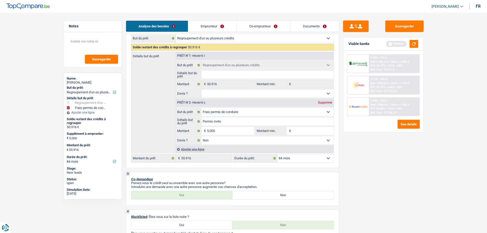
click at [198, 149] on div "Ajouter une ligne" at bounding box center [254, 148] width 158 height 7
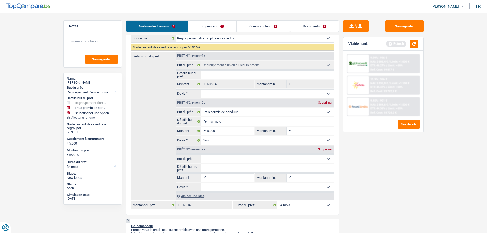
click at [210, 156] on select "Confort maison: meubles, textile, peinture, électroménager, outillage non-profe…" at bounding box center [267, 159] width 132 height 8
select select "other"
click at [201, 155] on select "Confort maison: meubles, textile, peinture, électroménager, outillage non-profe…" at bounding box center [267, 159] width 132 height 8
select select "other"
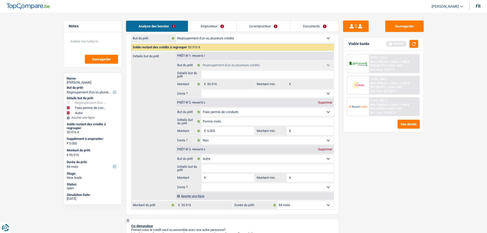
click at [215, 165] on input "Détails but du prêt" at bounding box center [267, 168] width 132 height 8
click at [215, 178] on input "Montant" at bounding box center [230, 177] width 47 height 8
click at [213, 165] on input "Détails but du prêt" at bounding box center [267, 168] width 132 height 8
click at [220, 180] on input "Montant" at bounding box center [230, 177] width 47 height 8
type input "M"
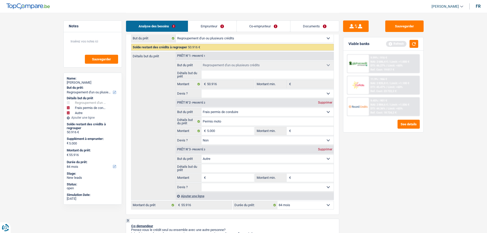
type input "M"
type input "Mo"
type input "Mot"
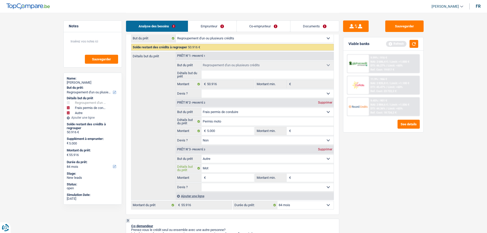
type input "Moto"
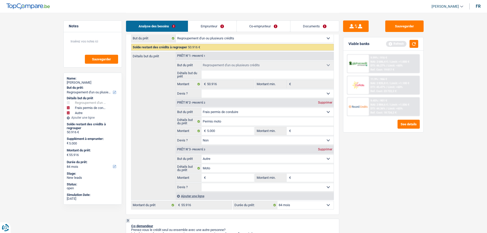
click at [224, 188] on select "Oui Non Non répondu Sélectionner une option" at bounding box center [267, 187] width 132 height 8
select select "false"
click at [201, 183] on select "Oui Non Non répondu Sélectionner une option" at bounding box center [267, 187] width 132 height 8
select select "false"
click at [238, 132] on input "5.000" at bounding box center [230, 131] width 47 height 8
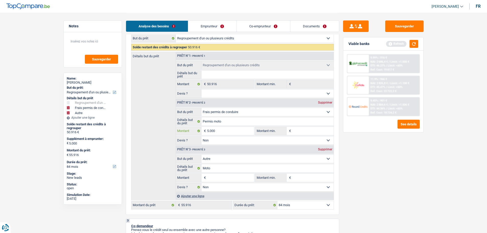
click at [238, 132] on input "5.000" at bounding box center [230, 131] width 47 height 8
type input "1"
type input "13"
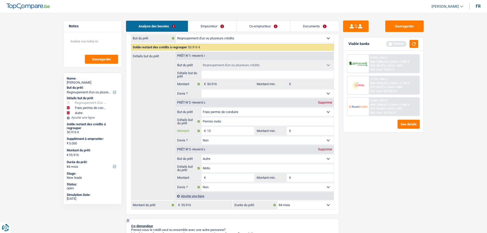
type input "1"
type input "10"
type input "103"
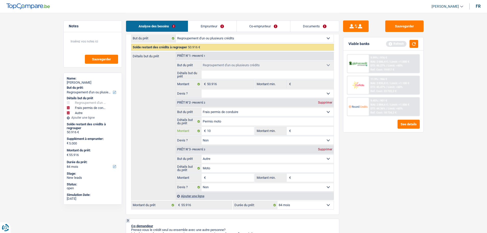
type input "103"
type input "1.030"
select select "144"
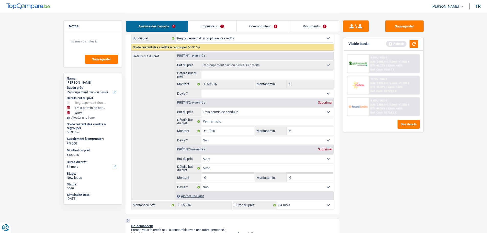
select select "144"
type input "1.030"
type input "51.946"
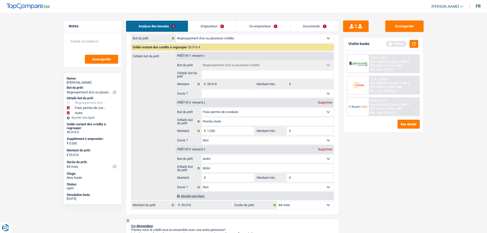
type input "51.946"
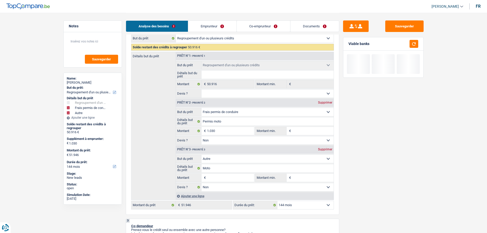
click at [221, 179] on input "Montant" at bounding box center [230, 177] width 47 height 8
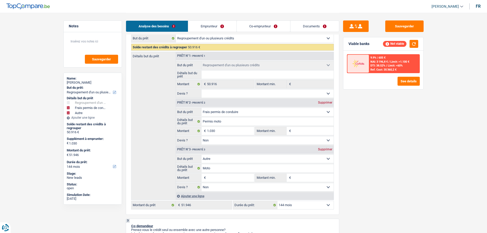
type input "3"
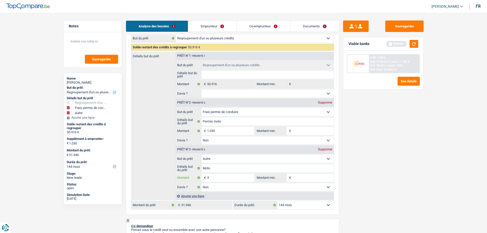
type input "30"
type input "300"
type input "3.000"
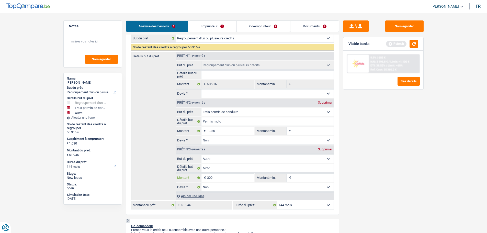
type input "3.000"
type input "4.030"
type input "54.946"
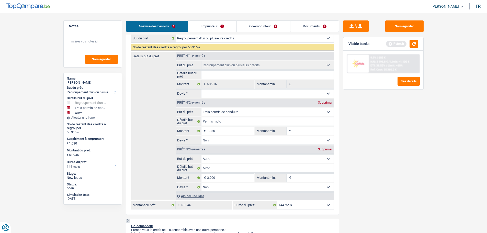
type input "54.946"
click at [311, 177] on input "Montant min." at bounding box center [312, 177] width 41 height 8
type input "3"
click at [299, 132] on input "Montant min." at bounding box center [312, 131] width 41 height 8
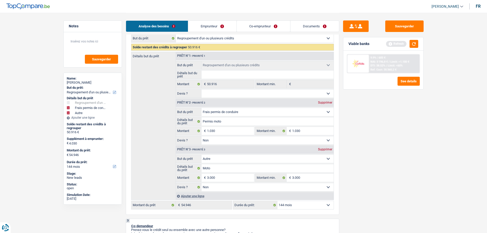
click at [302, 206] on select "12 mois 18 mois 24 mois 30 mois 36 mois 42 mois 48 mois 60 mois 72 mois 84 mois…" at bounding box center [305, 205] width 56 height 8
click at [277, 201] on select "12 mois 18 mois 24 mois 30 mois 36 mois 42 mois 48 mois 60 mois 72 mois 84 mois…" at bounding box center [305, 205] width 56 height 8
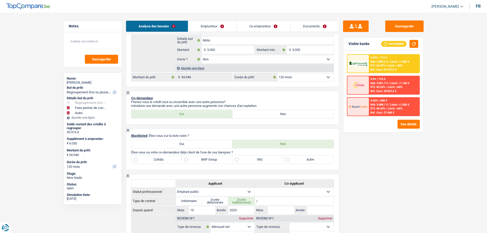
scroll to position [128, 0]
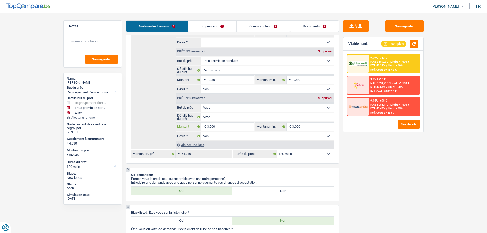
click at [238, 128] on input "3.000" at bounding box center [230, 126] width 47 height 8
click at [237, 128] on input "3.000" at bounding box center [230, 126] width 47 height 8
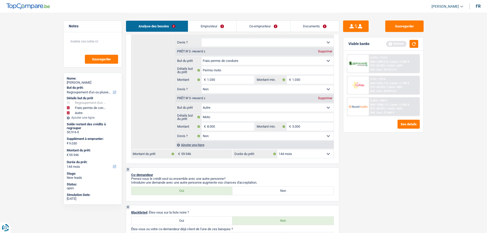
click at [387, 164] on div "Sauvegarder Viable banks Refresh 9.99% | 713 € NAI: 2 889,2 € / Limit: >1.000 €…" at bounding box center [383, 122] width 88 height 204
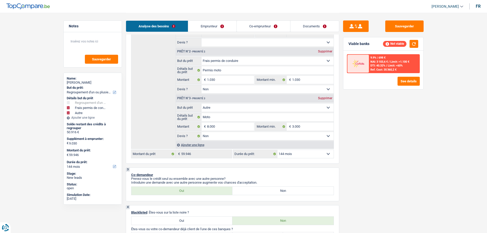
click at [308, 150] on select "12 mois 18 mois 24 mois 30 mois 36 mois 42 mois 48 mois 60 mois 72 mois 84 mois…" at bounding box center [305, 154] width 56 height 8
click at [277, 150] on select "12 mois 18 mois 24 mois 30 mois 36 mois 42 mois 48 mois 60 mois 72 mois 84 mois…" at bounding box center [305, 154] width 56 height 8
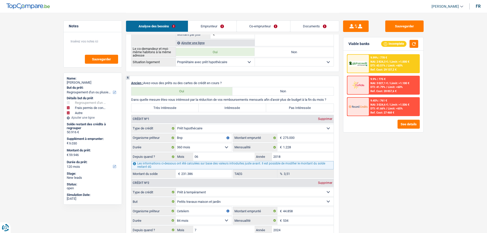
scroll to position [511, 0]
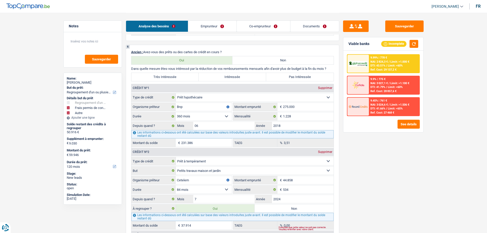
click at [237, 77] on label "Intéressée" at bounding box center [231, 77] width 67 height 8
click at [237, 77] on input "Intéressée" at bounding box center [231, 77] width 67 height 8
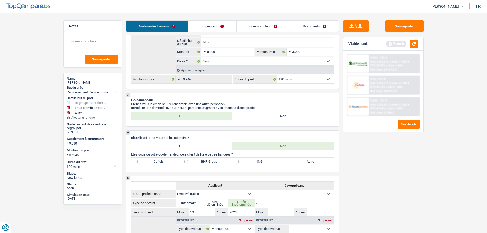
scroll to position [255, 0]
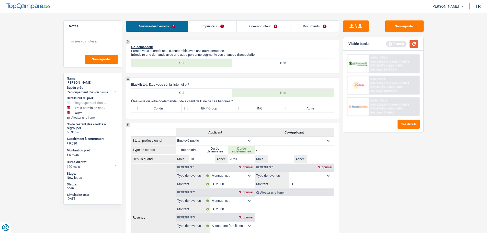
click at [414, 45] on button "button" at bounding box center [413, 44] width 9 height 8
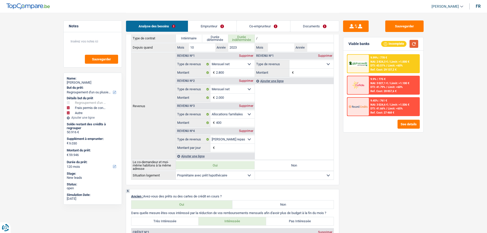
scroll to position [281, 0]
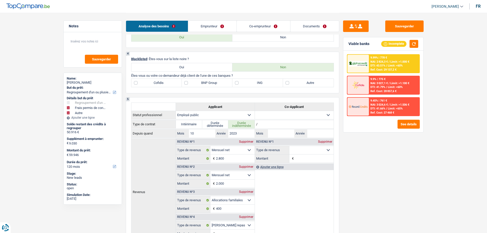
click at [232, 82] on label "BNP Group" at bounding box center [207, 83] width 51 height 8
click at [232, 82] on input "BNP Group" at bounding box center [207, 83] width 51 height 8
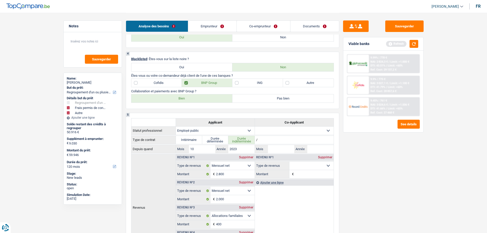
click at [205, 99] on label "Bien" at bounding box center [181, 98] width 101 height 8
click at [205, 99] on input "Bien" at bounding box center [181, 98] width 101 height 8
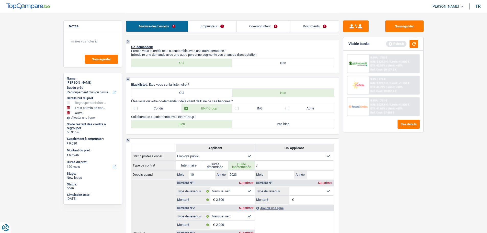
click at [311, 106] on label "Autre" at bounding box center [308, 108] width 51 height 8
click at [311, 106] on input "Autre" at bounding box center [308, 108] width 51 height 8
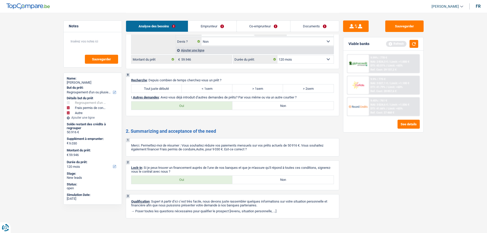
scroll to position [1139, 0]
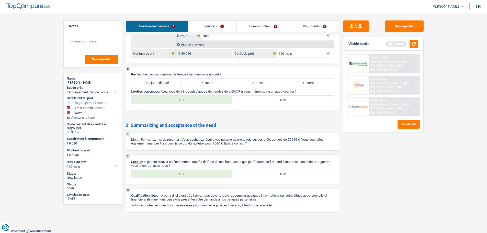
drag, startPoint x: 175, startPoint y: 84, endPoint x: 221, endPoint y: 91, distance: 46.3
click at [178, 84] on label "Tout juste débuté" at bounding box center [156, 82] width 51 height 8
click at [178, 84] on input "Tout juste débuté" at bounding box center [156, 82] width 51 height 8
click at [272, 105] on div "8 Recherche : Depuis combien de temps cherchez-vous un prêt ? Tout juste débuté…" at bounding box center [232, 88] width 213 height 43
drag, startPoint x: 258, startPoint y: 97, endPoint x: 237, endPoint y: 70, distance: 34.0
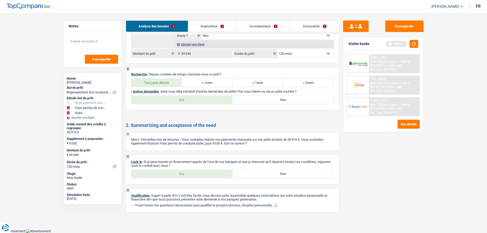
click at [258, 97] on label "Non" at bounding box center [282, 100] width 101 height 8
click at [258, 97] on input "Non" at bounding box center [282, 100] width 101 height 8
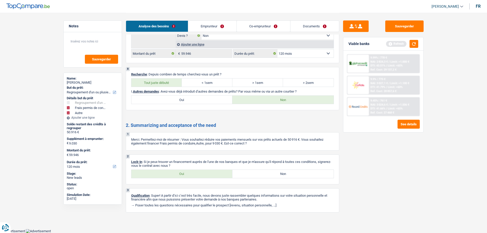
click at [226, 27] on link "Emprunteur" at bounding box center [212, 26] width 48 height 11
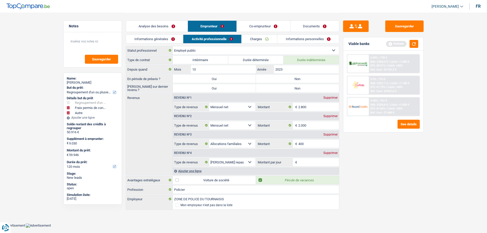
scroll to position [0, 0]
click at [166, 36] on link "Informations générales" at bounding box center [156, 39] width 57 height 8
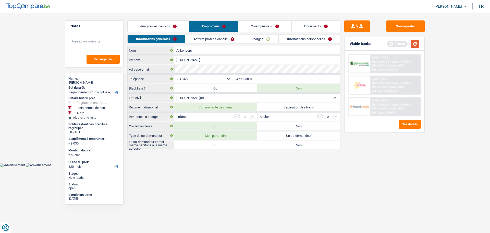
click at [416, 43] on button "button" at bounding box center [415, 44] width 9 height 8
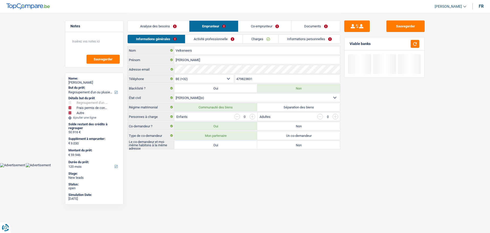
click at [265, 29] on link "Co-emprunteur" at bounding box center [265, 26] width 53 height 11
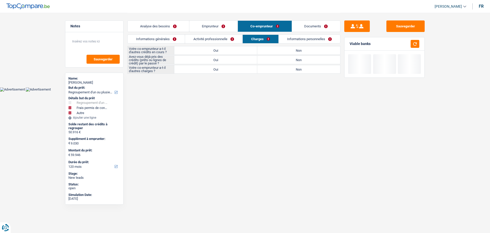
click at [182, 27] on link "Analyse des besoins" at bounding box center [159, 26] width 62 height 11
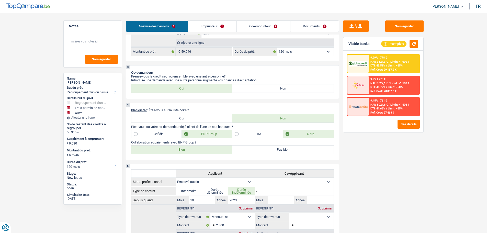
scroll to position [77, 0]
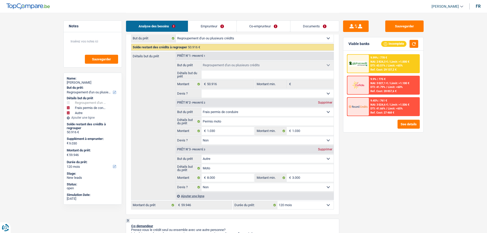
click at [227, 24] on link "Emprunteur" at bounding box center [212, 26] width 48 height 11
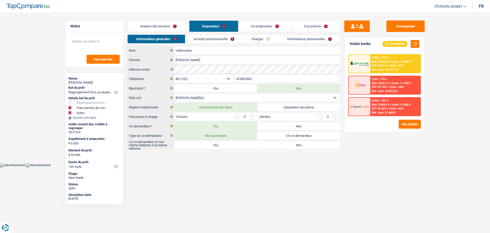
click at [212, 146] on label "Oui" at bounding box center [215, 145] width 83 height 8
click at [212, 146] on input "Oui" at bounding box center [215, 145] width 83 height 8
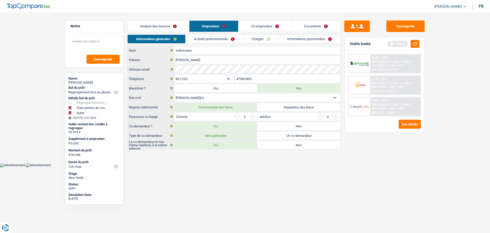
click at [252, 117] on input "button" at bounding box center [253, 117] width 6 height 6
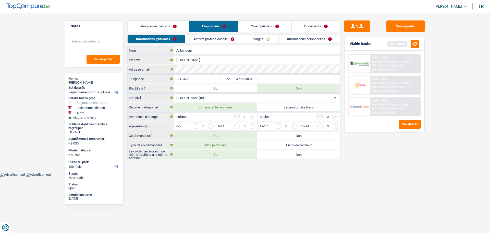
click at [252, 117] on input "button" at bounding box center [253, 117] width 6 height 6
click at [253, 125] on input "button" at bounding box center [356, 127] width 213 height 8
click at [213, 126] on input "button" at bounding box center [314, 127] width 213 height 8
click at [225, 36] on link "Activité professionnelle" at bounding box center [214, 39] width 57 height 8
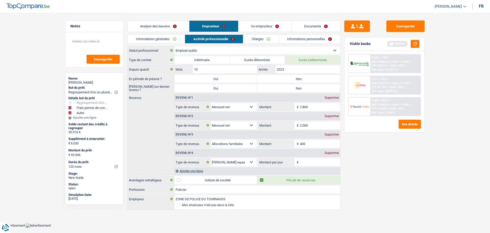
click at [178, 41] on link "Informations générales" at bounding box center [156, 39] width 57 height 8
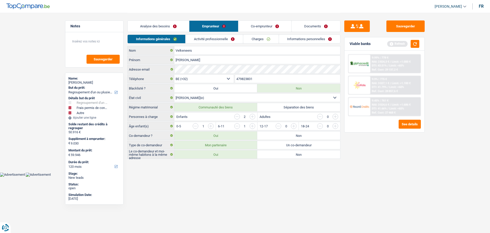
click at [213, 38] on link "Activité professionnelle" at bounding box center [214, 39] width 57 height 8
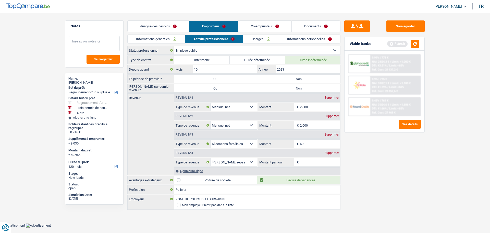
click at [101, 46] on textarea at bounding box center [94, 43] width 51 height 15
click at [292, 86] on label "Non" at bounding box center [298, 88] width 83 height 8
click at [292, 86] on input "Non" at bounding box center [298, 88] width 83 height 8
click at [290, 81] on label "Non" at bounding box center [298, 79] width 83 height 8
click at [290, 81] on input "Non" at bounding box center [298, 79] width 83 height 8
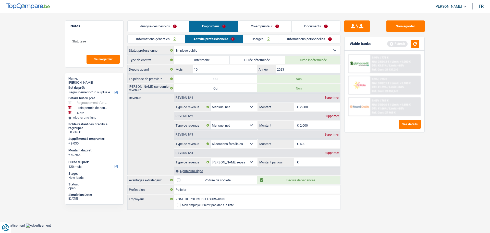
click at [243, 125] on select "Allocation d'handicap Allocations chômage Allocations familiales Chèques repas …" at bounding box center [234, 125] width 46 height 8
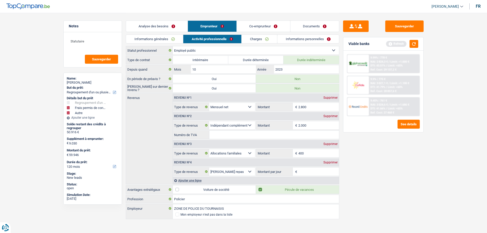
click at [312, 128] on input "2.000" at bounding box center [318, 125] width 41 height 8
click at [279, 141] on div "Revenu nº3 Supprimer" at bounding box center [256, 144] width 166 height 8
click at [273, 133] on input "Numéro de TVA" at bounding box center [274, 135] width 130 height 8
click at [317, 123] on input "2.000" at bounding box center [318, 125] width 41 height 8
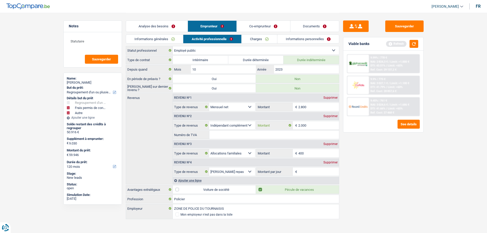
click at [317, 123] on input "2.000" at bounding box center [318, 125] width 41 height 8
click at [307, 125] on input "500" at bounding box center [318, 125] width 41 height 8
click at [282, 133] on input "Numéro de TVA" at bounding box center [274, 135] width 130 height 8
click at [316, 121] on fieldset "500 € Montant N'utilisez que des lettres pour répondre" at bounding box center [297, 125] width 83 height 9
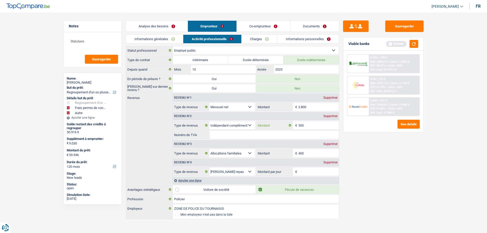
click at [314, 125] on input "500" at bounding box center [318, 125] width 41 height 8
click at [298, 135] on input "Numéro de TVA" at bounding box center [274, 135] width 130 height 8
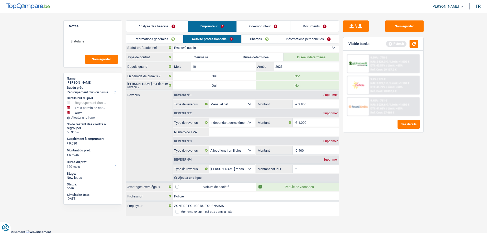
scroll to position [4, 0]
click at [413, 43] on button "button" at bounding box center [413, 44] width 9 height 8
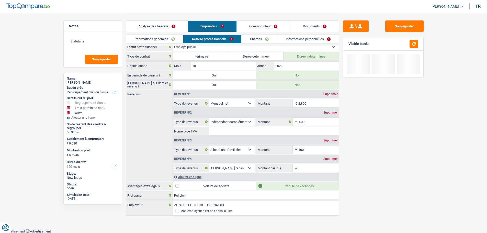
click at [257, 132] on input "Numéro de TVA" at bounding box center [274, 131] width 130 height 8
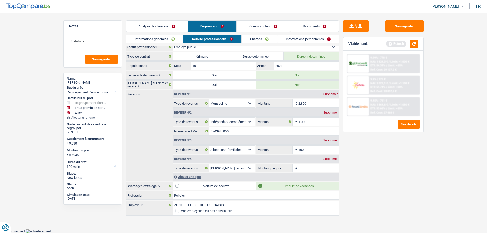
click at [381, 171] on div "Sauvegarder Viable banks Refresh 9.99% | 778 € NAI: 1 824,3 € / Limit: >1.000 €…" at bounding box center [383, 122] width 88 height 204
click at [331, 141] on div "Supprimer" at bounding box center [330, 140] width 17 height 3
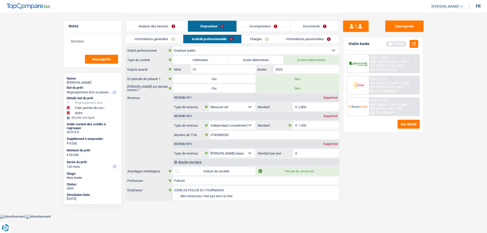
scroll to position [0, 0]
click at [318, 152] on input "Montant par jour" at bounding box center [320, 153] width 41 height 8
click at [264, 23] on link "Co-emprunteur" at bounding box center [265, 26] width 53 height 11
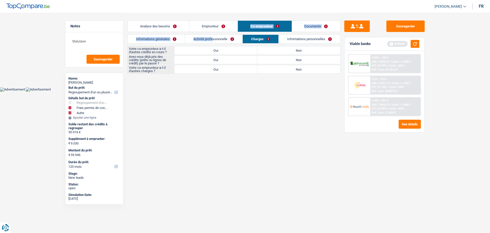
click at [215, 44] on div "Analyse des besoins Emprunteur Co-emprunteur Documents 1. Introduction & upsell…" at bounding box center [233, 43] width 213 height 61
click at [215, 39] on link "Activité professionnelle" at bounding box center [213, 39] width 57 height 8
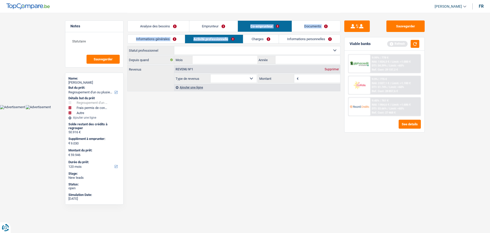
click at [235, 75] on select "Allocation d'handicap Allocations chômage Allocations familiales Chèques repas …" at bounding box center [234, 78] width 46 height 8
click at [211, 74] on select "Allocation d'handicap Allocations chômage Allocations familiales Chèques repas …" at bounding box center [234, 78] width 46 height 8
click at [314, 75] on input "Montant" at bounding box center [320, 78] width 41 height 8
click at [412, 46] on button "button" at bounding box center [415, 44] width 9 height 8
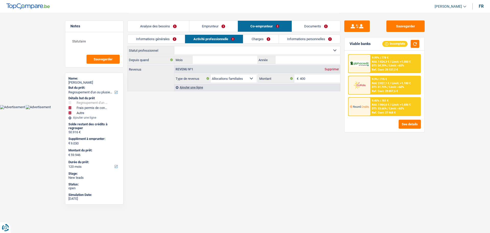
click at [178, 26] on link "Analyse des besoins" at bounding box center [159, 26] width 62 height 11
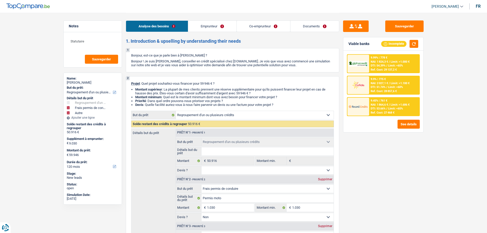
click at [211, 30] on link "Emprunteur" at bounding box center [212, 26] width 48 height 11
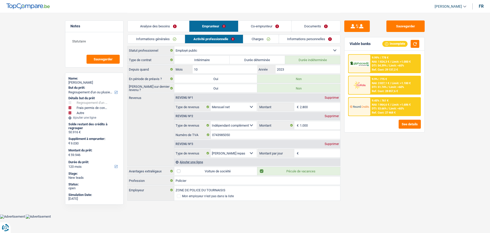
click at [307, 154] on input "Montant par jour" at bounding box center [320, 153] width 41 height 8
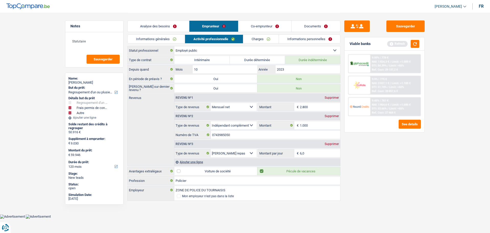
click at [372, 149] on div "Sauvegarder Viable banks Refresh 9.99% | 778 € NAI: 1 824,3 € / Limit: >1.000 €…" at bounding box center [385, 122] width 88 height 204
click at [245, 38] on link "Charges" at bounding box center [261, 39] width 36 height 8
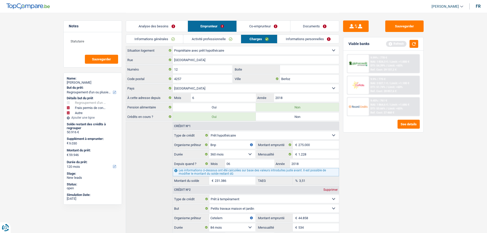
click at [307, 35] on link "Informations personnelles" at bounding box center [308, 39] width 62 height 8
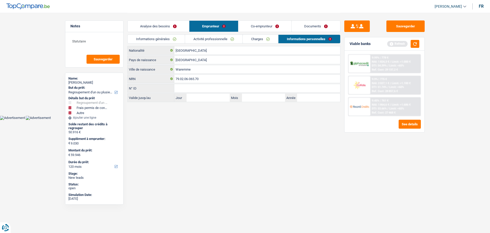
click at [256, 25] on link "Co-emprunteur" at bounding box center [265, 26] width 53 height 11
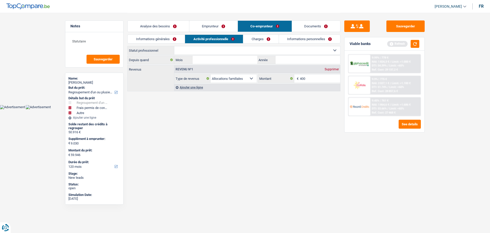
click at [164, 35] on link "Informations générales" at bounding box center [156, 39] width 57 height 8
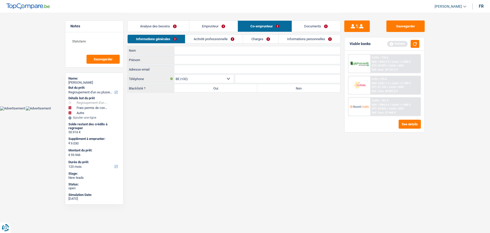
click at [189, 62] on input "Prénom" at bounding box center [257, 60] width 166 height 8
click at [262, 89] on label "Non" at bounding box center [298, 88] width 83 height 8
click at [262, 89] on input "Non" at bounding box center [298, 88] width 83 height 8
click at [198, 58] on input "Prénom" at bounding box center [257, 60] width 166 height 8
click at [218, 54] on input "Nom" at bounding box center [257, 50] width 166 height 8
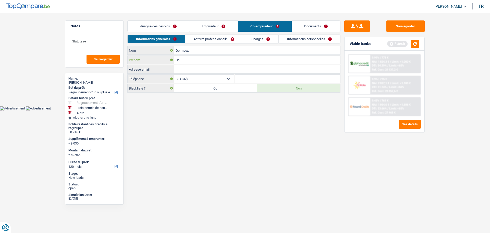
click at [188, 60] on input "Ch" at bounding box center [257, 60] width 166 height 8
click at [220, 42] on link "Activité professionnelle" at bounding box center [213, 39] width 57 height 8
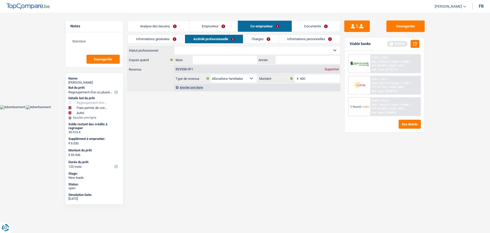
click at [299, 48] on select "Ouvrier Employé privé Employé public Invalide Indépendant Pensionné Chômeur Mut…" at bounding box center [257, 50] width 166 height 8
click at [174, 46] on select "Ouvrier Employé privé Employé public Invalide Indépendant Pensionné Chômeur Mut…" at bounding box center [257, 50] width 166 height 8
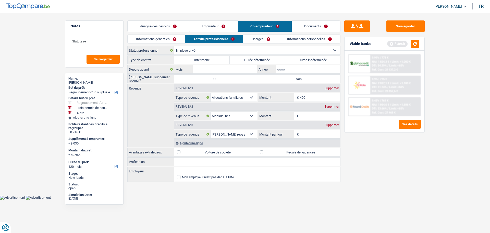
click at [311, 67] on input "Année" at bounding box center [308, 69] width 65 height 8
click at [318, 59] on label "Durée indéterminée" at bounding box center [312, 60] width 55 height 8
click at [318, 59] on input "Durée indéterminée" at bounding box center [312, 60] width 55 height 8
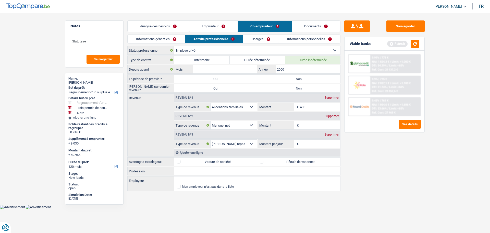
click at [280, 77] on label "Non" at bounding box center [298, 79] width 83 height 8
click at [280, 77] on input "Non" at bounding box center [298, 79] width 83 height 8
click at [280, 86] on label "Non" at bounding box center [298, 88] width 83 height 8
click at [280, 86] on input "Non" at bounding box center [298, 88] width 83 height 8
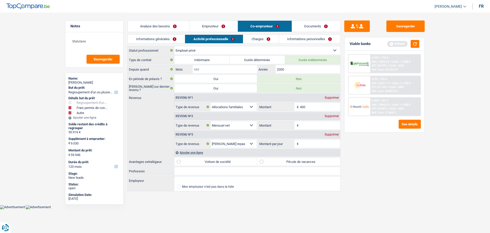
click at [245, 70] on input "Mois" at bounding box center [225, 69] width 65 height 8
click at [311, 126] on input "Montant" at bounding box center [320, 125] width 41 height 8
click at [296, 161] on label "Pécule de vacances" at bounding box center [298, 161] width 83 height 8
click at [296, 161] on input "Pécule de vacances" at bounding box center [298, 161] width 83 height 8
click at [305, 140] on input "Montant par jour" at bounding box center [320, 143] width 41 height 8
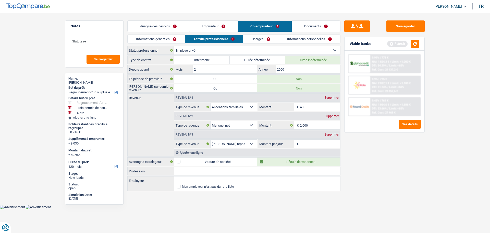
click at [334, 137] on div "Revenu nº3 Supprimer" at bounding box center [257, 134] width 166 height 8
click at [334, 133] on div "Supprimer" at bounding box center [332, 134] width 17 height 3
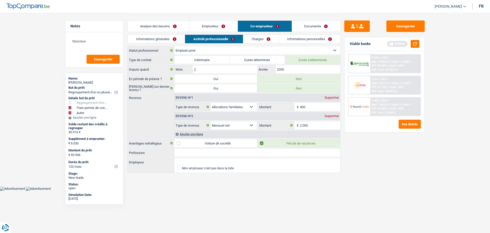
click at [227, 50] on select "Ouvrier Employé privé Employé public Invalide Indépendant Pensionné Chômeur Mut…" at bounding box center [257, 50] width 166 height 8
click at [366, 166] on div "Sauvegarder Viable banks Refresh 9.99% | 778 € NAI: 1 824,3 € / Limit: >1.000 €…" at bounding box center [385, 122] width 88 height 204
click at [222, 25] on link "Emprunteur" at bounding box center [214, 26] width 48 height 11
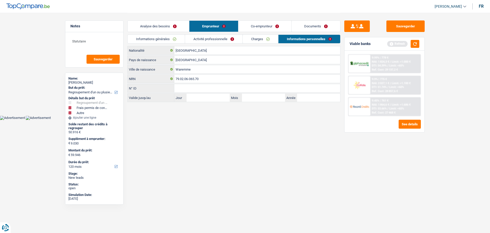
click at [230, 39] on link "Activité professionnelle" at bounding box center [213, 39] width 57 height 8
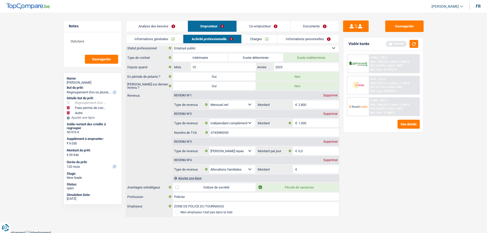
scroll to position [4, 0]
click at [255, 42] on link "Charges" at bounding box center [259, 39] width 36 height 8
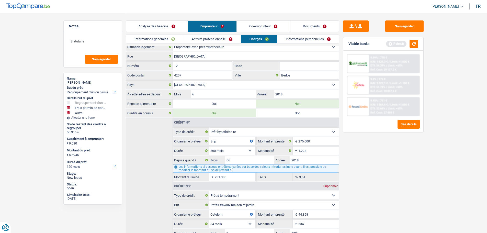
click at [255, 24] on link "Co-emprunteur" at bounding box center [263, 26] width 53 height 11
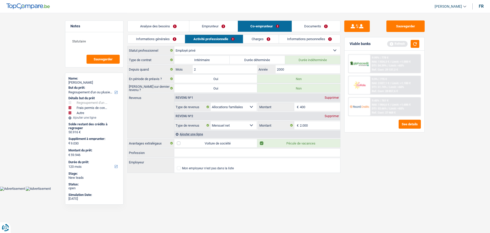
click at [228, 52] on select "Ouvrier Employé privé Employé public Invalide Indépendant Pensionné Chômeur Mut…" at bounding box center [257, 50] width 166 height 8
click at [174, 46] on select "Ouvrier Employé privé Employé public Invalide Indépendant Pensionné Chômeur Mut…" at bounding box center [257, 50] width 166 height 8
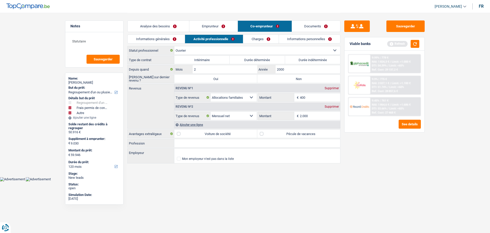
click at [302, 57] on label "Durée indéterminée" at bounding box center [312, 60] width 55 height 8
click at [302, 57] on input "Durée indéterminée" at bounding box center [312, 60] width 55 height 8
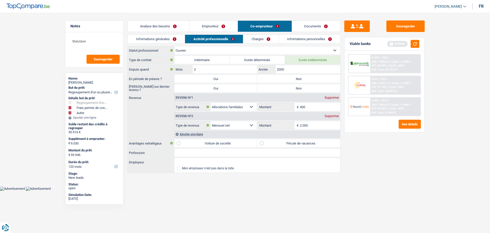
click at [296, 76] on label "Non" at bounding box center [298, 79] width 83 height 8
click at [296, 76] on input "Non" at bounding box center [298, 79] width 83 height 8
click at [292, 87] on label "Non" at bounding box center [298, 88] width 83 height 8
click at [292, 87] on input "Non" at bounding box center [298, 88] width 83 height 8
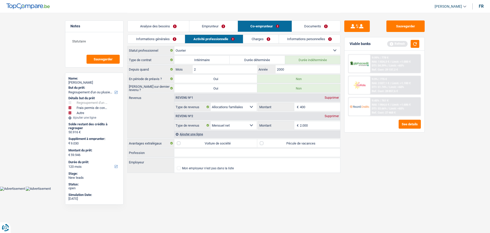
click at [300, 142] on label "Pécule de vacances" at bounding box center [298, 143] width 83 height 8
click at [300, 142] on input "Pécule de vacances" at bounding box center [298, 143] width 83 height 8
click at [252, 49] on select "Ouvrier Employé privé Employé public Invalide Indépendant Pensionné Chômeur Mut…" at bounding box center [257, 50] width 166 height 8
click at [174, 46] on select "Ouvrier Employé privé Employé public Invalide Indépendant Pensionné Chômeur Mut…" at bounding box center [257, 50] width 166 height 8
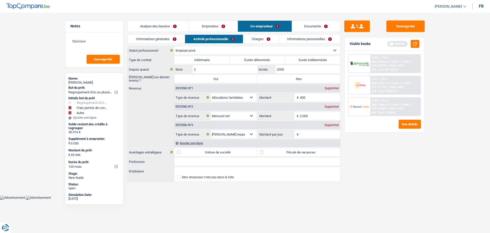
click at [320, 61] on label "Durée indéterminée" at bounding box center [312, 60] width 55 height 8
click at [320, 61] on input "Durée indéterminée" at bounding box center [312, 60] width 55 height 8
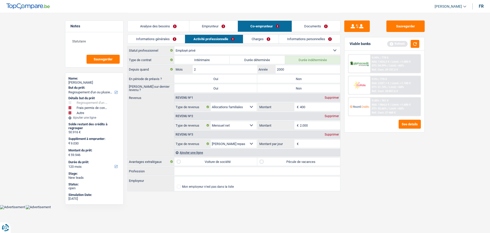
click at [307, 79] on label "Non" at bounding box center [298, 79] width 83 height 8
click at [307, 79] on input "Non" at bounding box center [298, 79] width 83 height 8
click at [303, 89] on label "Non" at bounding box center [298, 88] width 83 height 8
click at [303, 89] on input "Non" at bounding box center [298, 88] width 83 height 8
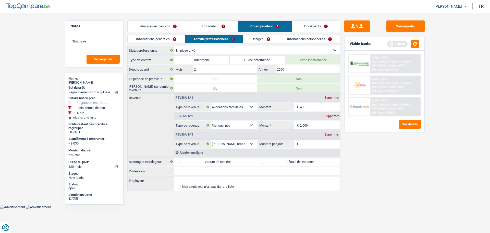
click at [331, 131] on div "Revenu nº3 Supprimer" at bounding box center [257, 134] width 166 height 8
click at [331, 133] on div "Supprimer" at bounding box center [332, 134] width 17 height 3
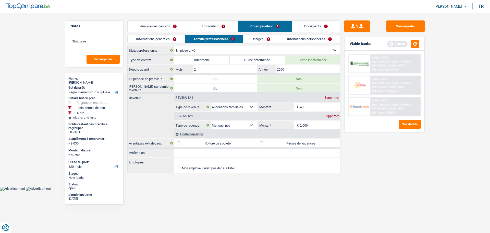
click at [275, 147] on label "Pécule de vacances" at bounding box center [298, 143] width 83 height 8
click at [275, 147] on input "Pécule de vacances" at bounding box center [298, 143] width 83 height 8
click at [264, 38] on link "Charges" at bounding box center [261, 39] width 36 height 8
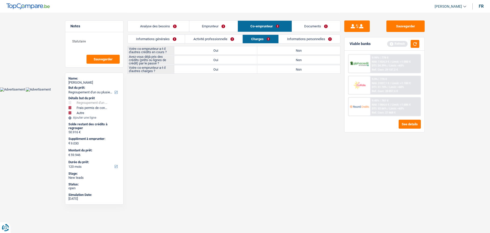
click at [293, 53] on label "Non" at bounding box center [298, 50] width 83 height 8
click at [293, 53] on input "Non" at bounding box center [298, 50] width 83 height 8
click at [212, 63] on label "Oui" at bounding box center [215, 60] width 83 height 8
click at [212, 63] on input "Oui" at bounding box center [215, 60] width 83 height 8
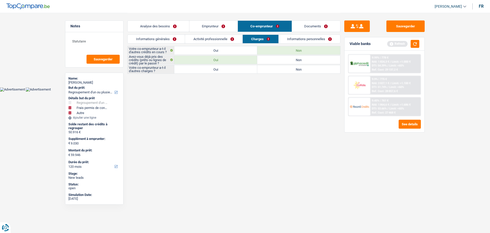
click at [272, 68] on label "Non" at bounding box center [298, 69] width 83 height 8
click at [272, 68] on input "Non" at bounding box center [298, 69] width 83 height 8
click at [197, 40] on link "Activité professionnelle" at bounding box center [213, 39] width 57 height 8
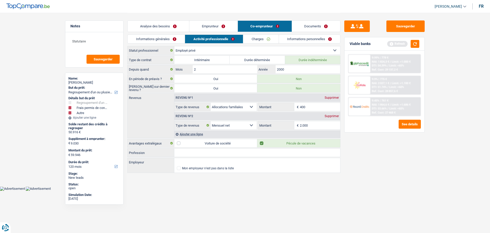
click at [162, 39] on link "Informations générales" at bounding box center [156, 39] width 57 height 8
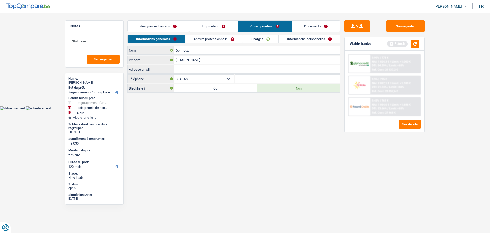
click at [220, 38] on link "Activité professionnelle" at bounding box center [213, 39] width 57 height 8
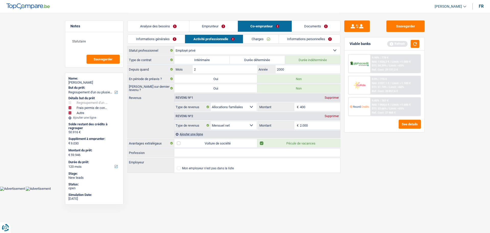
click at [174, 37] on link "Informations générales" at bounding box center [156, 39] width 57 height 8
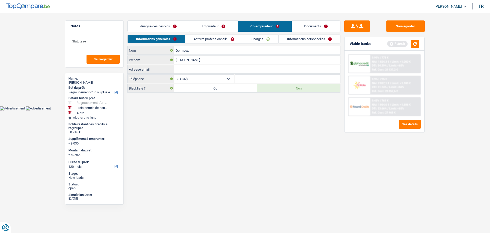
click at [180, 27] on link "Analyse des besoins" at bounding box center [159, 26] width 62 height 11
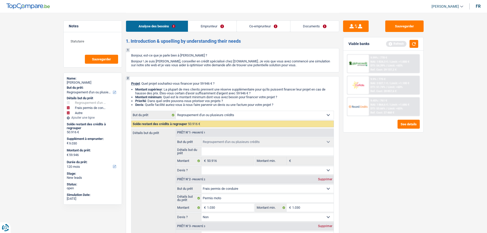
click at [208, 28] on link "Emprunteur" at bounding box center [212, 26] width 48 height 11
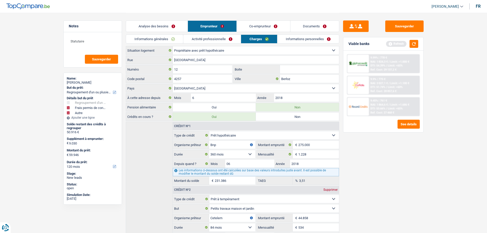
click at [168, 24] on link "Analyse des besoins" at bounding box center [157, 26] width 62 height 11
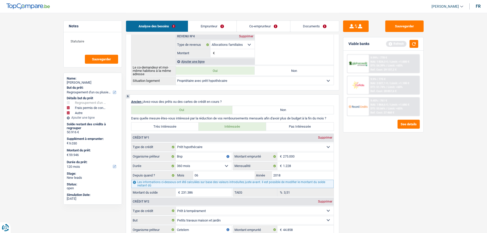
scroll to position [383, 0]
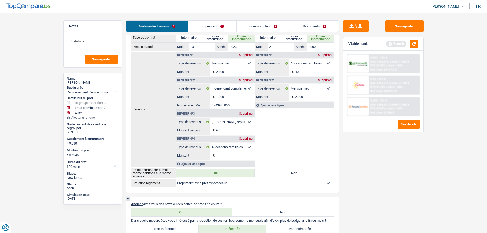
click at [260, 19] on div "Analyse des besoins Emprunteur Co-emprunteur Documents" at bounding box center [232, 24] width 213 height 22
click at [259, 31] on link "Co-emprunteur" at bounding box center [263, 26] width 53 height 11
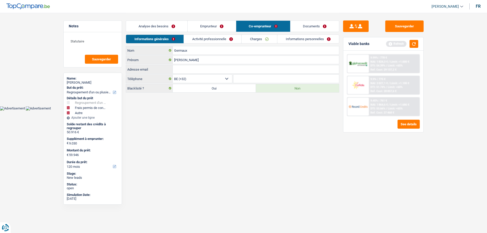
scroll to position [0, 0]
click at [259, 39] on link "Charges" at bounding box center [261, 39] width 36 height 8
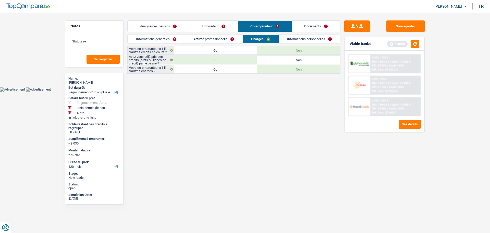
click at [304, 41] on link "Informations personnelles" at bounding box center [310, 39] width 62 height 8
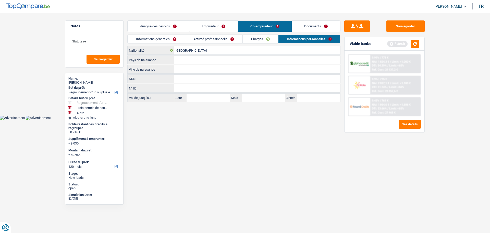
click at [194, 72] on input "Ville de naissance" at bounding box center [257, 69] width 166 height 8
click at [197, 60] on input "Pays de naissance" at bounding box center [257, 60] width 166 height 8
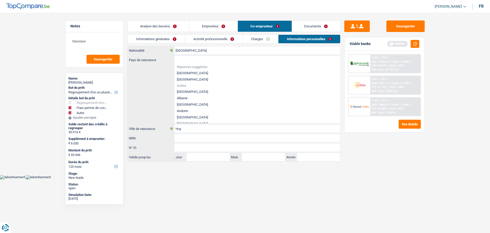
click at [180, 72] on li "[GEOGRAPHIC_DATA]" at bounding box center [257, 73] width 166 height 6
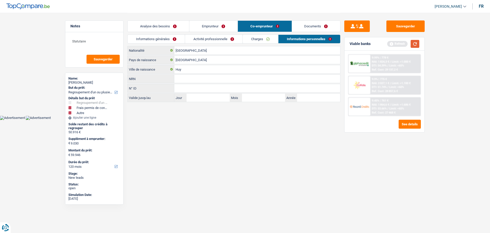
click at [419, 44] on button "button" at bounding box center [415, 44] width 9 height 8
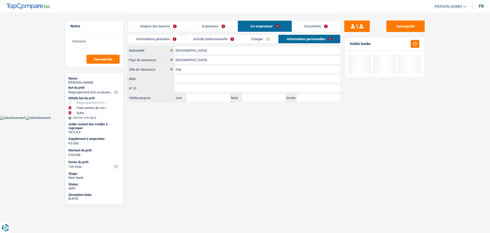
click at [171, 27] on link "Analyse des besoins" at bounding box center [159, 26] width 62 height 11
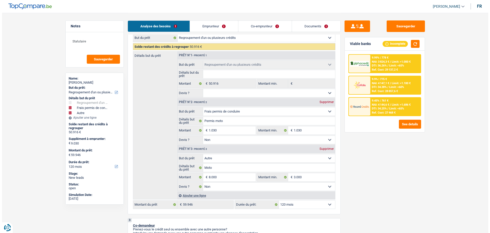
scroll to position [153, 0]
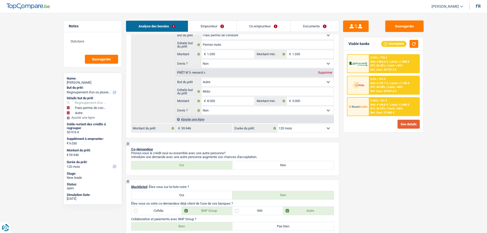
click at [413, 124] on button "See details" at bounding box center [408, 124] width 22 height 9
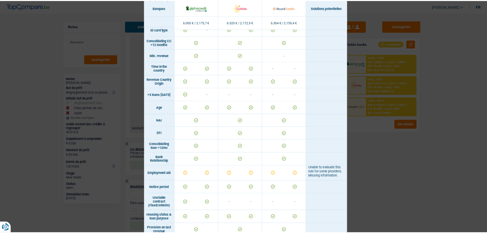
scroll to position [196, 0]
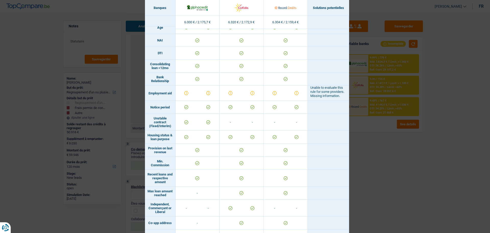
click at [384, 160] on div "Banks conditions × Banques Solutions potentielles Revenus / Charges 6.000 € / 2…" at bounding box center [245, 116] width 490 height 233
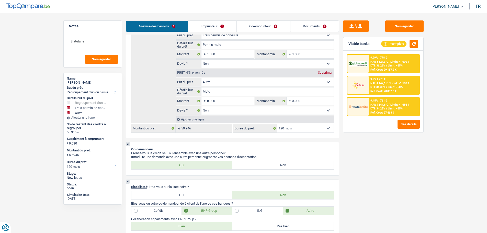
click at [318, 26] on link "Documents" at bounding box center [314, 26] width 49 height 11
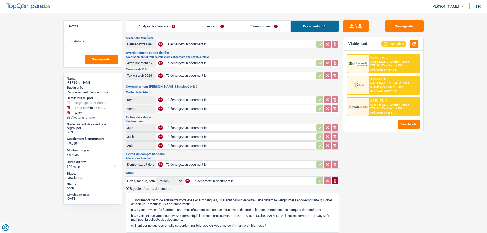
scroll to position [0, 0]
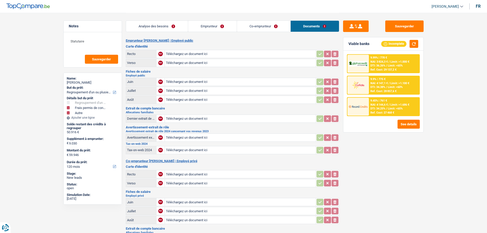
click at [172, 21] on link "Analyse des besoins" at bounding box center [157, 26] width 62 height 11
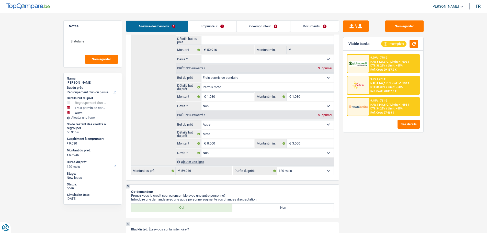
scroll to position [153, 0]
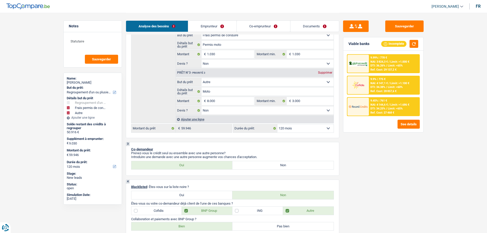
click at [395, 109] on span "Limit: <65%" at bounding box center [394, 108] width 15 height 3
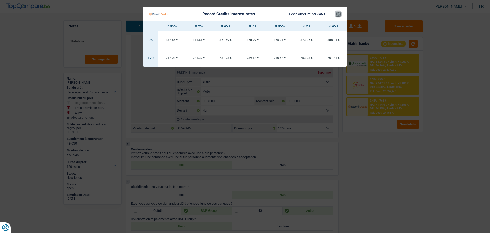
click at [336, 14] on button "×" at bounding box center [338, 13] width 5 height 5
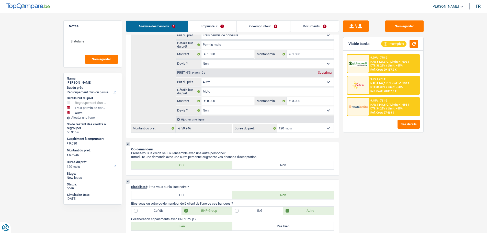
click at [371, 107] on span "DTI: 34.25%" at bounding box center [377, 108] width 15 height 3
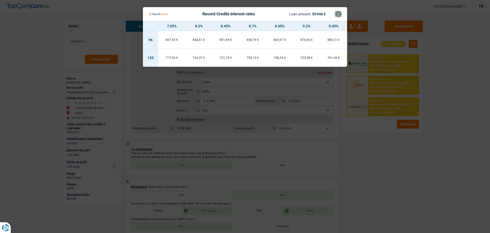
click at [338, 17] on button "×" at bounding box center [338, 13] width 5 height 5
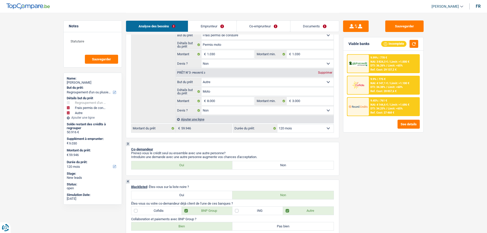
click at [385, 83] on span "NAI: 4 147,1 €" at bounding box center [378, 82] width 17 height 3
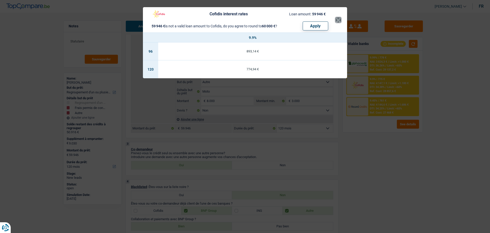
click at [338, 22] on button "×" at bounding box center [338, 19] width 5 height 5
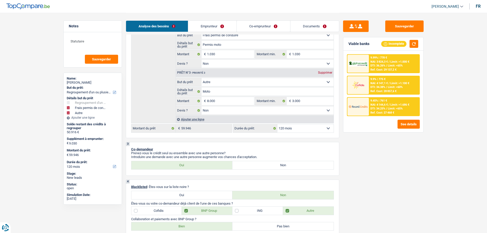
click at [368, 65] on div at bounding box center [357, 64] width 21 height 18
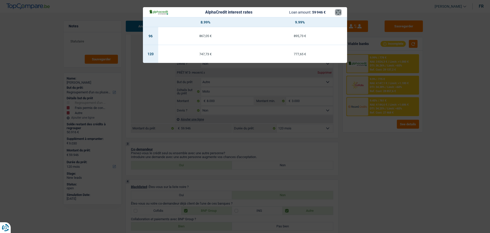
drag, startPoint x: 340, startPoint y: 14, endPoint x: 338, endPoint y: 30, distance: 16.0
click at [338, 15] on button "×" at bounding box center [338, 12] width 5 height 5
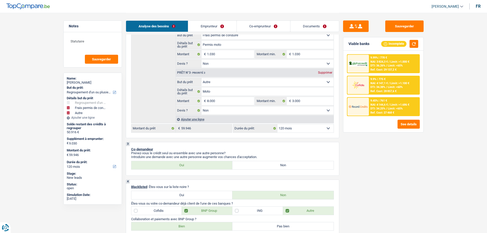
click at [380, 104] on span "NAI: 4 144,6 €" at bounding box center [378, 104] width 17 height 3
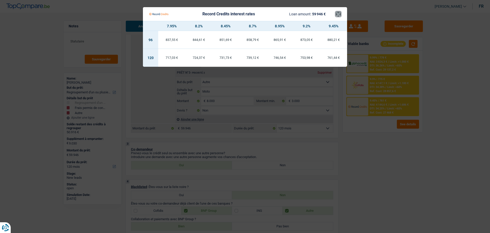
drag, startPoint x: 340, startPoint y: 14, endPoint x: 371, endPoint y: 26, distance: 33.1
click at [341, 14] on button "×" at bounding box center [338, 13] width 5 height 5
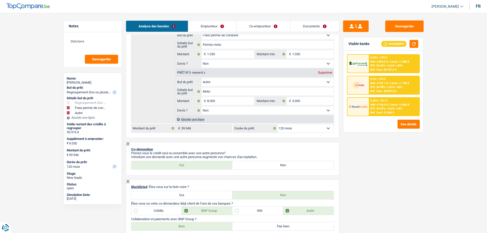
click at [399, 87] on span "Limit: <60%" at bounding box center [394, 86] width 15 height 3
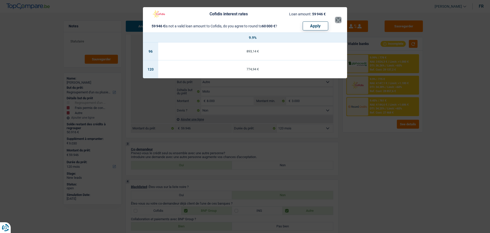
click at [338, 22] on button "×" at bounding box center [338, 19] width 5 height 5
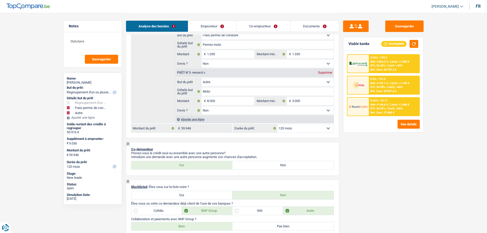
click at [386, 85] on span "NAI: 4 147,1 €" at bounding box center [378, 82] width 17 height 3
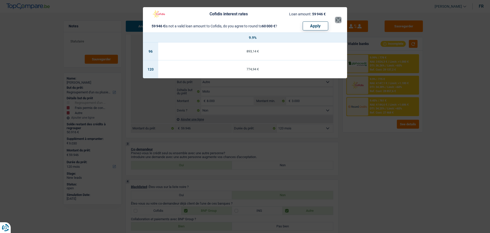
click at [338, 17] on button "×" at bounding box center [338, 19] width 5 height 5
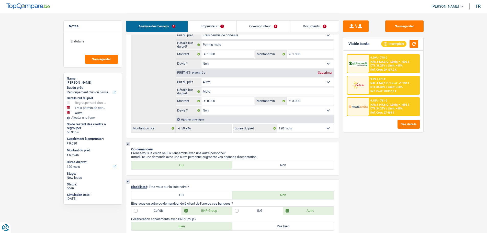
click at [379, 56] on div "9.99% | 778 €" at bounding box center [378, 57] width 17 height 3
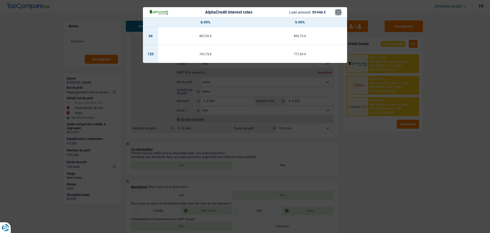
click at [338, 15] on button "×" at bounding box center [338, 12] width 5 height 5
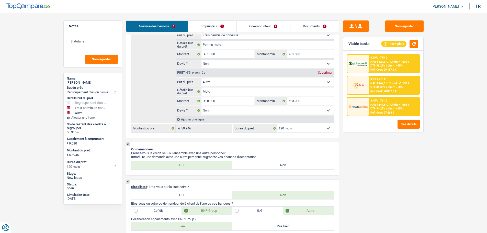
click at [377, 108] on span "DTI: 34.25%" at bounding box center [377, 108] width 15 height 3
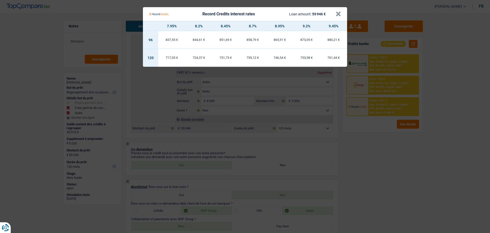
click at [335, 13] on div "Record Credits interest rates Loan amount: 59 946 €" at bounding box center [242, 14] width 187 height 10
click at [337, 14] on button "×" at bounding box center [338, 13] width 5 height 5
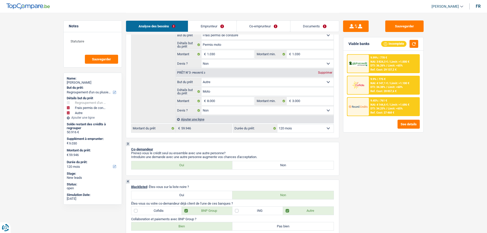
click at [385, 87] on span "DTI: 34.38%" at bounding box center [377, 86] width 15 height 3
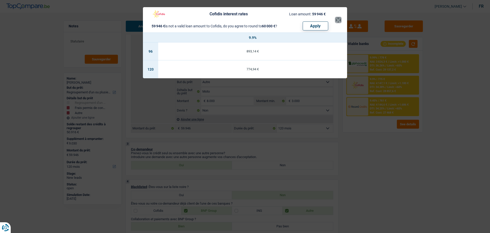
click at [336, 19] on button "×" at bounding box center [338, 19] width 5 height 5
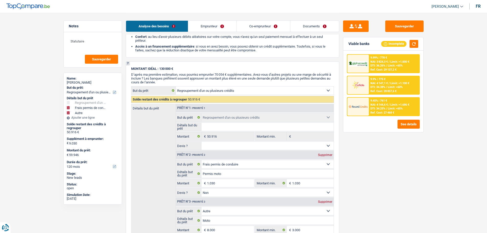
scroll to position [994, 0]
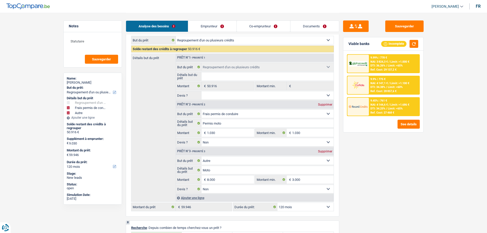
click at [221, 98] on select "Oui Non Non répondu Sélectionner une option" at bounding box center [267, 95] width 132 height 8
click at [201, 91] on select "Oui Non Non répondu Sélectionner une option" at bounding box center [267, 95] width 132 height 8
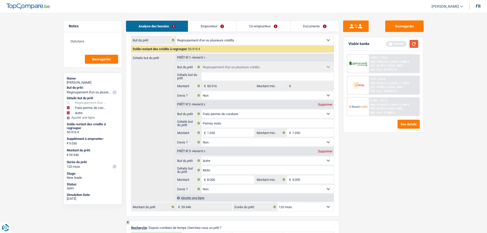
click at [415, 41] on button "button" at bounding box center [413, 44] width 9 height 8
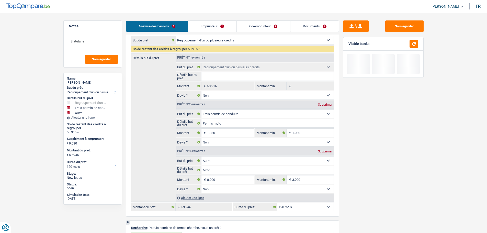
click at [228, 27] on link "Emprunteur" at bounding box center [212, 26] width 48 height 11
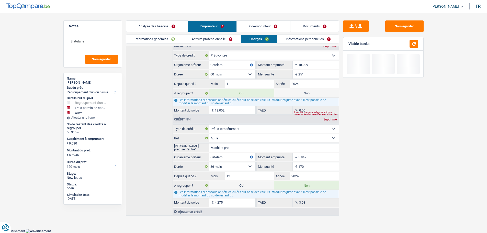
click at [217, 35] on li "Activité professionnelle" at bounding box center [212, 38] width 58 height 9
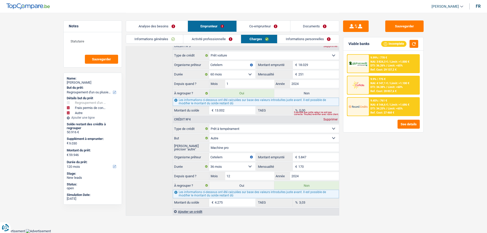
click at [220, 38] on link "Activité professionnelle" at bounding box center [211, 39] width 57 height 8
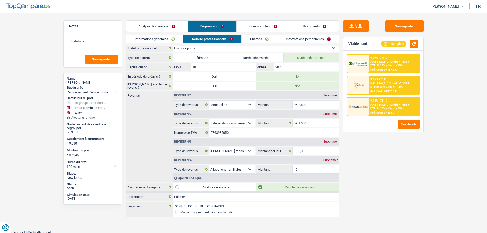
scroll to position [4, 0]
click at [260, 37] on link "Charges" at bounding box center [259, 39] width 36 height 8
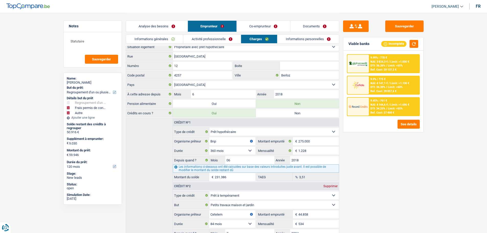
click at [293, 36] on link "Informations personnelles" at bounding box center [308, 39] width 62 height 8
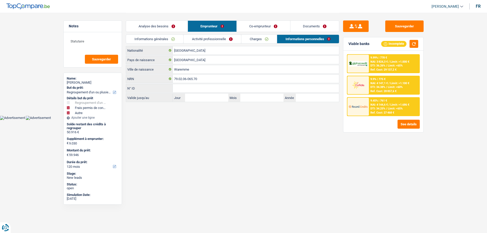
scroll to position [0, 0]
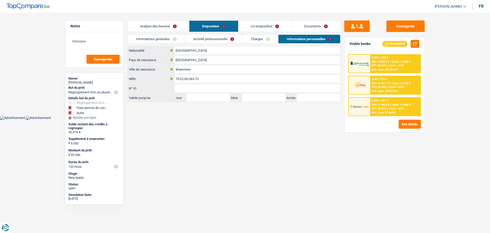
click at [158, 27] on link "Analyse des besoins" at bounding box center [159, 26] width 62 height 11
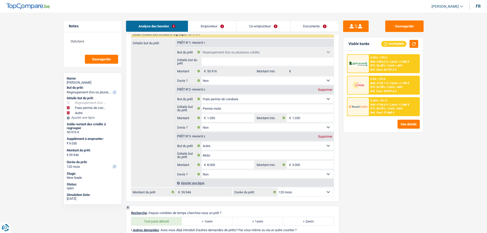
scroll to position [1047, 0]
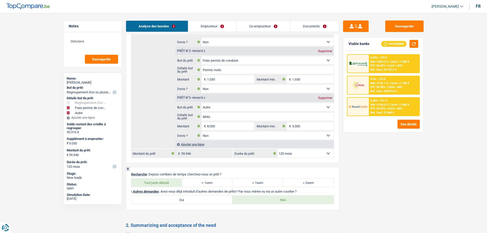
click at [306, 27] on link "Documents" at bounding box center [314, 26] width 49 height 11
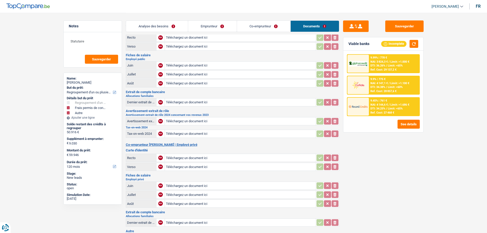
scroll to position [0, 0]
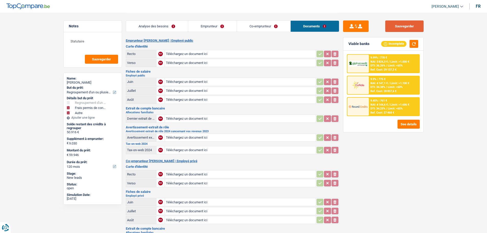
click at [396, 28] on button "Sauvegarder" at bounding box center [404, 25] width 38 height 11
click at [226, 26] on link "Emprunteur" at bounding box center [212, 26] width 49 height 11
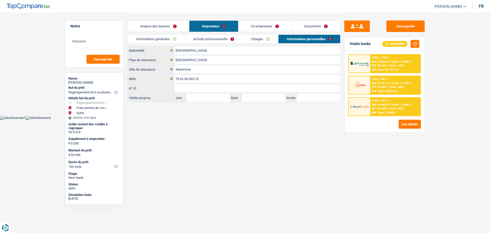
click at [205, 35] on link "Activité professionnelle" at bounding box center [213, 39] width 57 height 8
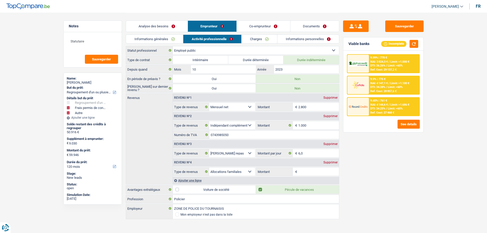
click at [328, 163] on div "Supprimer" at bounding box center [330, 162] width 17 height 3
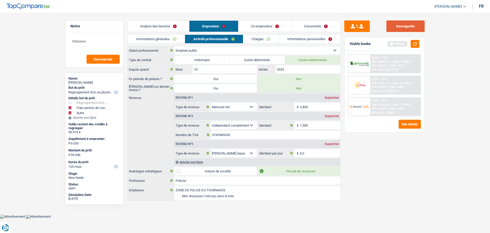
click at [405, 25] on button "Sauvegarder" at bounding box center [406, 25] width 38 height 11
click at [304, 24] on link "Documents" at bounding box center [316, 26] width 49 height 11
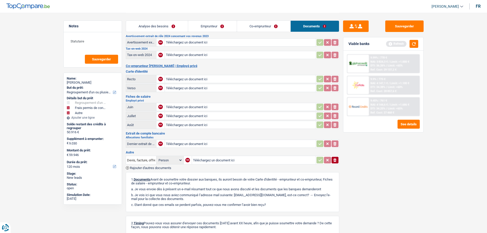
scroll to position [51, 0]
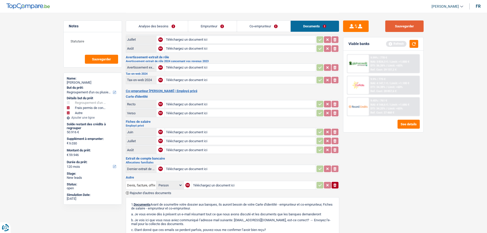
click at [395, 24] on button "Sauvegarder" at bounding box center [404, 25] width 38 height 11
click at [105, 55] on button "Sauvegarder" at bounding box center [101, 59] width 33 height 9
click at [394, 30] on button "Sauvegarder" at bounding box center [404, 25] width 38 height 11
